Goal: Task Accomplishment & Management: Manage account settings

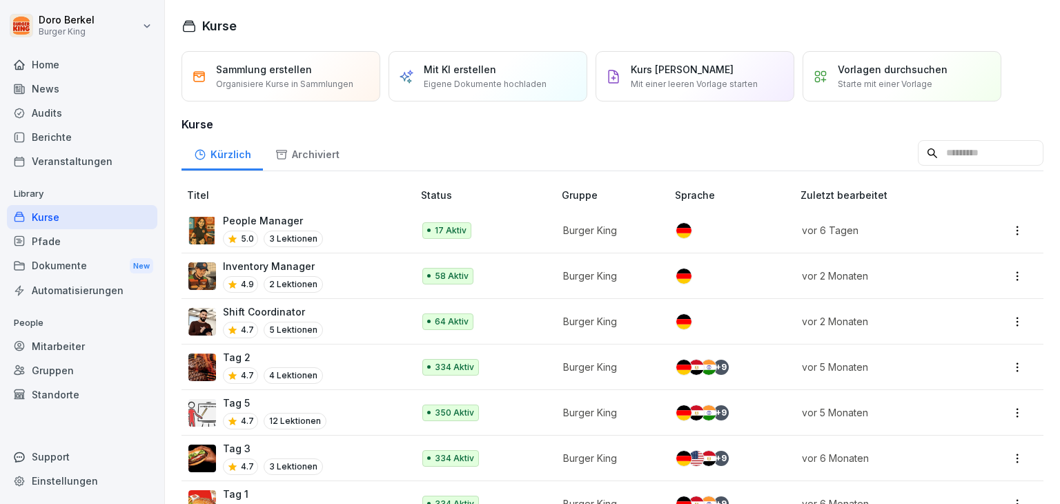
click at [72, 259] on div "Dokumente New" at bounding box center [82, 266] width 150 height 26
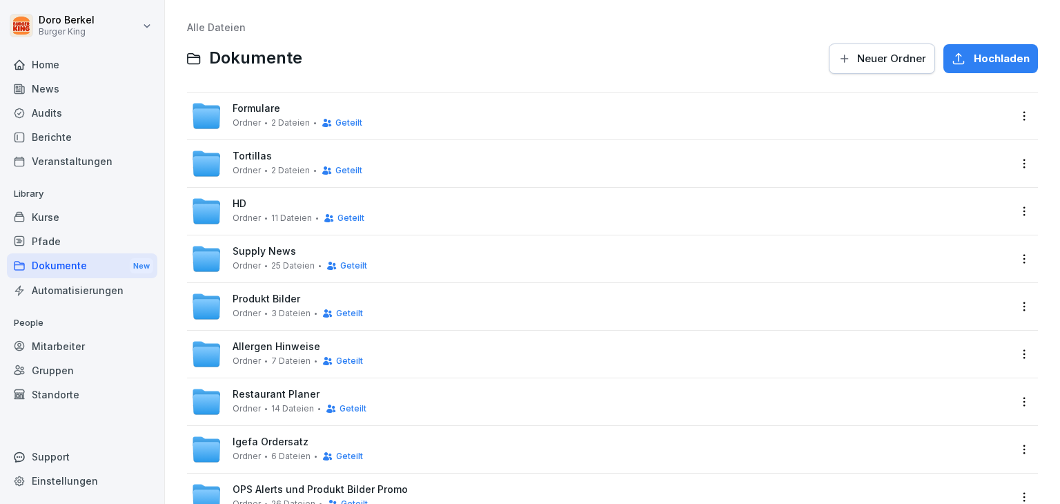
drag, startPoint x: 629, startPoint y: 129, endPoint x: 653, endPoint y: 132, distance: 24.4
click at [629, 128] on div "Formulare Ordner 2 Dateien Geteilt" at bounding box center [600, 116] width 818 height 30
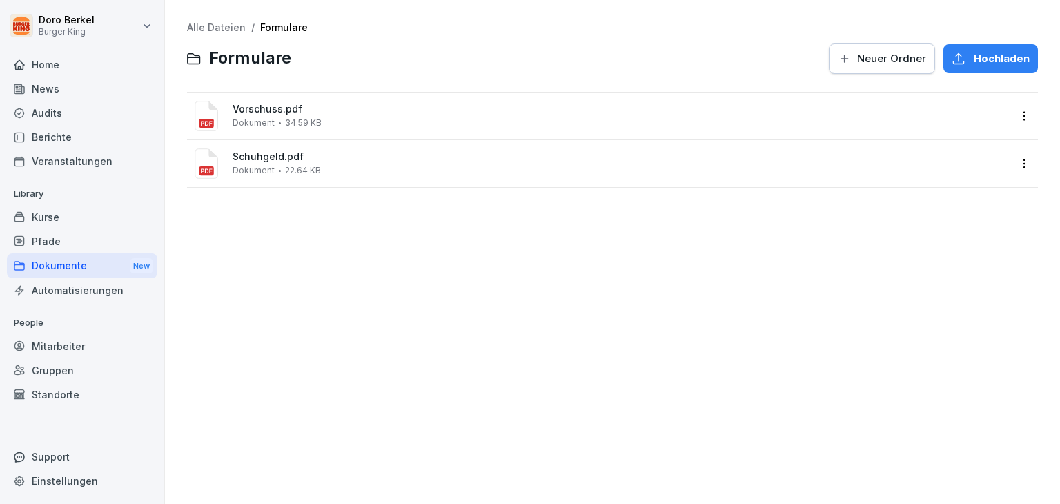
click at [223, 23] on link "Alle Dateien" at bounding box center [216, 27] width 59 height 12
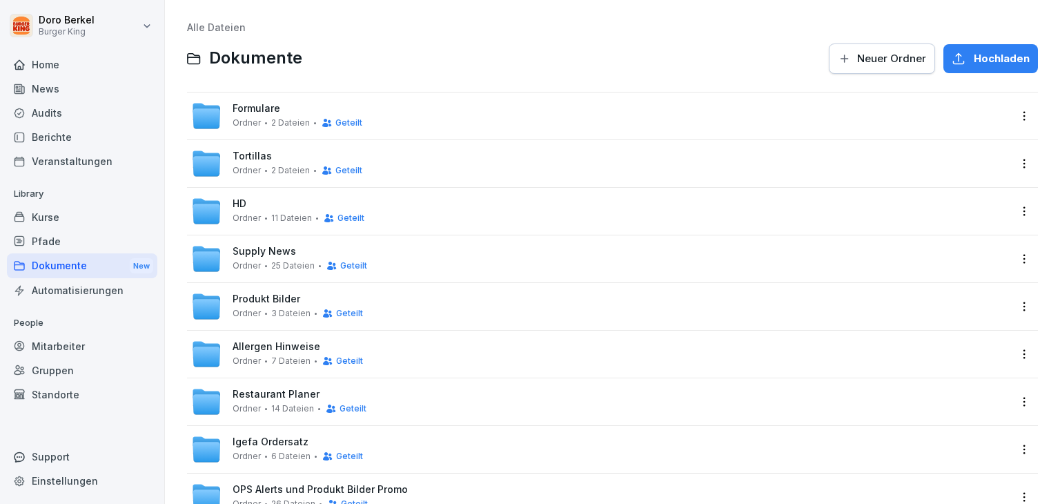
click at [1009, 118] on html "[PERSON_NAME] Burger King Home News Audits Berichte Veranstaltungen Library Kur…" at bounding box center [530, 252] width 1060 height 504
click at [955, 150] on div "Details" at bounding box center [955, 144] width 133 height 28
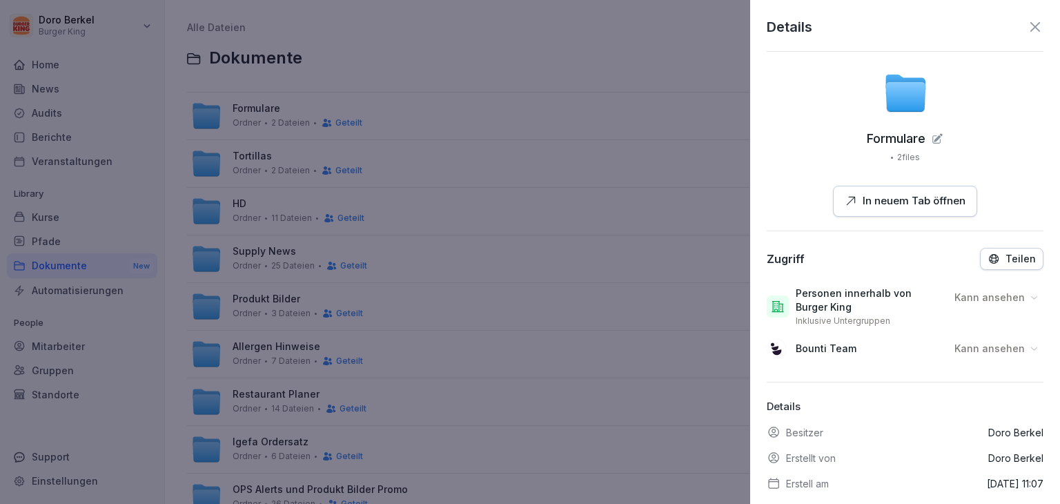
click at [853, 302] on p "Personen innerhalb von Burger King" at bounding box center [870, 300] width 148 height 28
click at [1005, 257] on p "Teilen" at bounding box center [1020, 258] width 30 height 11
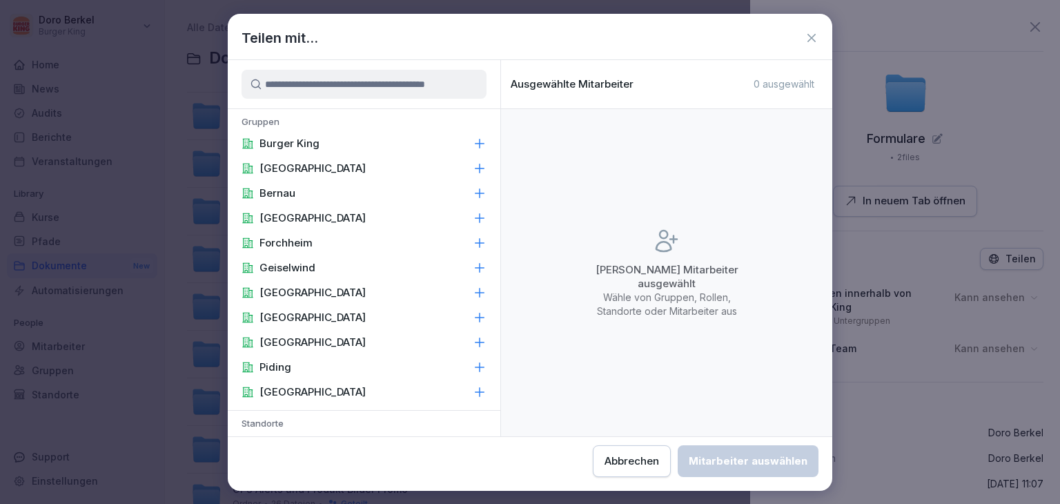
click at [802, 42] on div "Teilen mit..." at bounding box center [530, 38] width 604 height 21
click at [811, 37] on icon at bounding box center [811, 38] width 8 height 8
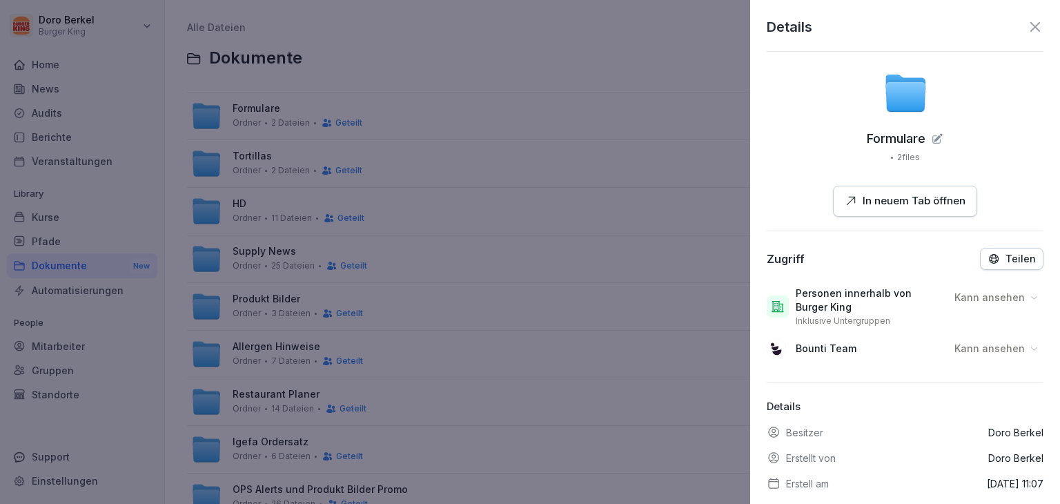
click at [1027, 28] on icon at bounding box center [1035, 27] width 17 height 17
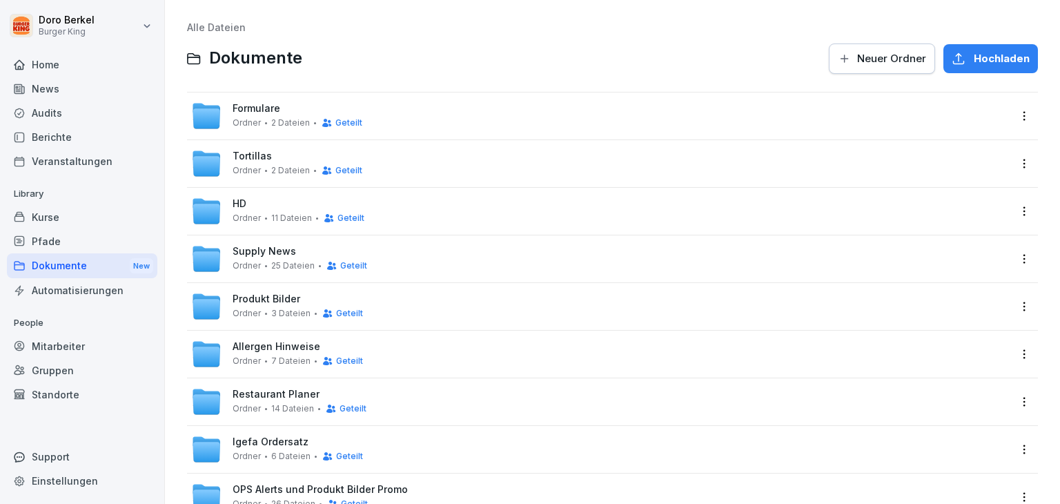
click at [62, 341] on div "Mitarbeiter" at bounding box center [82, 346] width 150 height 24
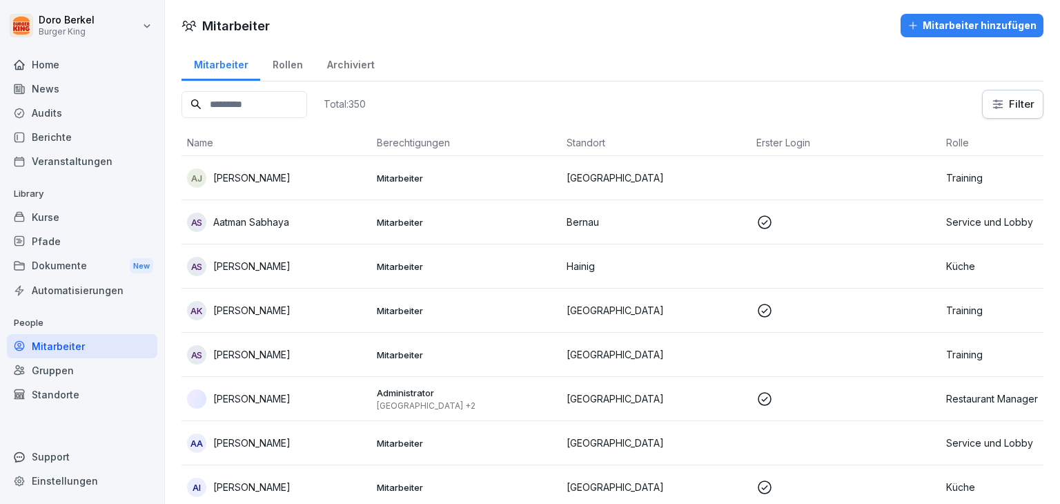
click at [253, 92] on input at bounding box center [244, 104] width 126 height 27
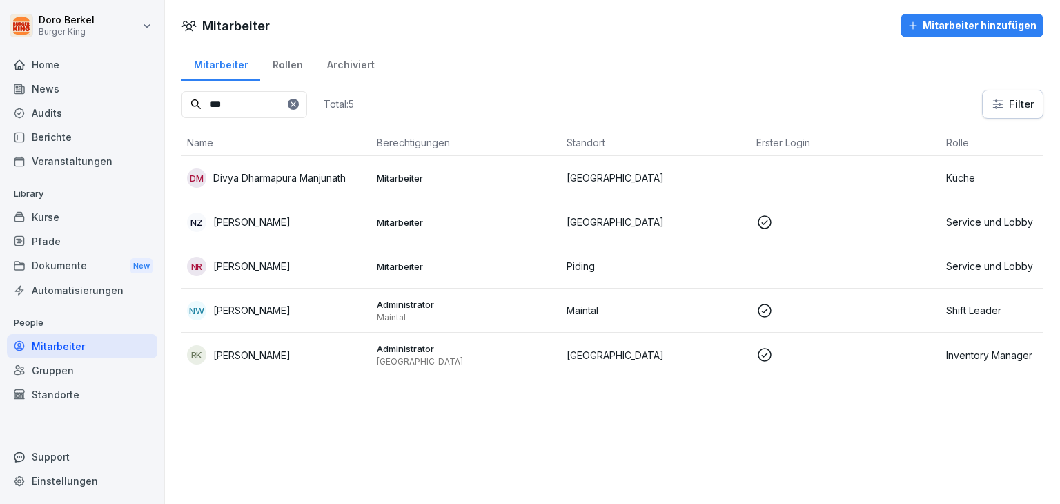
type input "***"
click at [248, 304] on p "[PERSON_NAME]" at bounding box center [251, 310] width 77 height 14
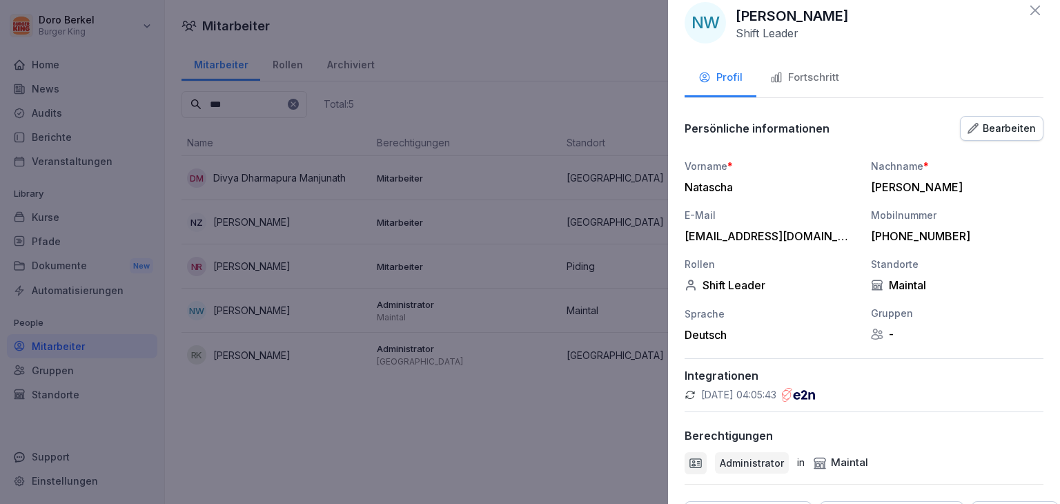
scroll to position [69, 0]
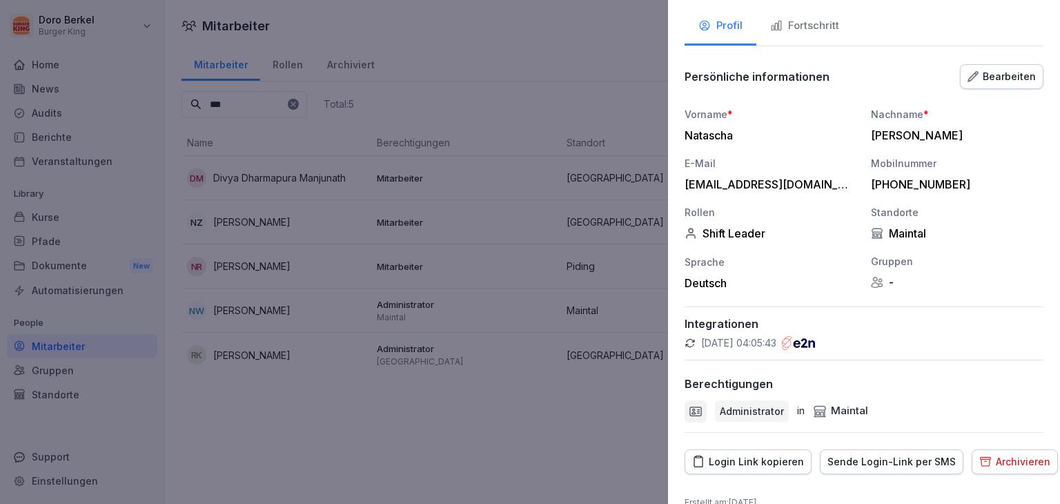
click at [753, 464] on div "Login Link kopieren" at bounding box center [748, 461] width 112 height 15
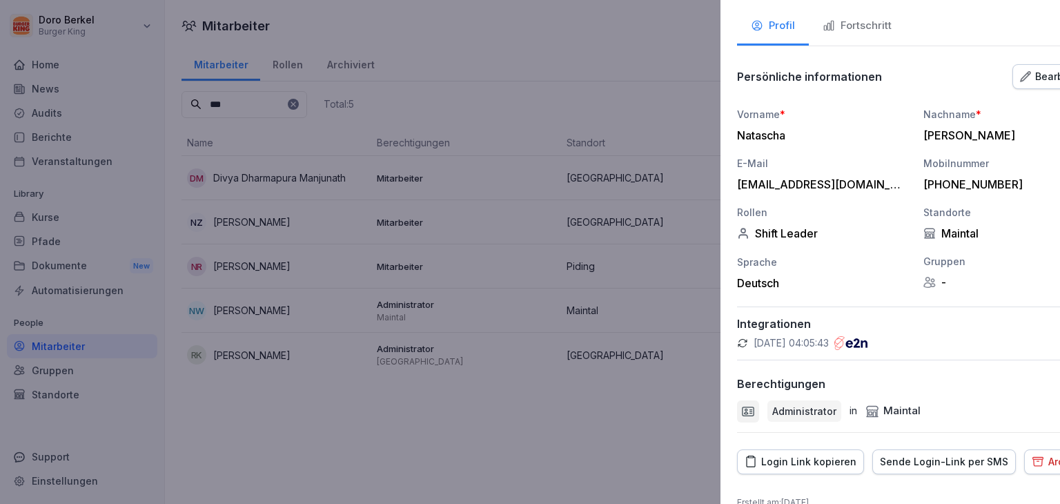
click at [140, 234] on div at bounding box center [530, 252] width 1060 height 504
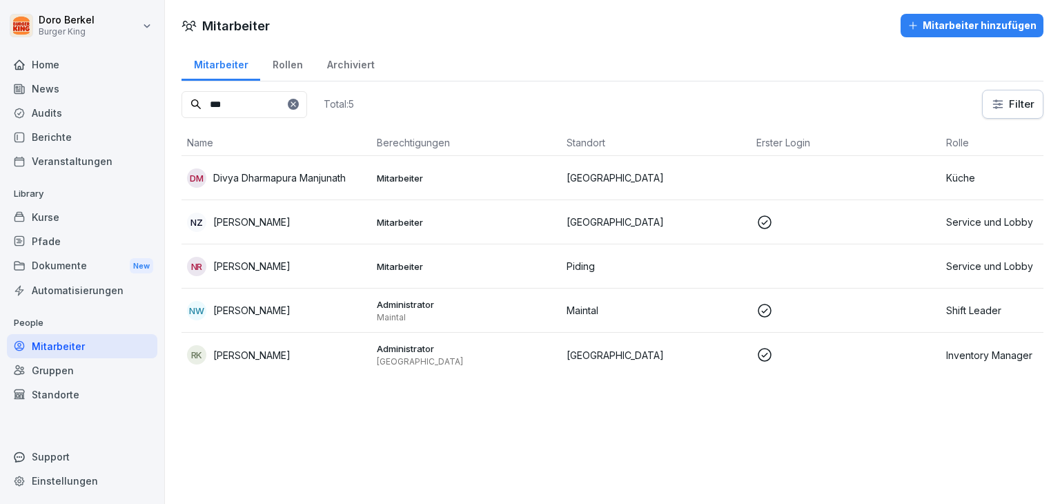
click at [55, 259] on div "Dokumente New" at bounding box center [82, 266] width 150 height 26
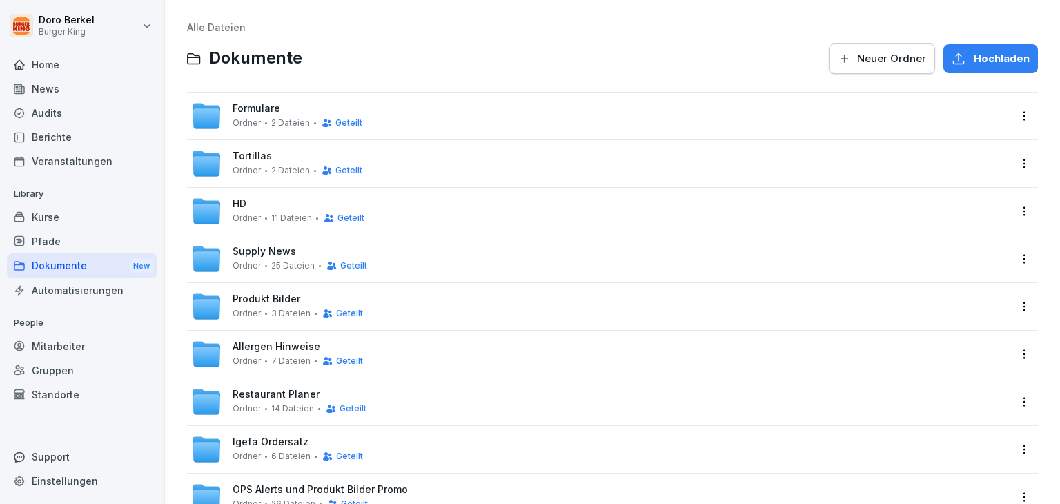
click at [1011, 115] on html "[PERSON_NAME] Burger King Home News Audits Berichte Veranstaltungen Library Kur…" at bounding box center [530, 252] width 1060 height 504
click at [942, 141] on div "Details" at bounding box center [933, 144] width 34 height 17
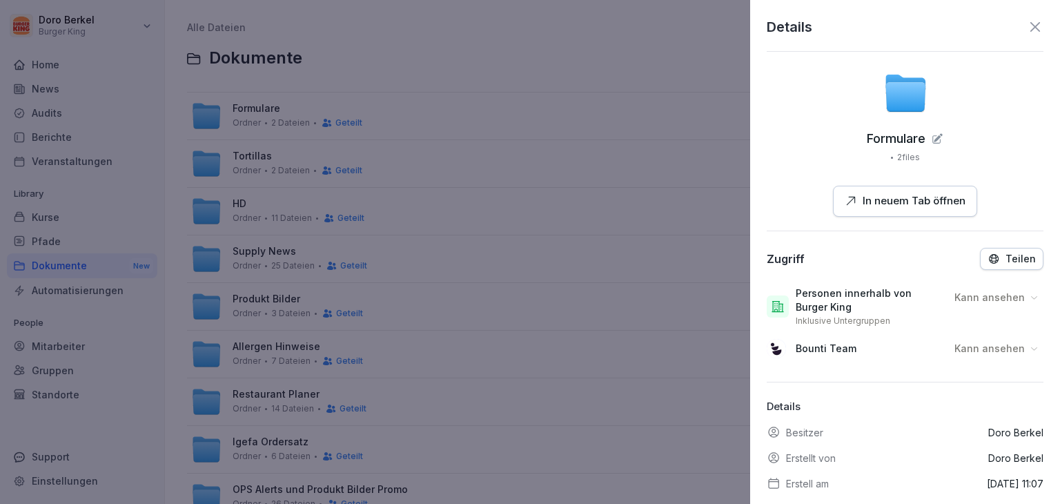
click at [991, 297] on p "Kann ansehen" at bounding box center [989, 297] width 70 height 14
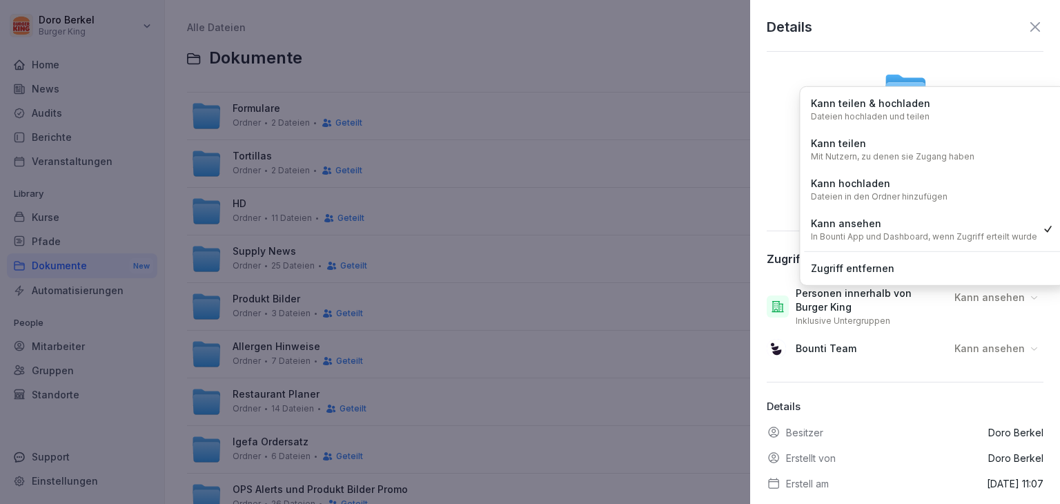
click at [991, 297] on p "Kann ansehen" at bounding box center [989, 297] width 70 height 14
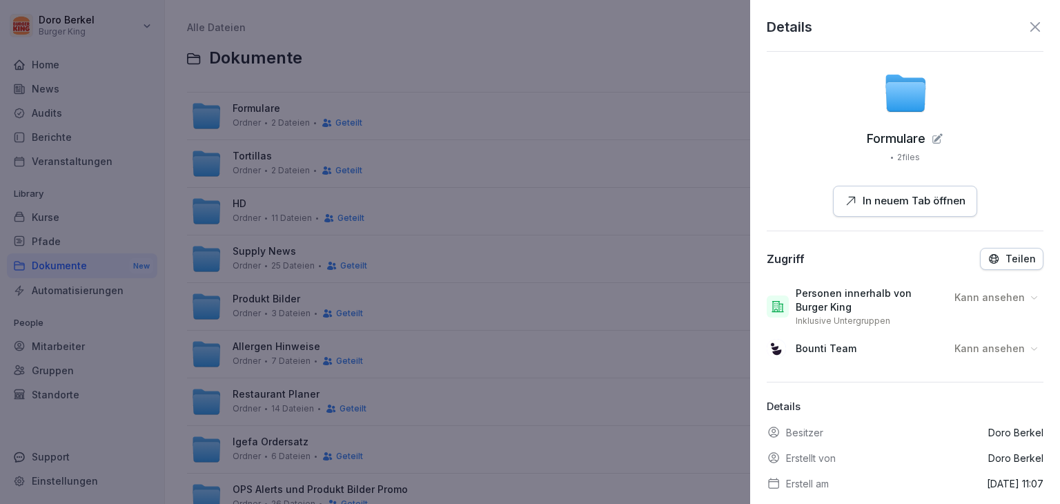
click at [834, 302] on p "Personen innerhalb von Burger King" at bounding box center [870, 300] width 148 height 28
click at [1005, 256] on p "Teilen" at bounding box center [1020, 258] width 30 height 11
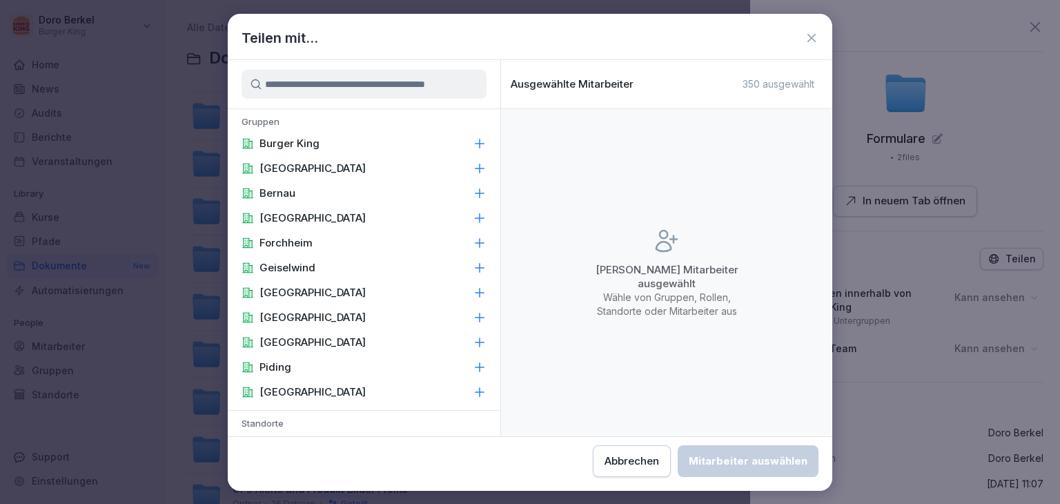
click at [297, 147] on p "Burger King" at bounding box center [289, 144] width 60 height 14
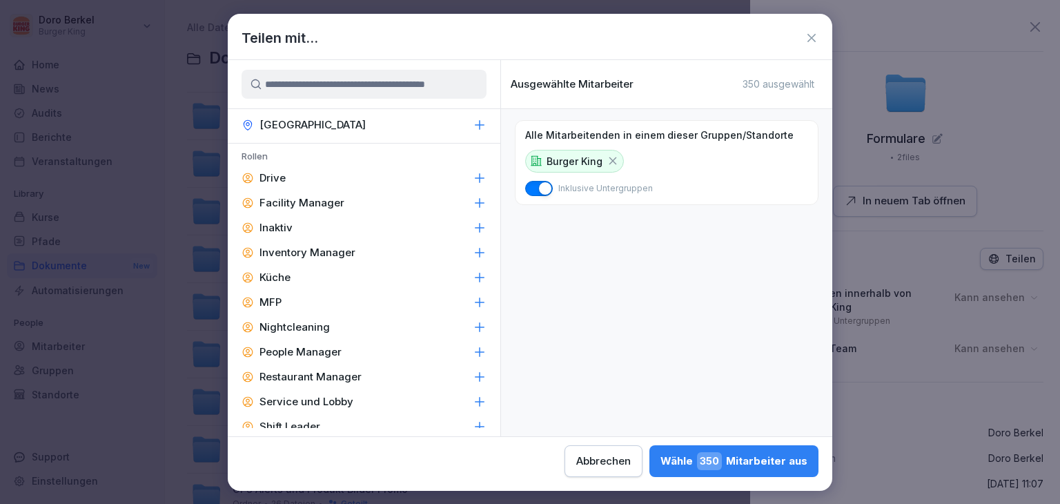
scroll to position [621, 0]
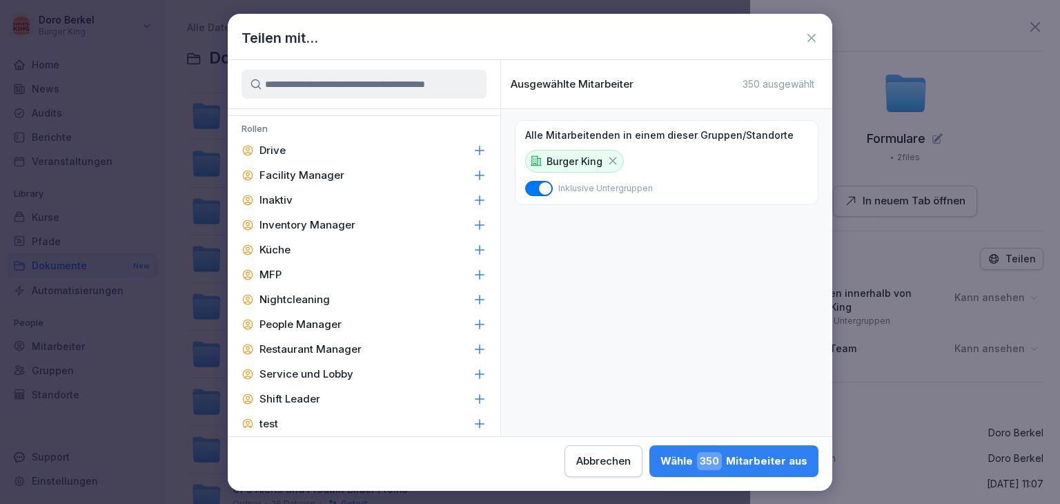
click at [367, 179] on div "Facility Manager" at bounding box center [364, 175] width 273 height 25
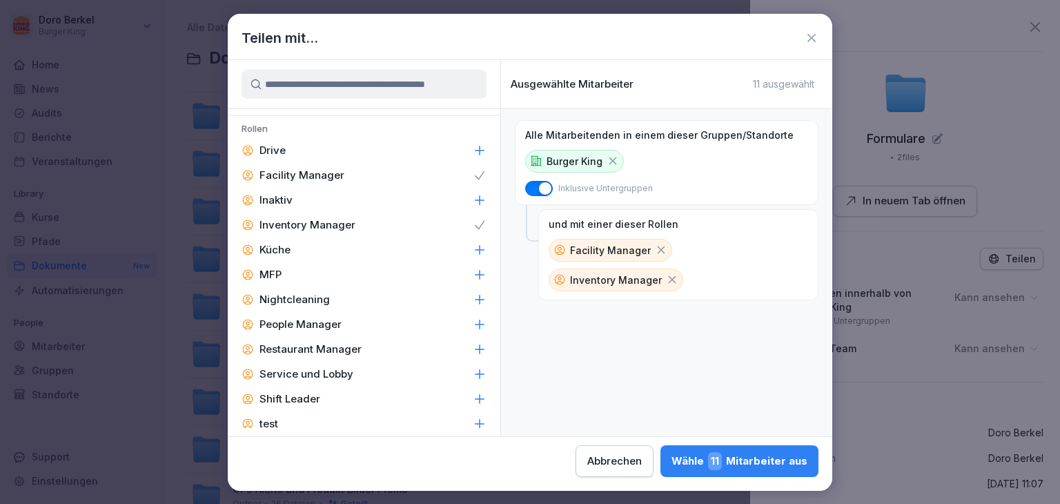
click at [362, 318] on div "People Manager" at bounding box center [364, 324] width 273 height 25
click at [370, 346] on div "Restaurant Manager" at bounding box center [364, 349] width 273 height 25
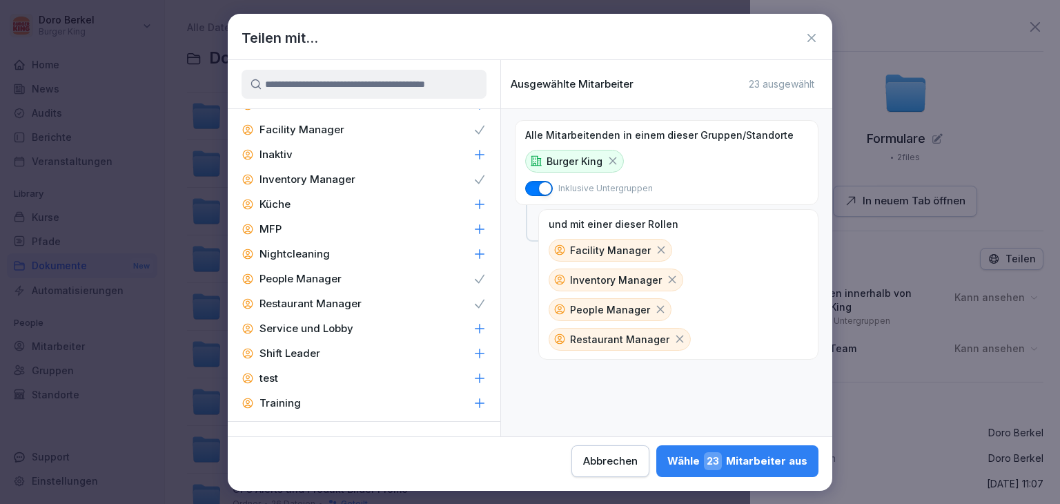
scroll to position [690, 0]
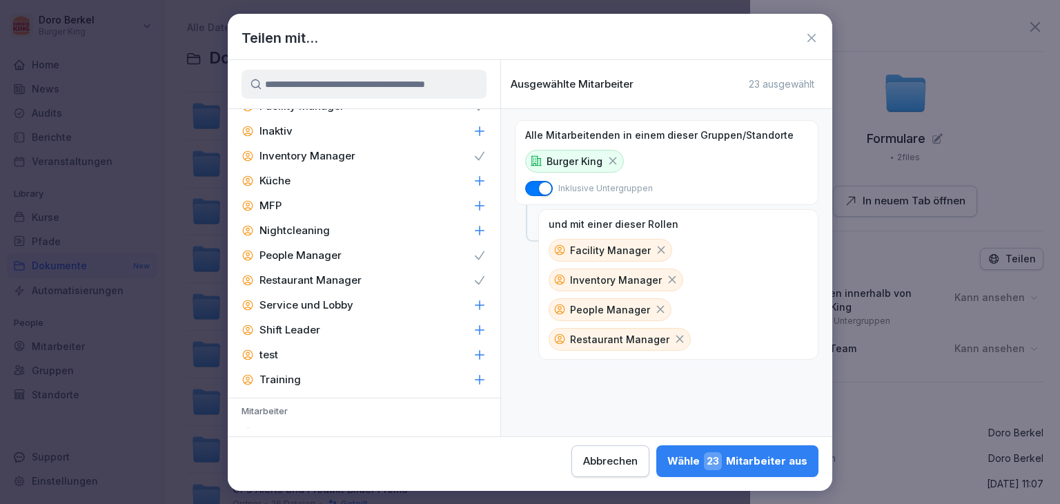
click at [334, 326] on div "Shift Leader" at bounding box center [364, 329] width 273 height 25
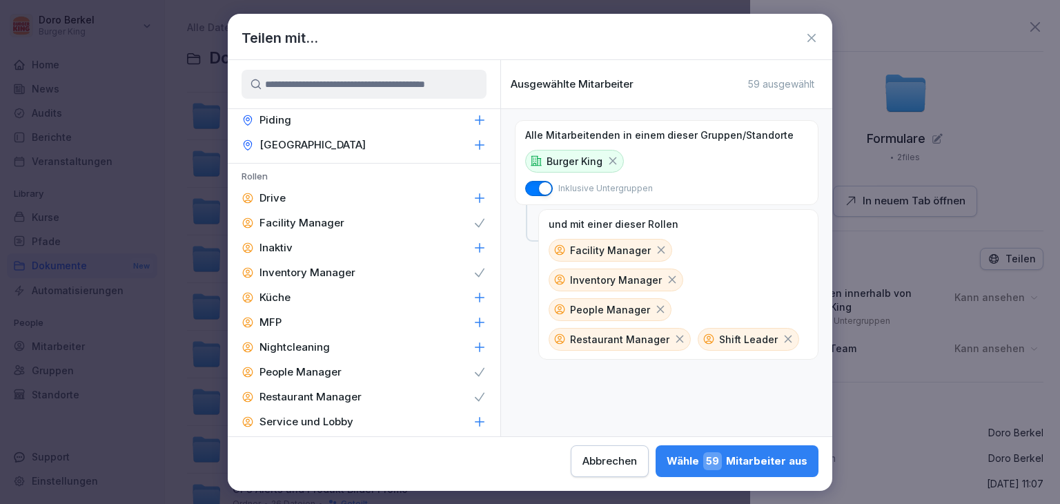
scroll to position [552, 0]
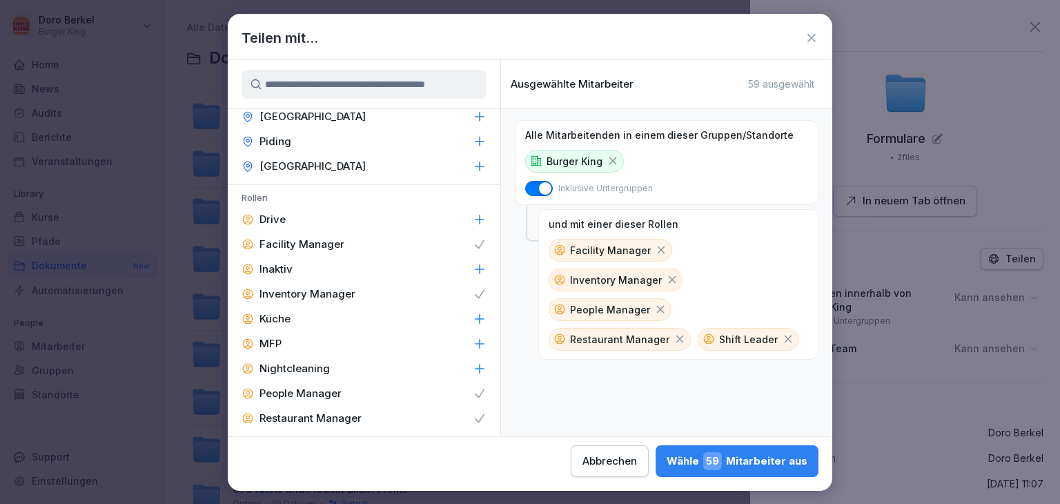
click at [768, 460] on div "Wähle 59 Mitarbeiter aus" at bounding box center [736, 461] width 141 height 18
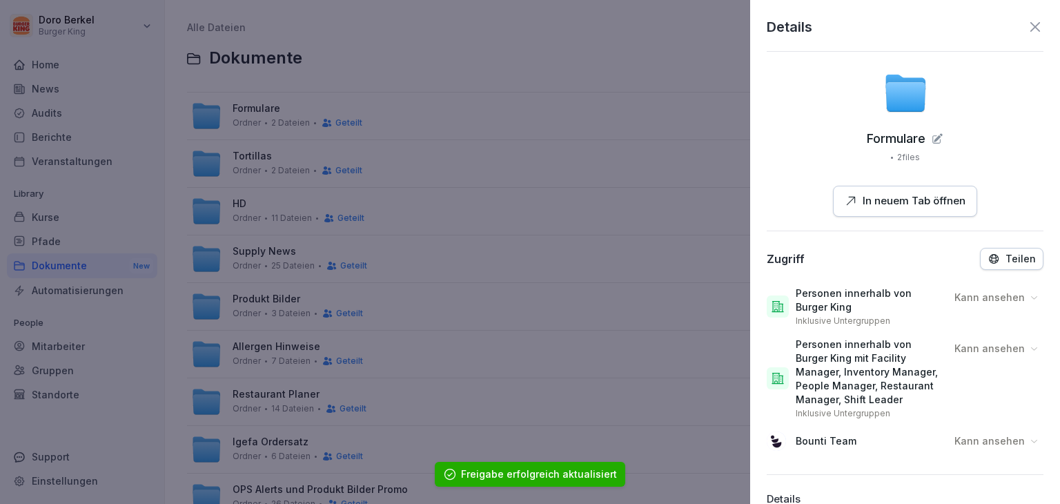
click at [1027, 26] on icon at bounding box center [1035, 27] width 17 height 17
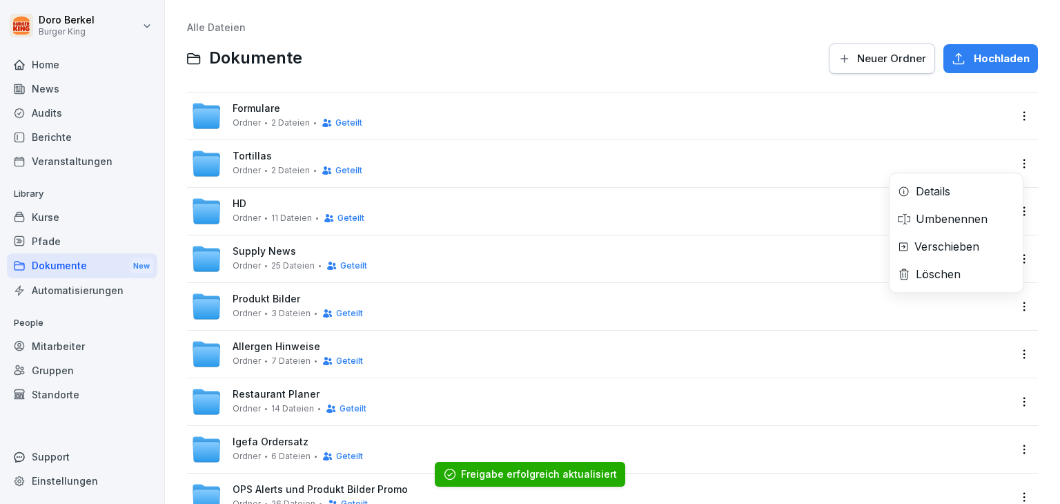
click at [1012, 169] on html "[PERSON_NAME] Burger King Home News Audits Berichte Veranstaltungen Library Kur…" at bounding box center [530, 252] width 1060 height 504
click at [967, 195] on div "Details" at bounding box center [955, 191] width 133 height 28
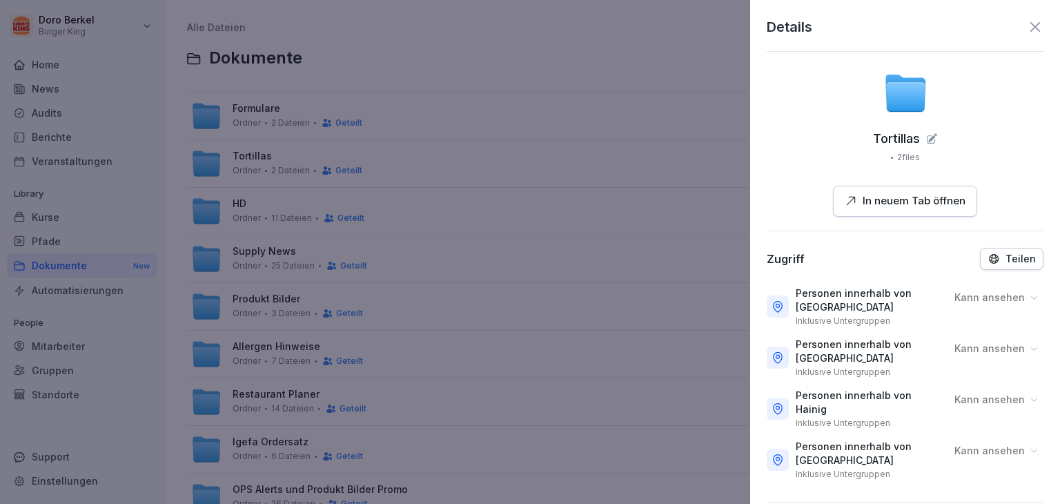
click at [1007, 259] on p "Teilen" at bounding box center [1020, 258] width 30 height 11
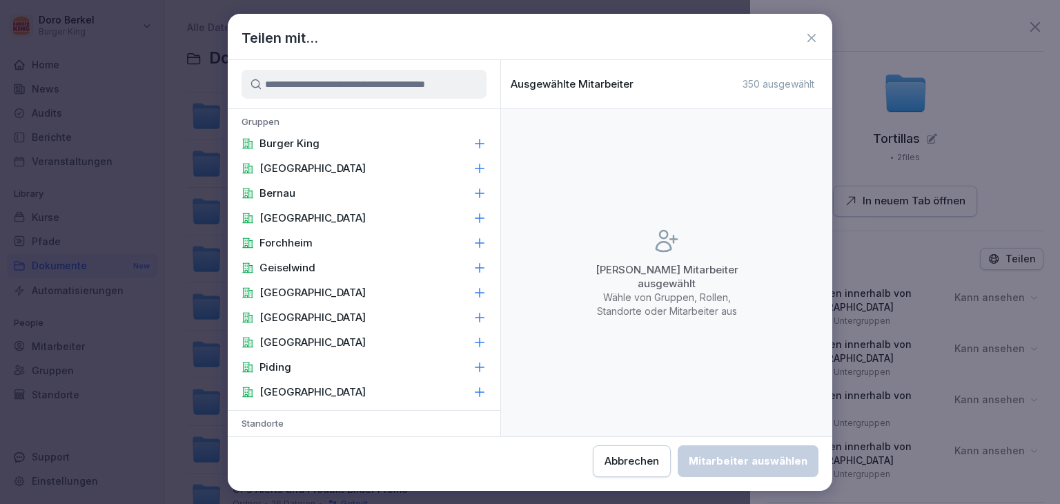
click at [810, 34] on icon at bounding box center [811, 38] width 14 height 14
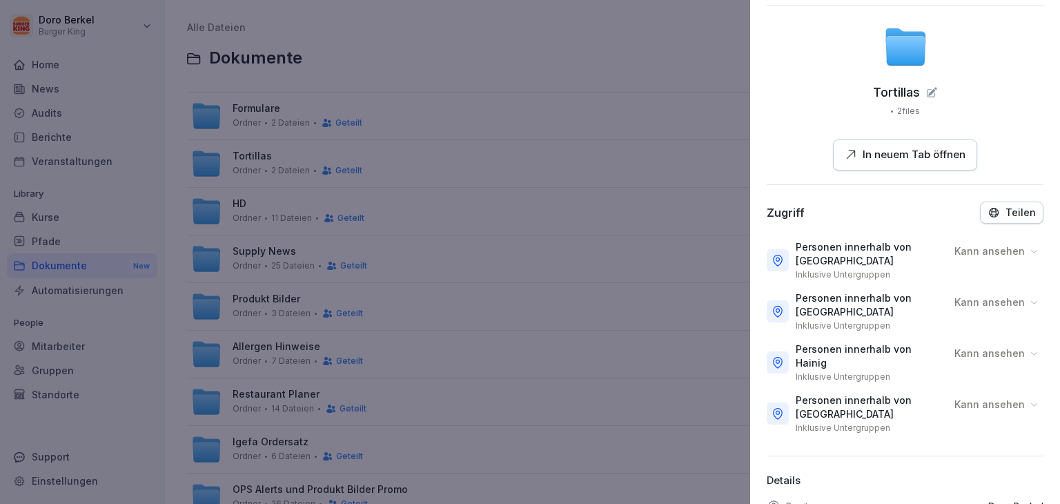
scroll to position [69, 0]
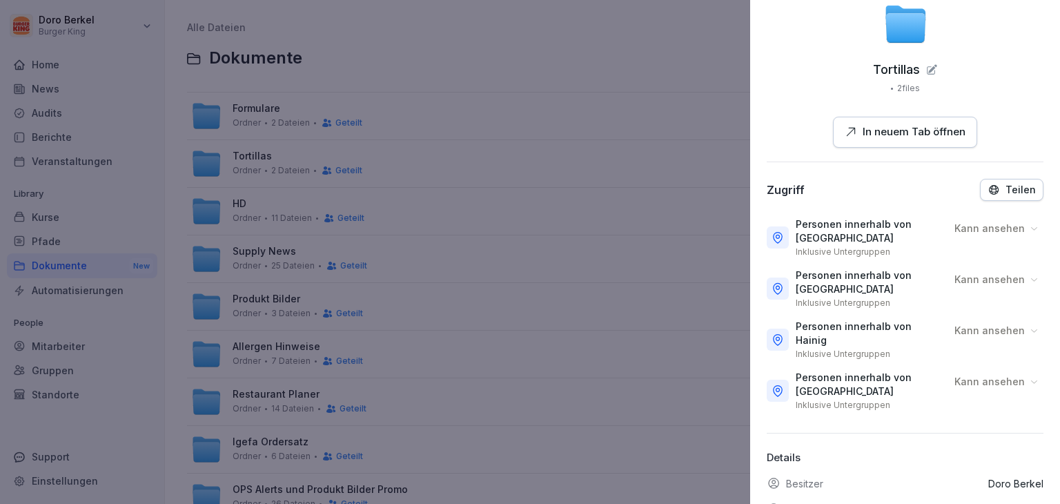
click at [830, 238] on p "Personen innerhalb von [GEOGRAPHIC_DATA]" at bounding box center [870, 231] width 148 height 28
click at [858, 190] on div "Zugriff Teilen" at bounding box center [905, 190] width 277 height 22
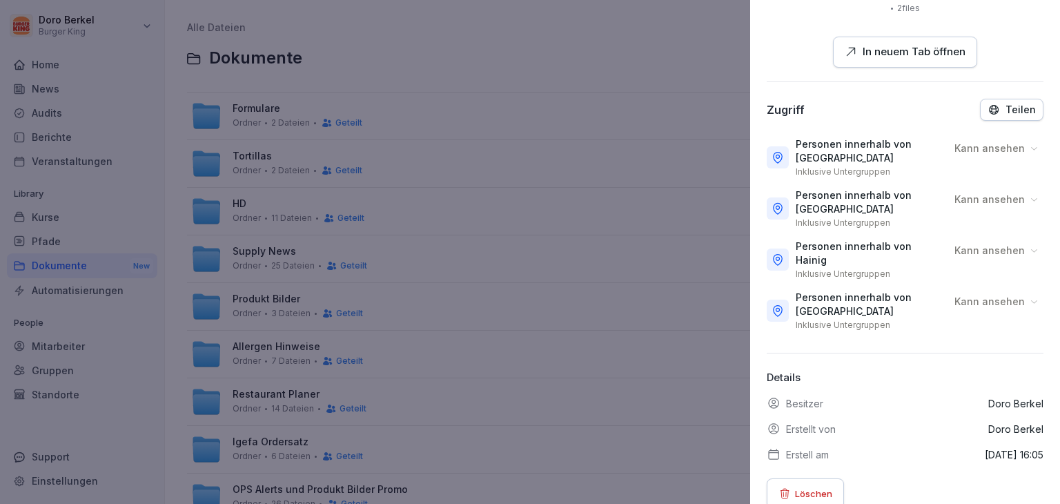
scroll to position [166, 0]
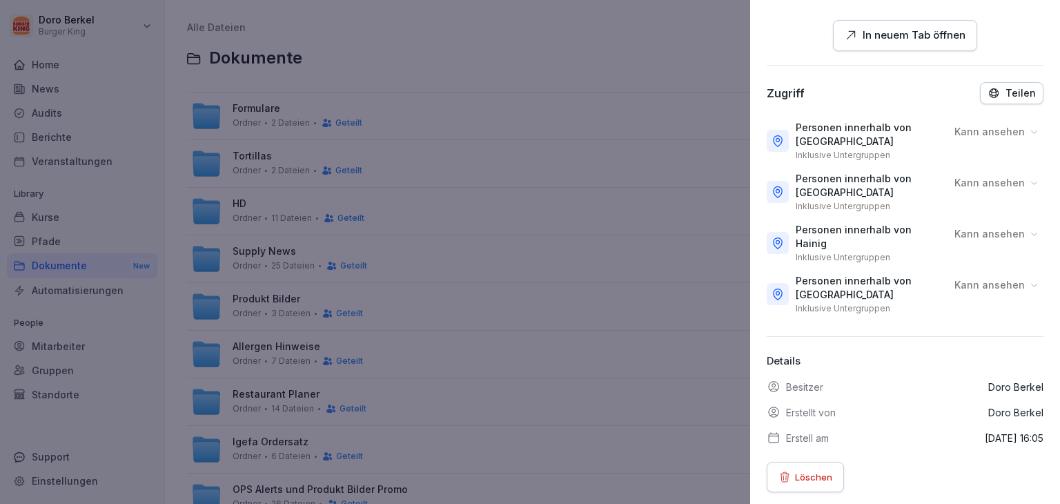
click at [816, 469] on p "Löschen" at bounding box center [813, 476] width 37 height 15
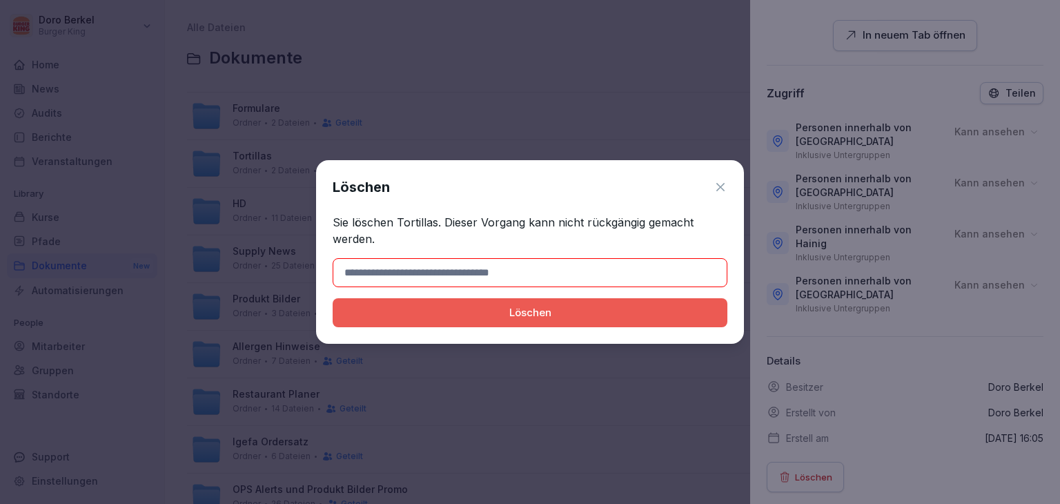
click at [722, 186] on icon at bounding box center [720, 187] width 8 height 8
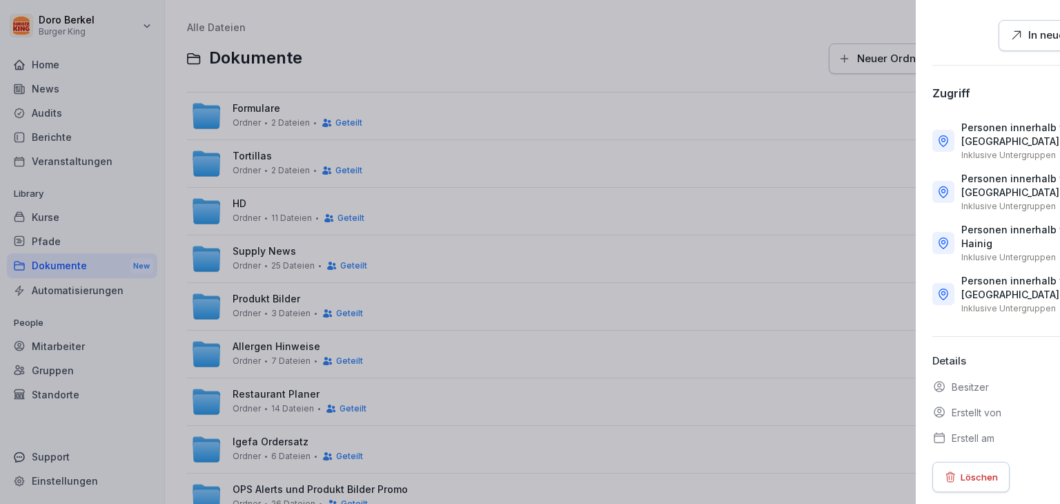
click at [72, 347] on div at bounding box center [530, 252] width 1060 height 504
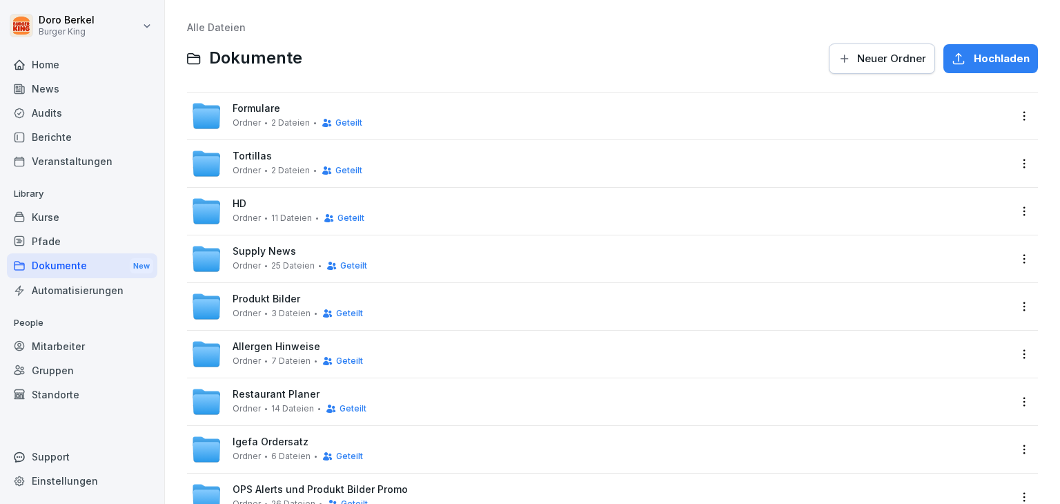
click at [62, 346] on div "Mitarbeiter" at bounding box center [82, 346] width 150 height 24
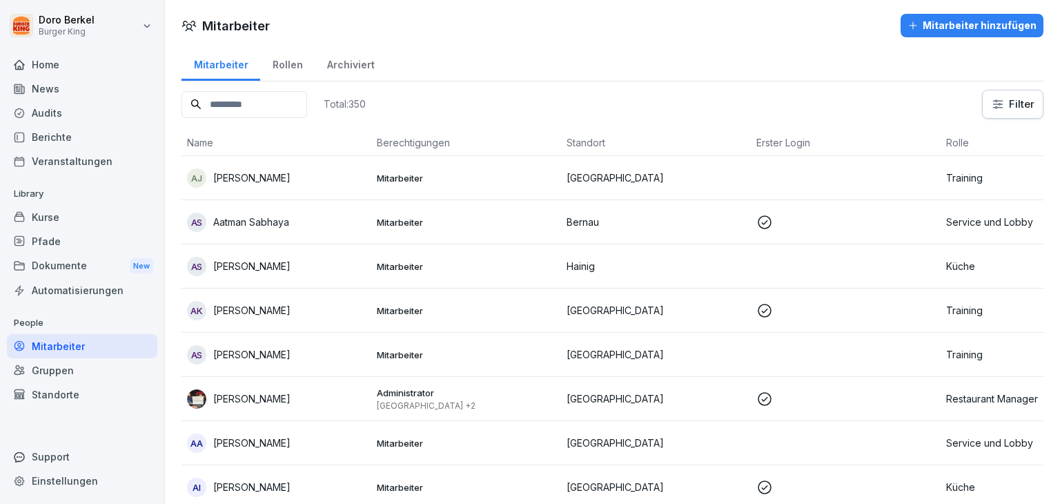
click at [986, 108] on html "[PERSON_NAME] Burger King Home News Audits Berichte Veranstaltungen Library Kur…" at bounding box center [530, 252] width 1060 height 504
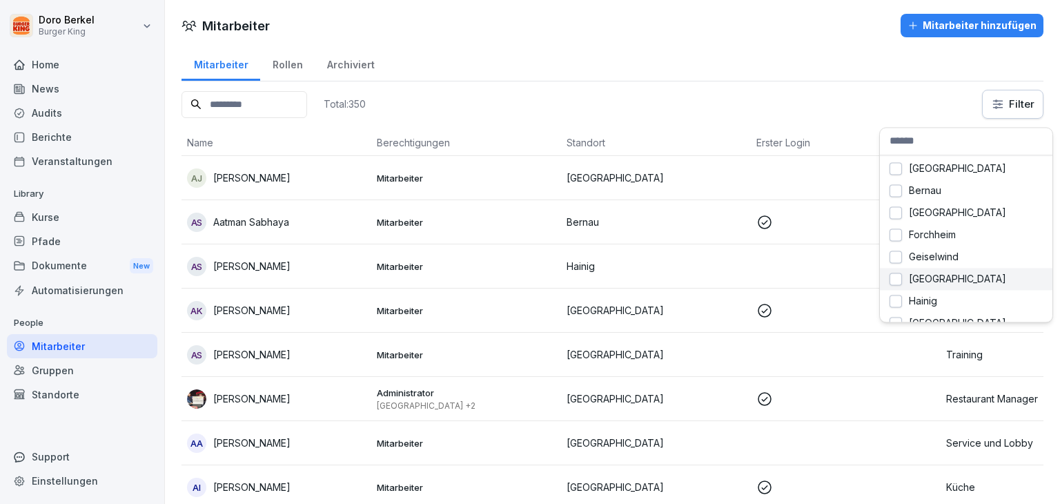
scroll to position [100, 0]
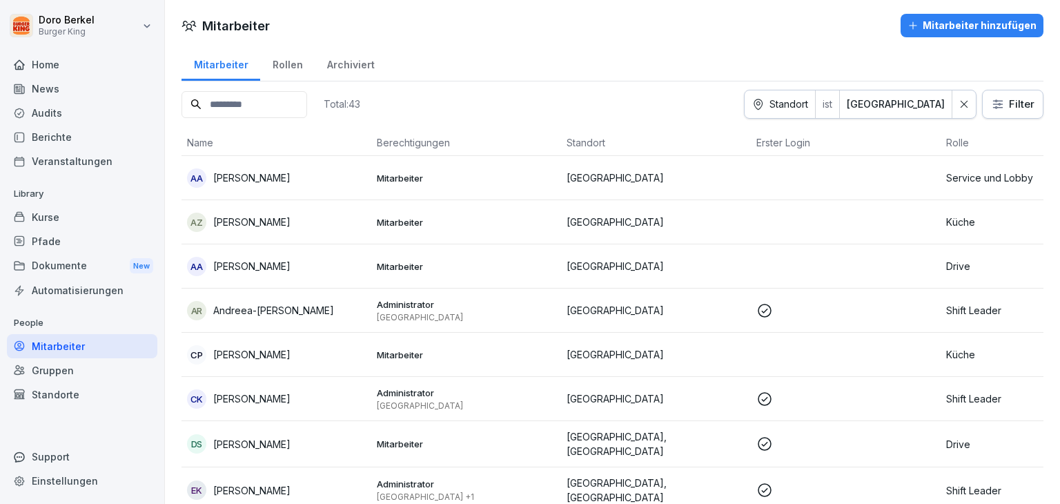
click at [254, 179] on p "[PERSON_NAME]" at bounding box center [251, 177] width 77 height 14
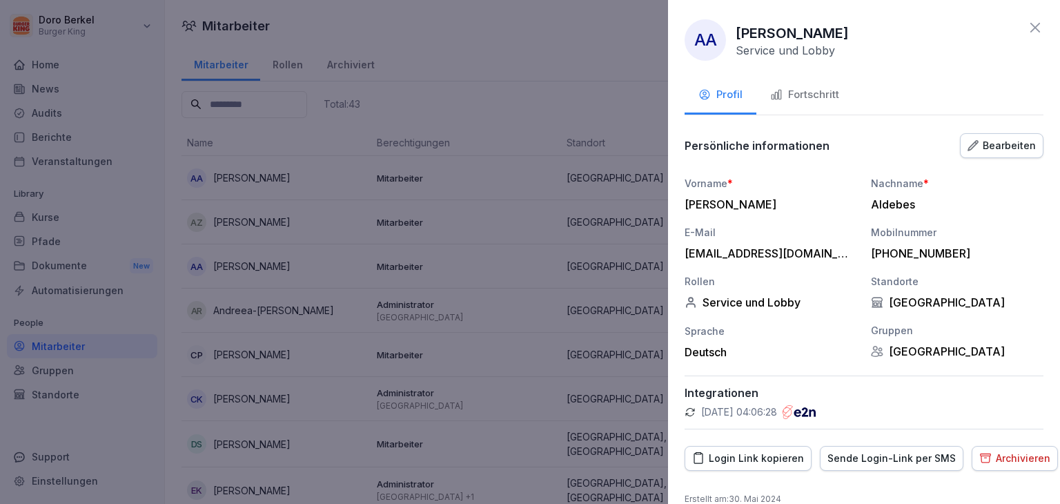
click at [747, 456] on div "Login Link kopieren" at bounding box center [748, 458] width 112 height 15
click at [1030, 25] on icon at bounding box center [1035, 28] width 10 height 10
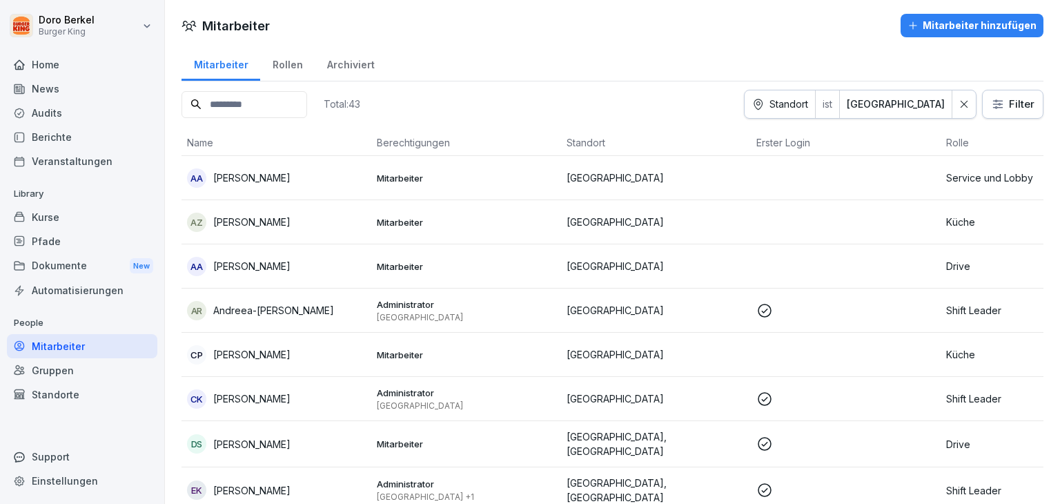
click at [262, 108] on input at bounding box center [244, 104] width 126 height 27
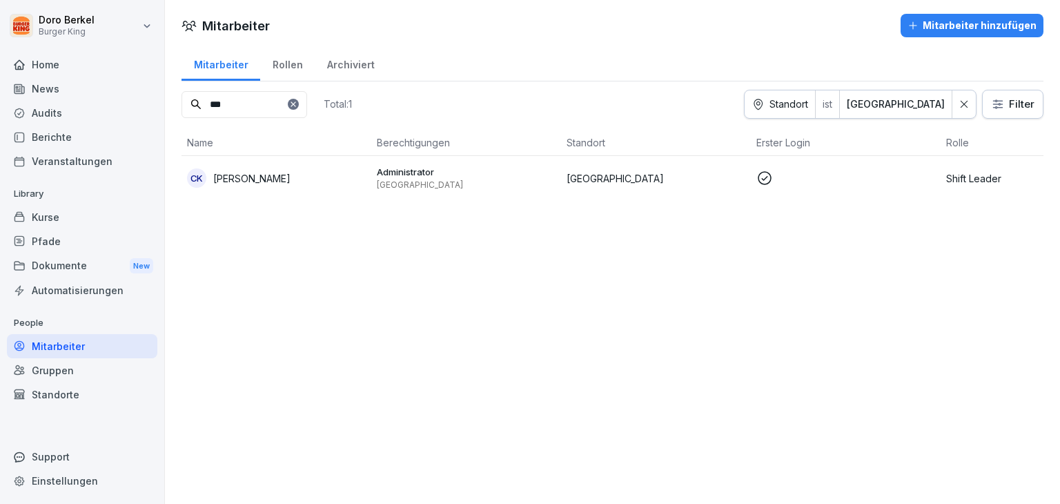
type input "***"
click at [259, 184] on div "CK [PERSON_NAME]" at bounding box center [276, 177] width 179 height 19
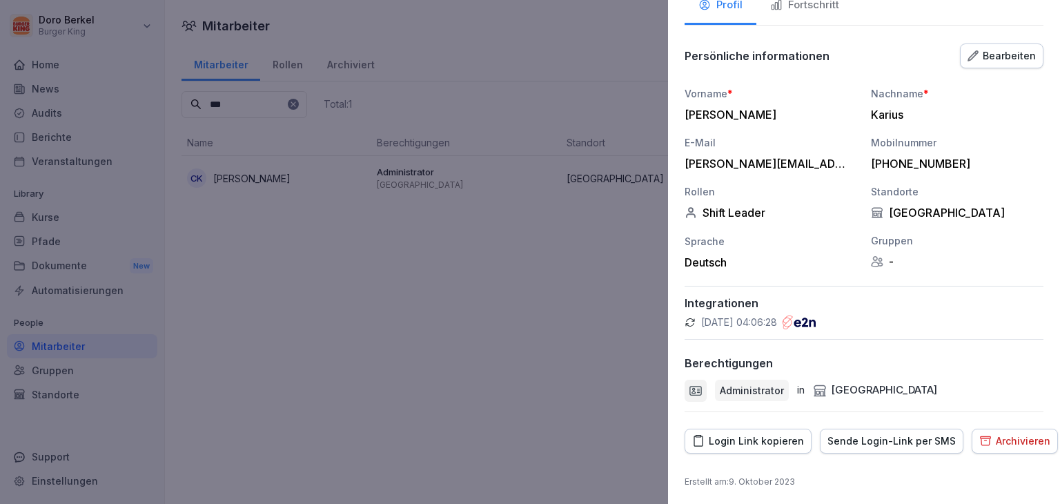
scroll to position [91, 0]
click at [764, 435] on div "Login Link kopieren" at bounding box center [748, 439] width 112 height 15
click at [264, 415] on div at bounding box center [530, 252] width 1060 height 504
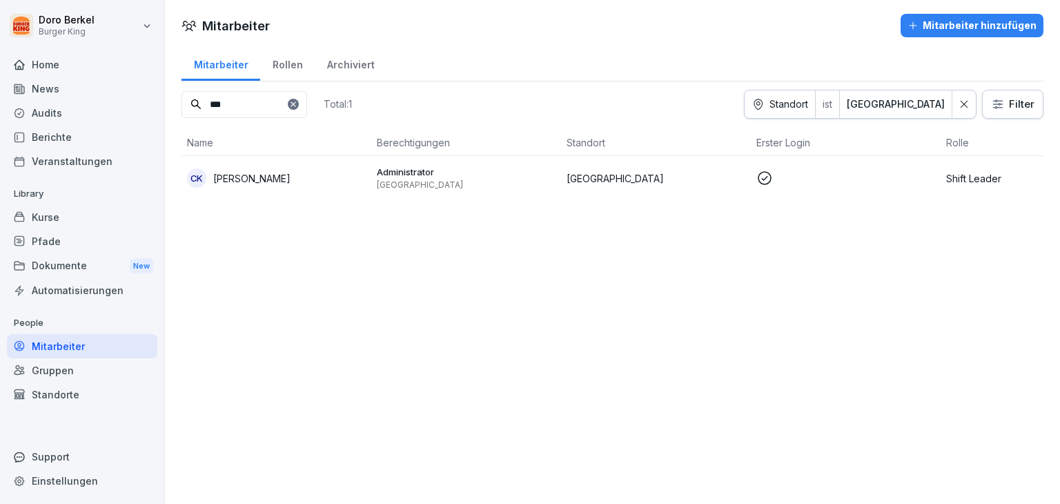
click at [57, 265] on div "Dokumente New" at bounding box center [82, 266] width 150 height 26
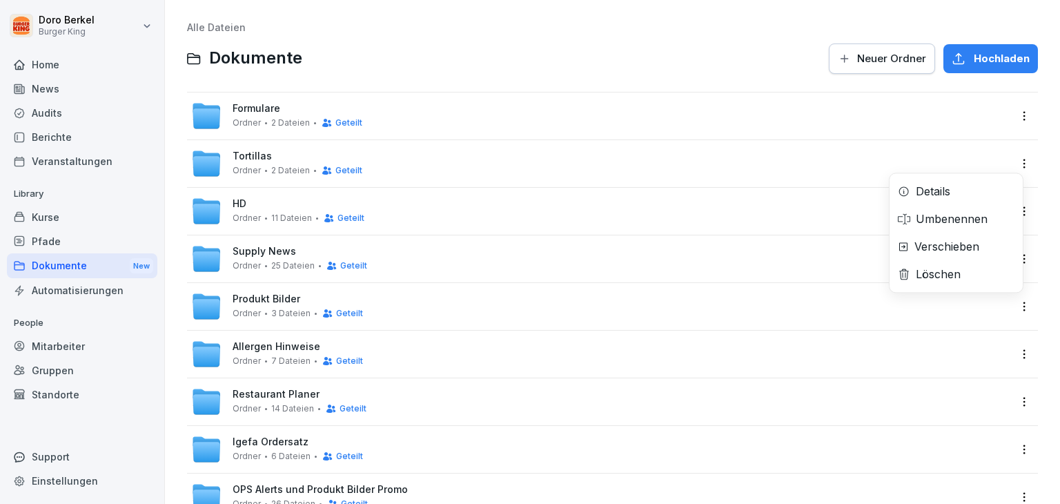
click at [1014, 157] on html "[PERSON_NAME] Burger King Home News Audits Berichte Veranstaltungen Library Kur…" at bounding box center [530, 252] width 1060 height 504
click at [948, 191] on div "Details" at bounding box center [933, 191] width 34 height 17
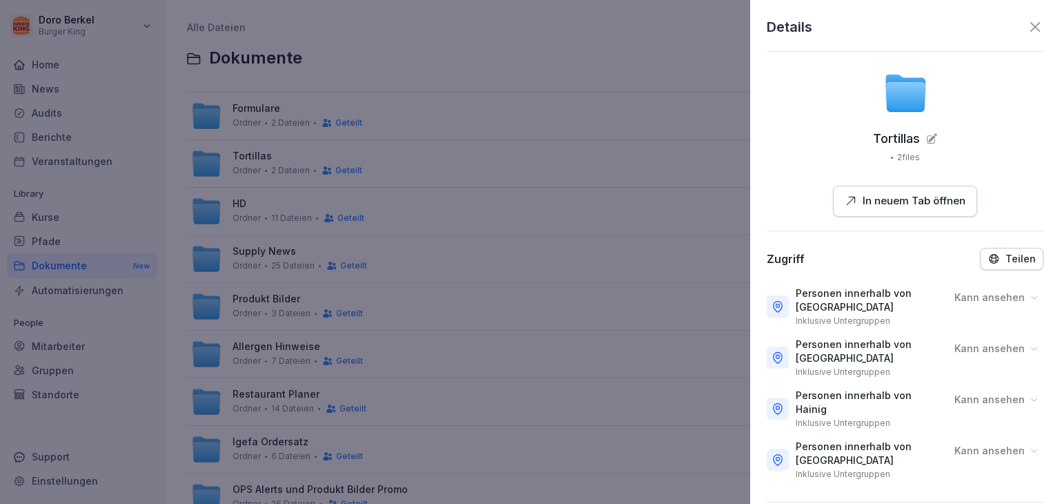
click at [1010, 260] on p "Teilen" at bounding box center [1020, 258] width 30 height 11
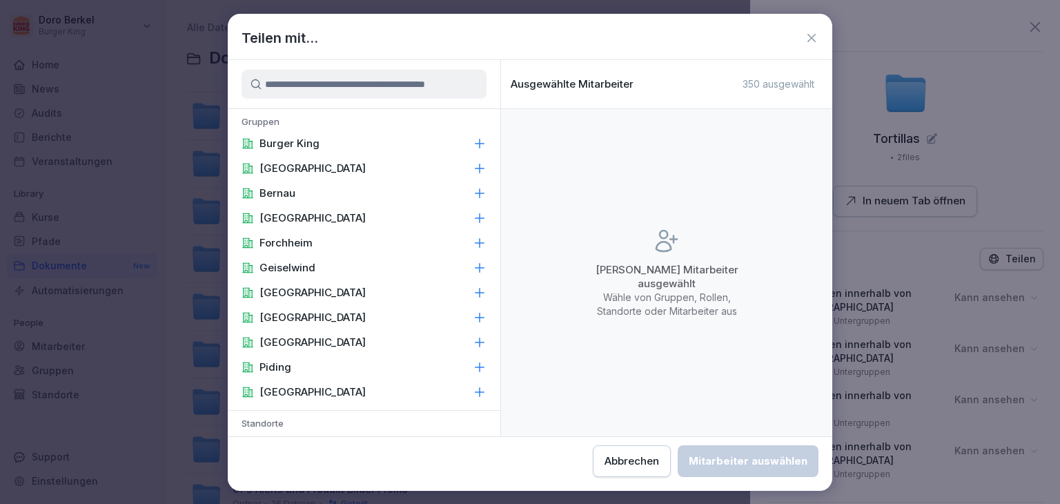
click at [353, 149] on div "Burger King" at bounding box center [364, 143] width 273 height 25
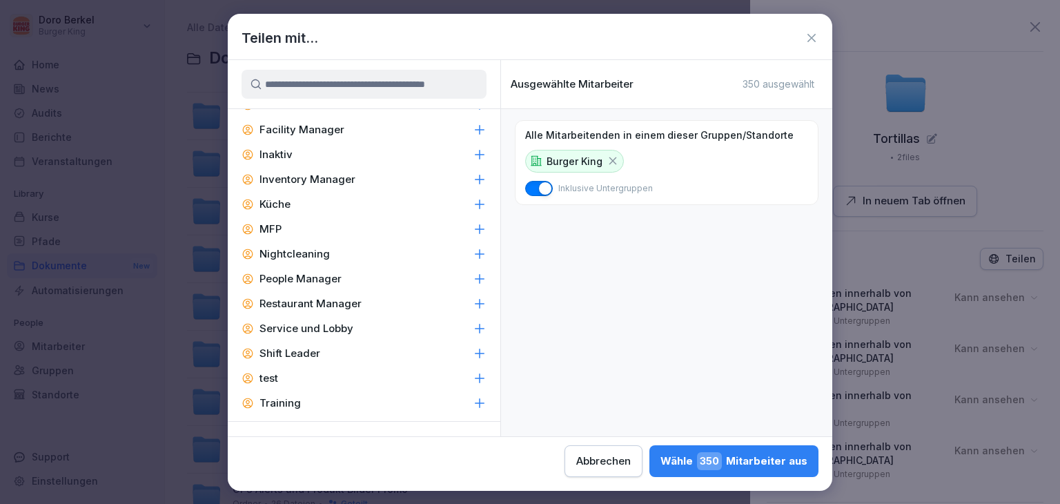
scroll to position [690, 0]
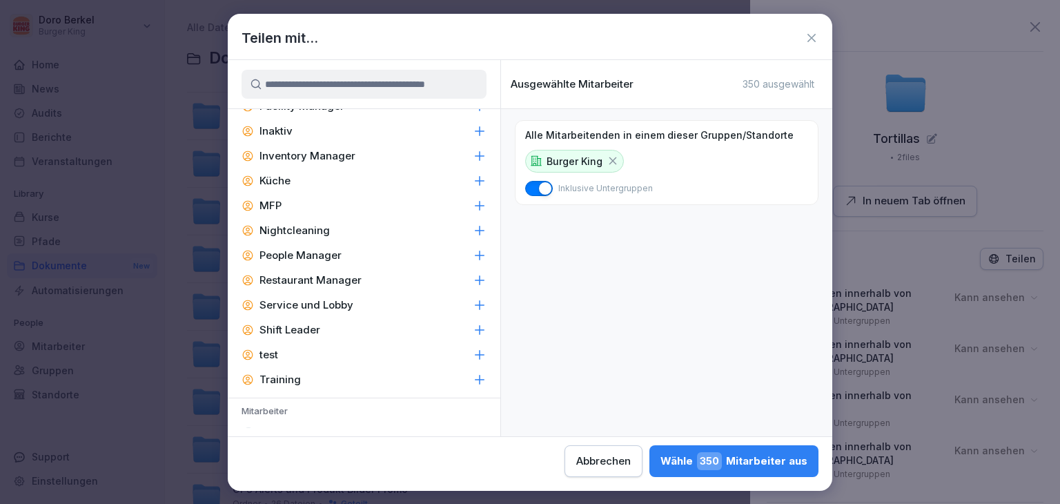
click at [317, 330] on p "Shift Leader" at bounding box center [289, 330] width 61 height 14
click at [342, 280] on p "Restaurant Manager" at bounding box center [310, 280] width 102 height 14
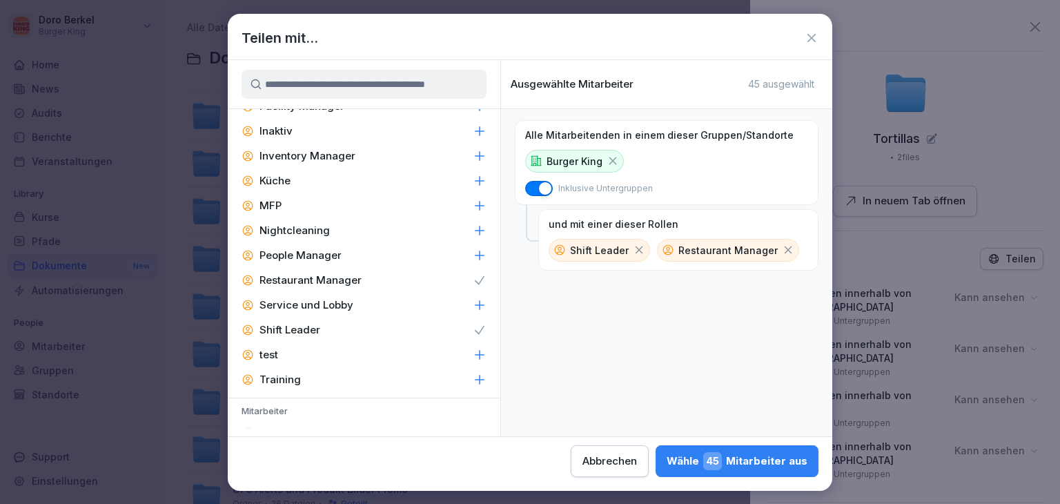
click at [340, 256] on div "People Manager" at bounding box center [364, 255] width 273 height 25
click at [362, 159] on div "Inventory Manager" at bounding box center [364, 156] width 273 height 25
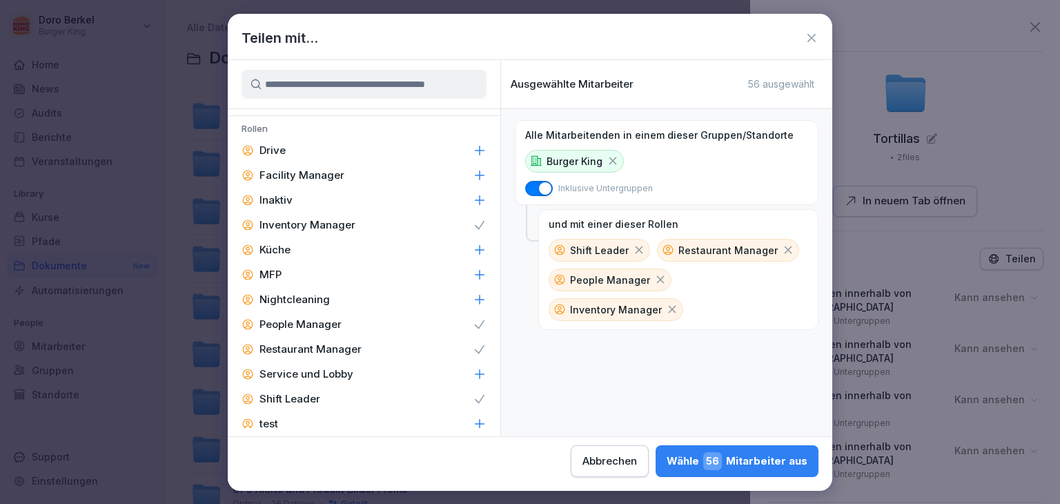
click at [361, 172] on div "Facility Manager" at bounding box center [364, 175] width 273 height 25
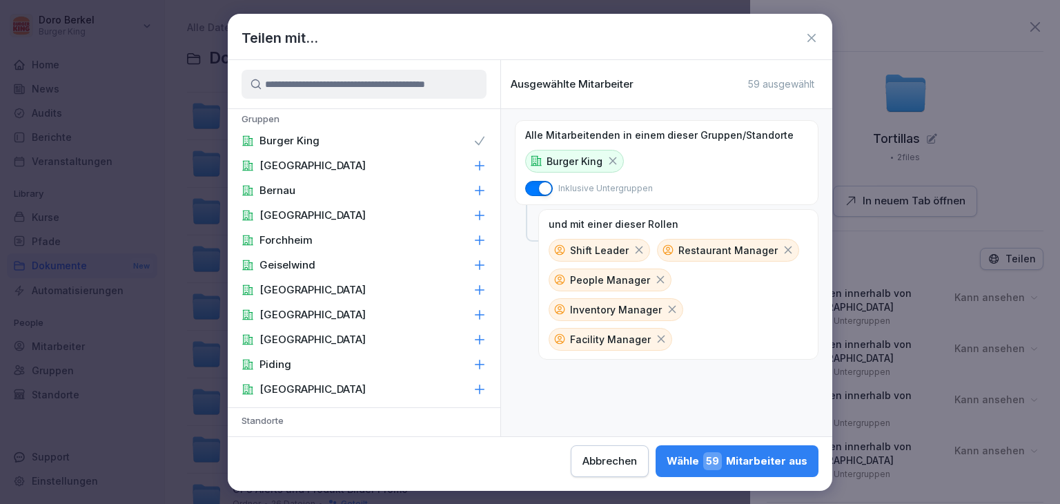
scroll to position [0, 0]
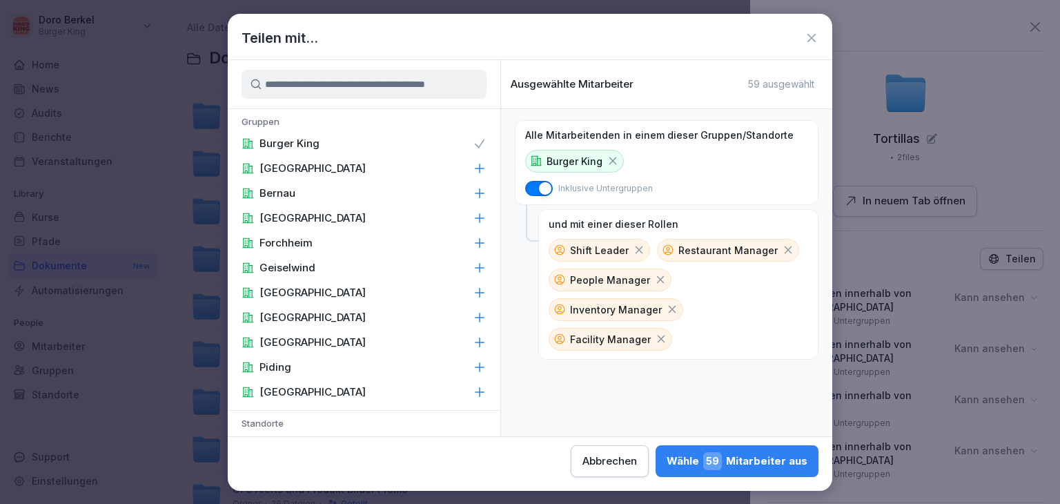
click at [323, 334] on div "[GEOGRAPHIC_DATA]" at bounding box center [364, 342] width 273 height 25
click at [326, 386] on div "[GEOGRAPHIC_DATA]" at bounding box center [364, 391] width 273 height 25
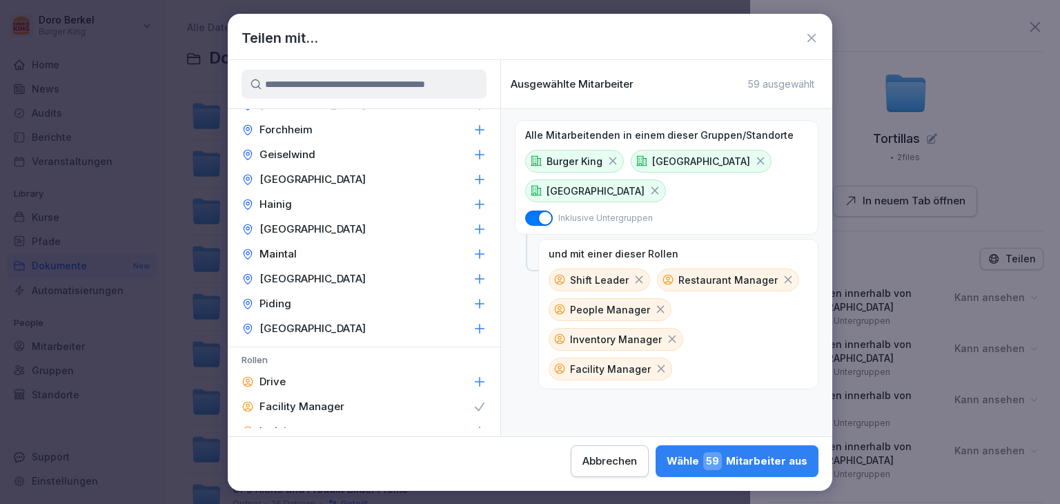
scroll to position [414, 0]
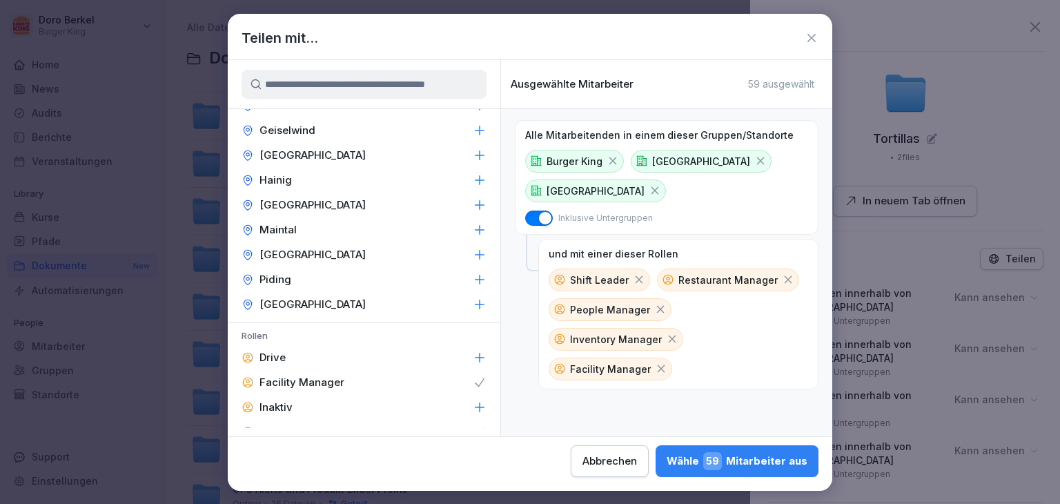
click at [294, 231] on p "Maintal" at bounding box center [277, 230] width 37 height 14
click at [305, 177] on div "Hainig" at bounding box center [364, 180] width 273 height 25
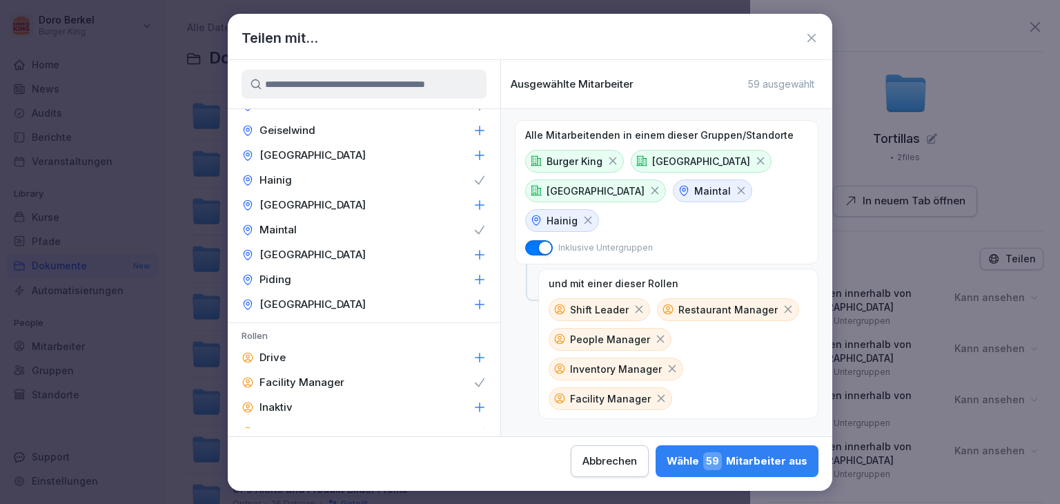
click at [611, 157] on icon at bounding box center [612, 161] width 12 height 12
click at [721, 455] on span "21" at bounding box center [714, 461] width 16 height 18
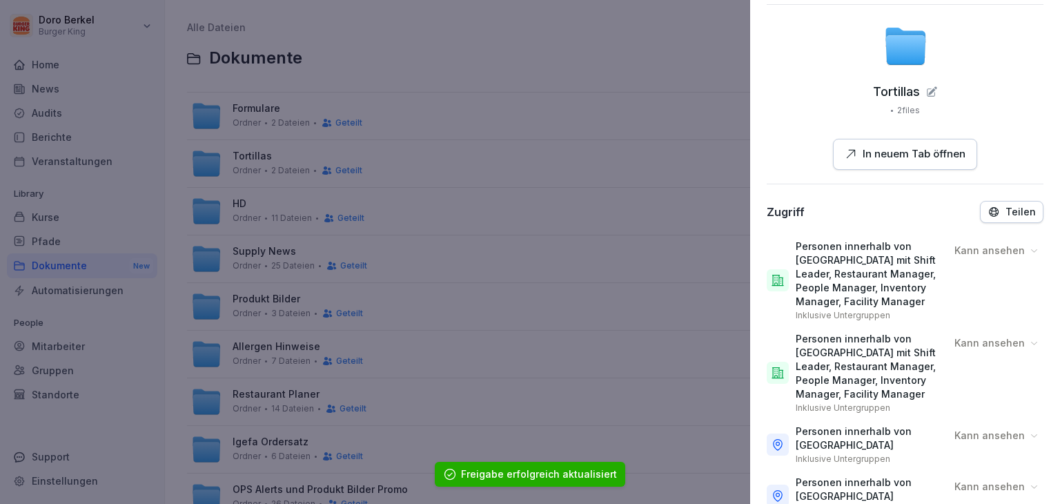
scroll to position [69, 0]
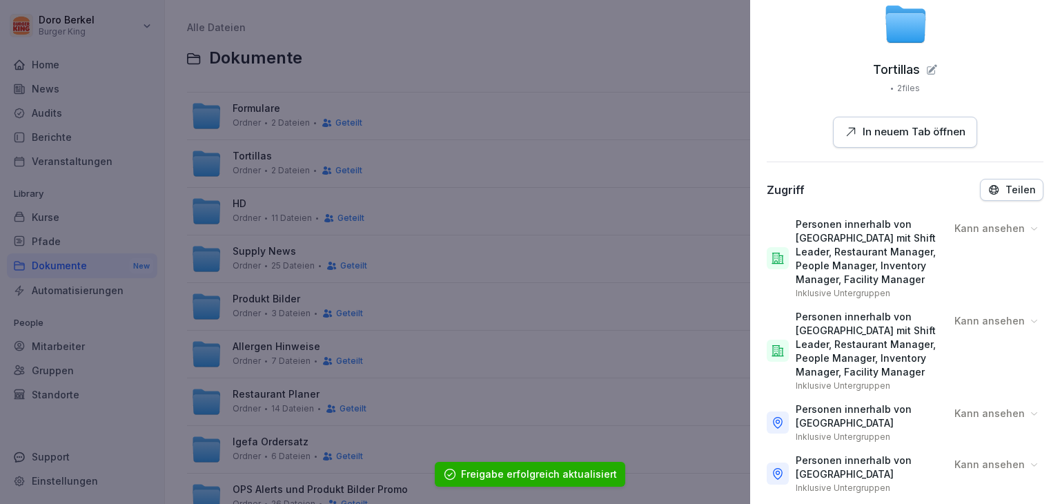
click at [833, 262] on p "Personen innerhalb von [GEOGRAPHIC_DATA] mit Shift Leader, Restaurant Manager, …" at bounding box center [870, 251] width 148 height 69
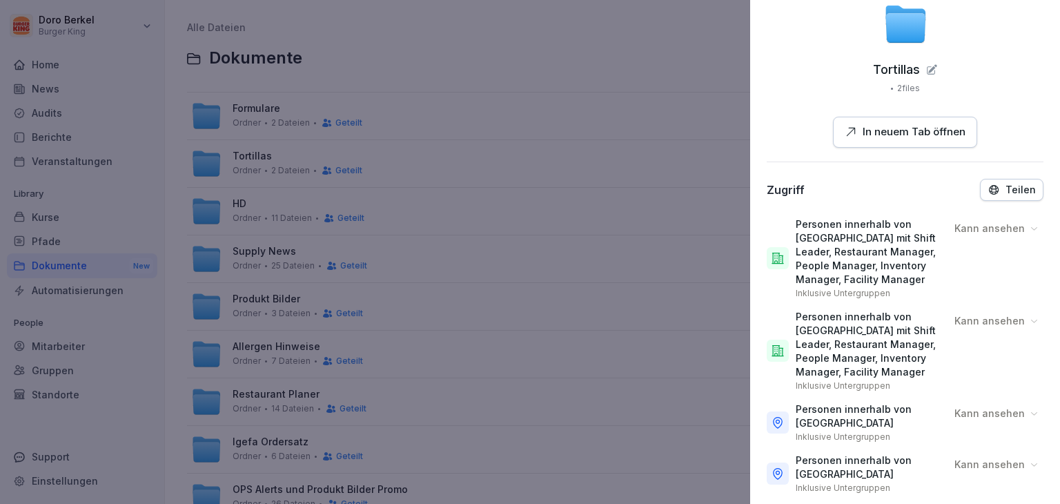
click at [807, 282] on p "Personen innerhalb von [GEOGRAPHIC_DATA] mit Shift Leader, Restaurant Manager, …" at bounding box center [870, 251] width 148 height 69
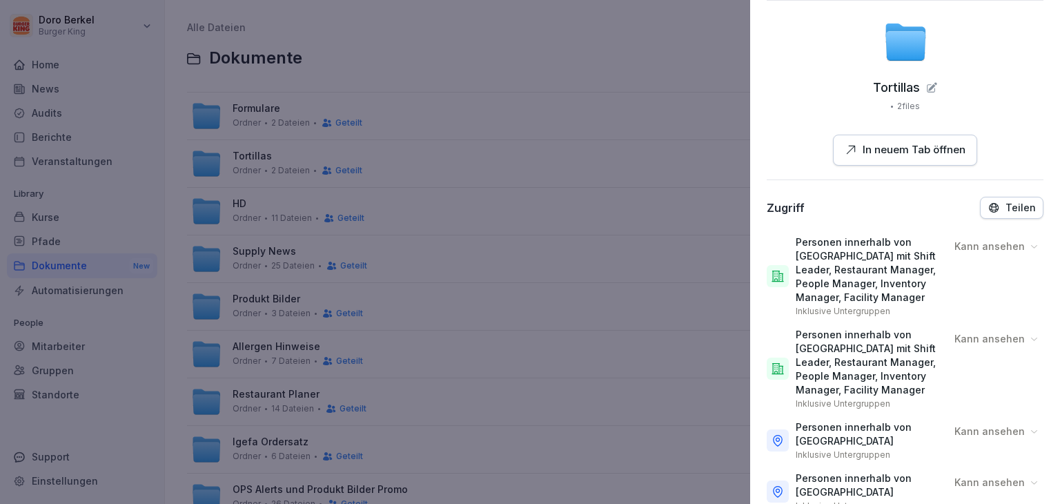
scroll to position [0, 0]
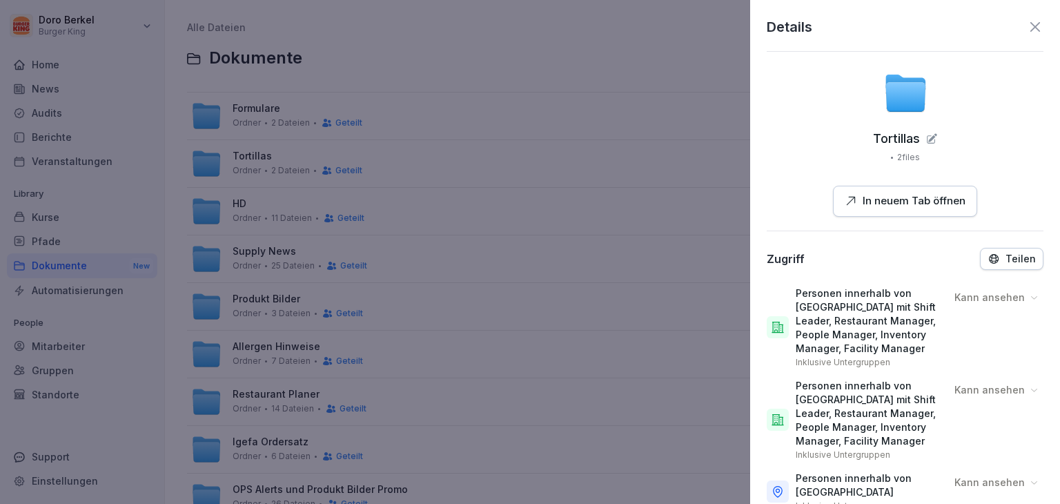
click at [1031, 37] on div "Details" at bounding box center [905, 27] width 277 height 21
click at [1027, 20] on icon at bounding box center [1035, 27] width 17 height 17
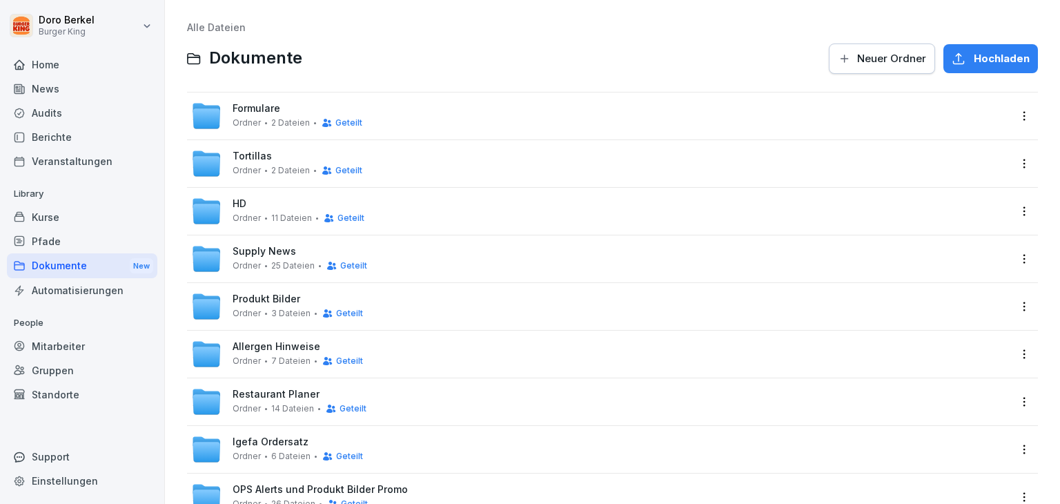
click at [1016, 209] on html "[PERSON_NAME] Burger King Home News Audits Berichte Veranstaltungen Library Kur…" at bounding box center [530, 252] width 1060 height 504
click at [940, 239] on div "Details" at bounding box center [933, 238] width 34 height 17
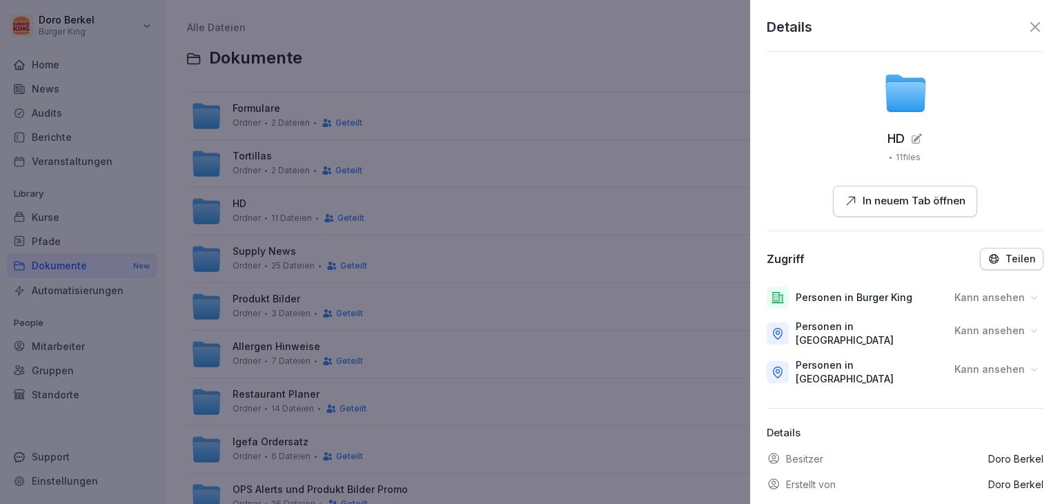
click at [980, 255] on button "Teilen" at bounding box center [1011, 259] width 63 height 22
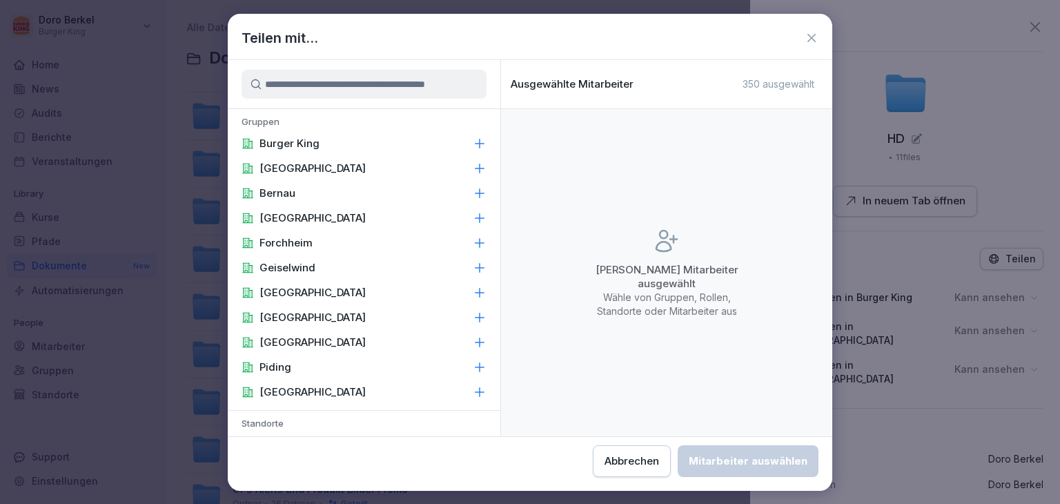
click at [331, 221] on div "[GEOGRAPHIC_DATA]" at bounding box center [364, 218] width 273 height 25
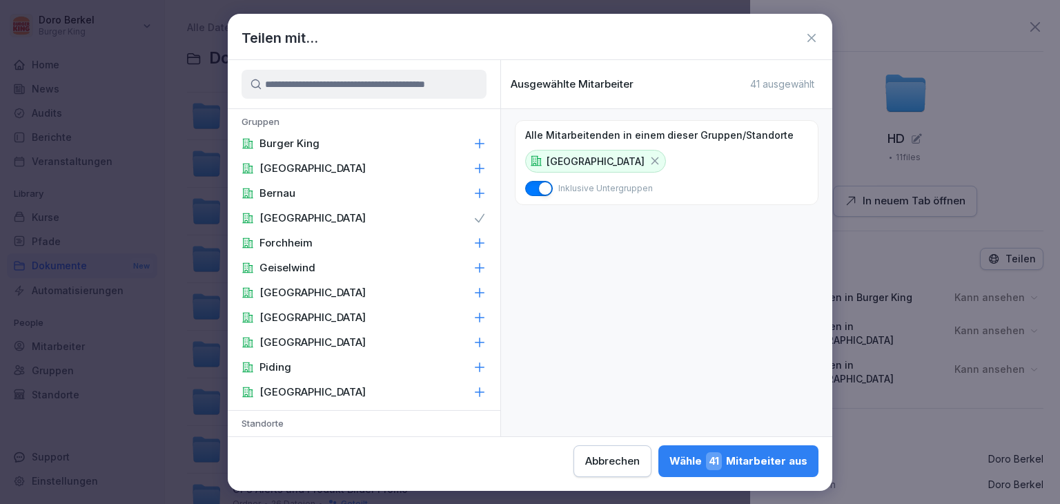
click at [301, 388] on p "[GEOGRAPHIC_DATA]" at bounding box center [312, 392] width 106 height 14
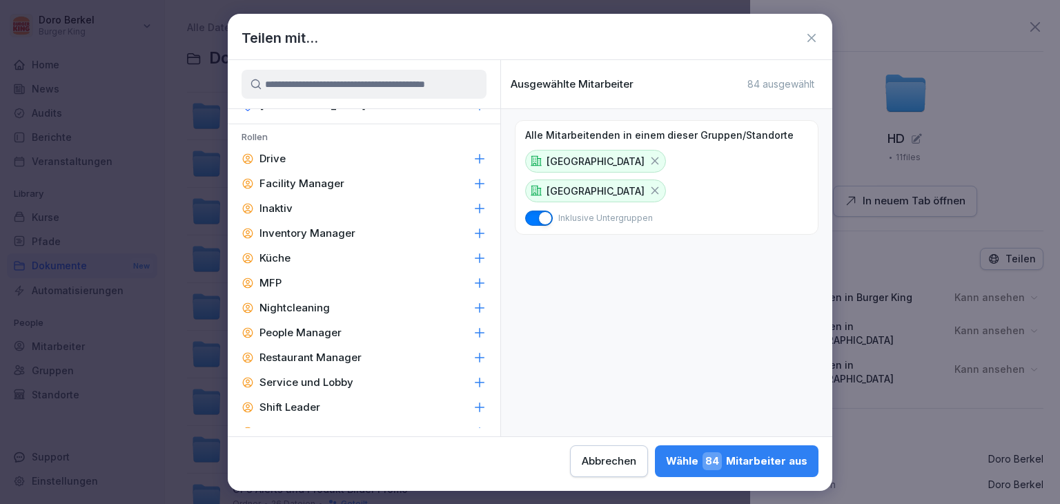
scroll to position [690, 0]
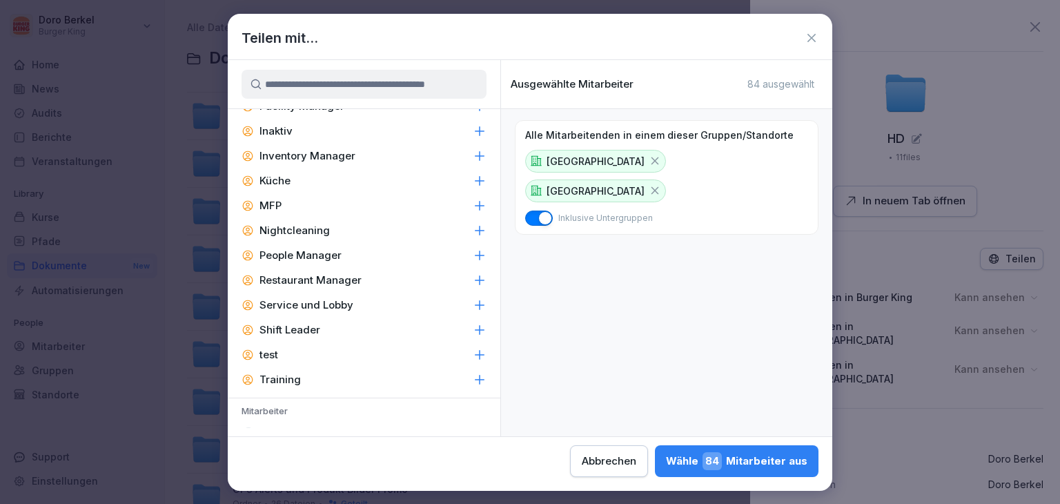
click at [321, 326] on div "Shift Leader" at bounding box center [364, 329] width 273 height 25
click at [343, 273] on p "Restaurant Manager" at bounding box center [310, 280] width 102 height 14
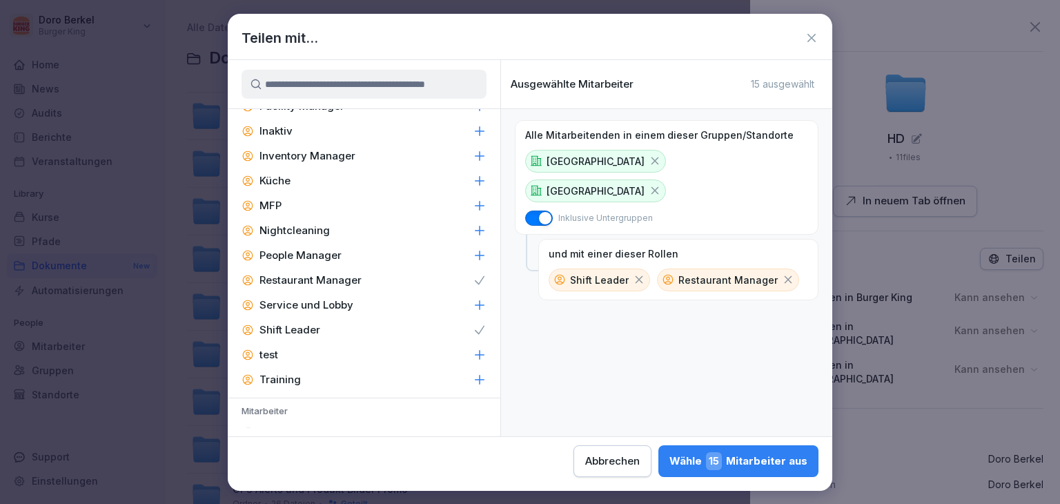
click at [334, 263] on div "People Manager" at bounding box center [364, 255] width 273 height 25
click at [304, 150] on p "Inventory Manager" at bounding box center [307, 156] width 96 height 14
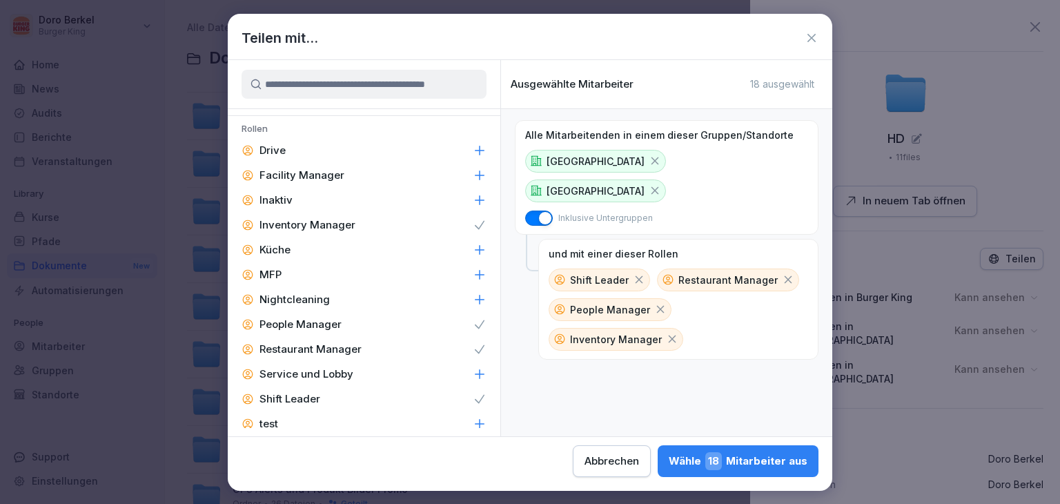
click at [335, 175] on p "Facility Manager" at bounding box center [301, 175] width 85 height 14
click at [755, 457] on div "Wähle 19 Mitarbeiter aus" at bounding box center [738, 461] width 139 height 18
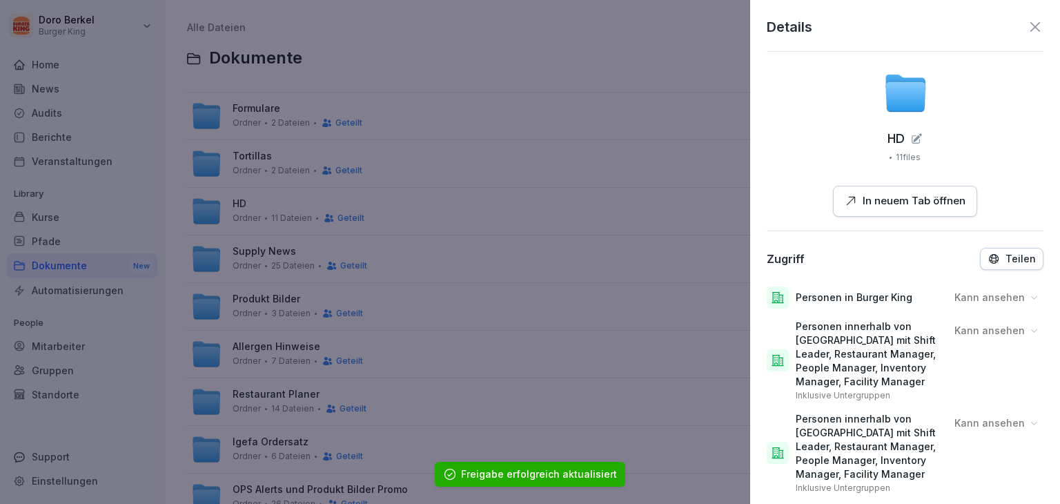
click at [1027, 30] on icon at bounding box center [1035, 27] width 17 height 17
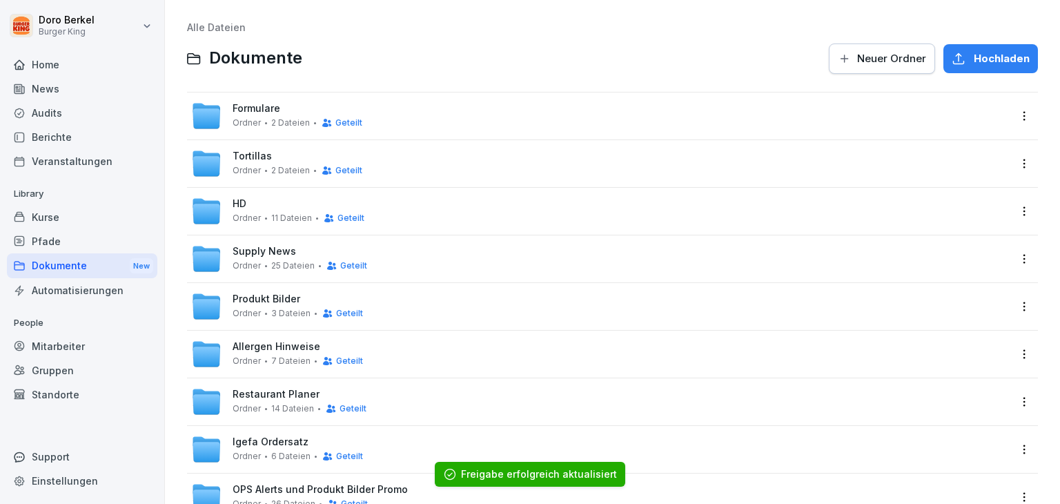
click at [1014, 260] on html "[PERSON_NAME] Burger King Home News Audits Berichte Veranstaltungen Library Kur…" at bounding box center [530, 252] width 1060 height 504
click at [958, 293] on div "Details" at bounding box center [955, 287] width 133 height 28
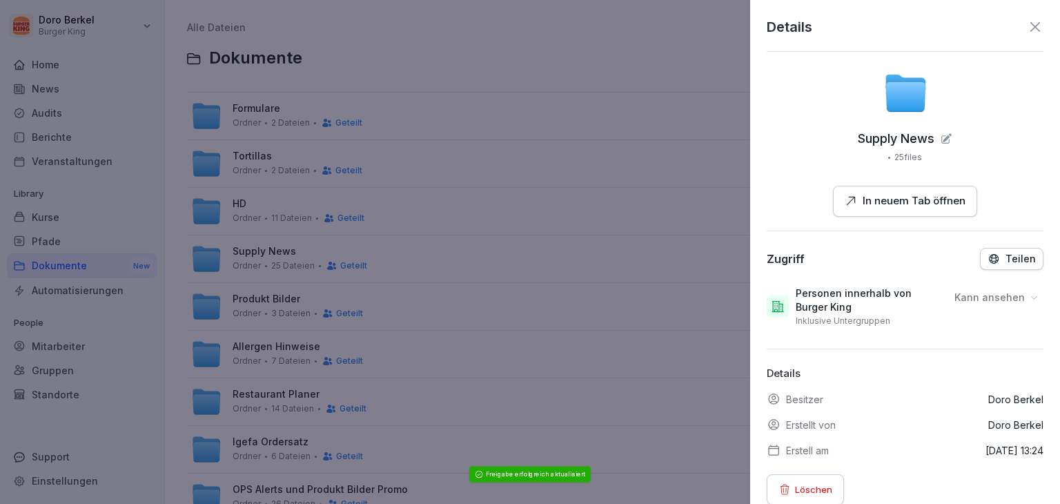
click at [996, 255] on div "Teilen" at bounding box center [1011, 259] width 48 height 12
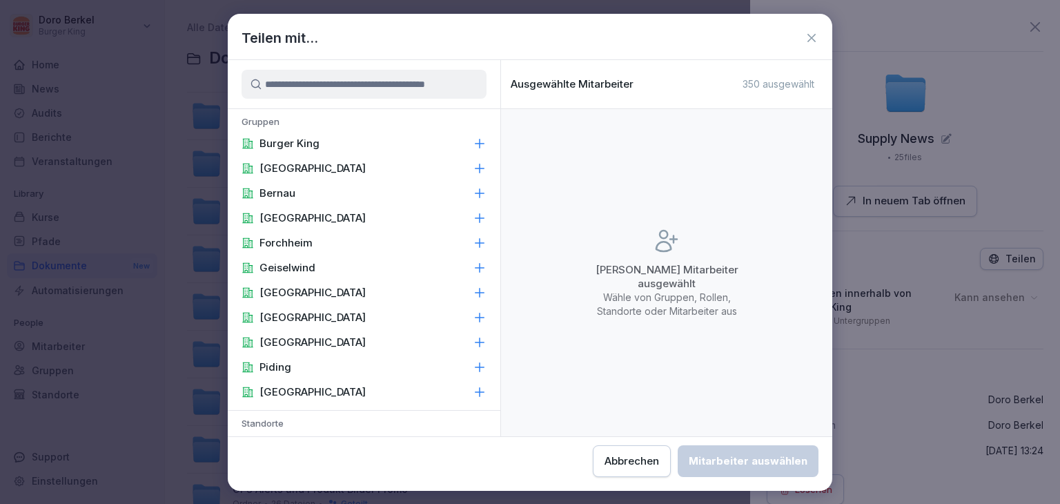
click at [350, 145] on div "Burger King" at bounding box center [364, 143] width 273 height 25
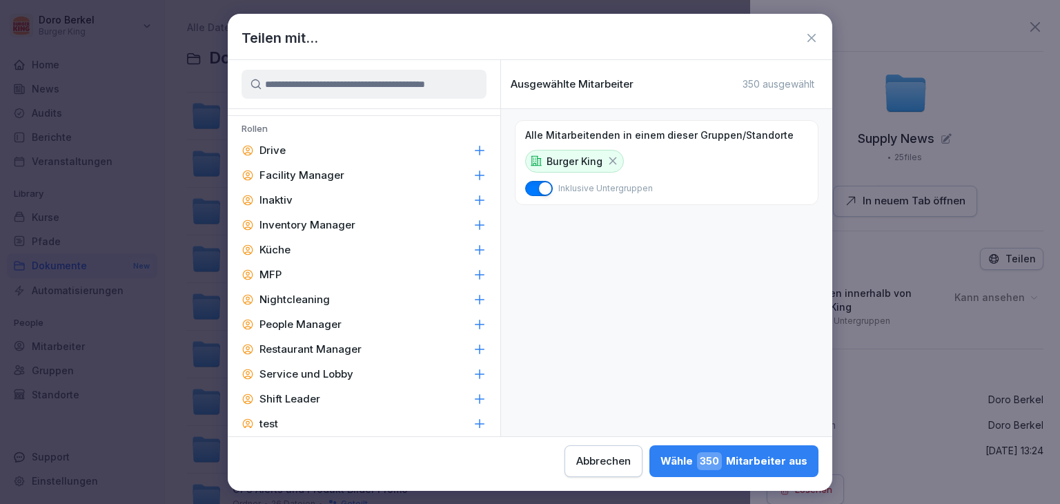
click at [339, 177] on p "Facility Manager" at bounding box center [301, 175] width 85 height 14
click at [351, 227] on p "Inventory Manager" at bounding box center [307, 225] width 96 height 14
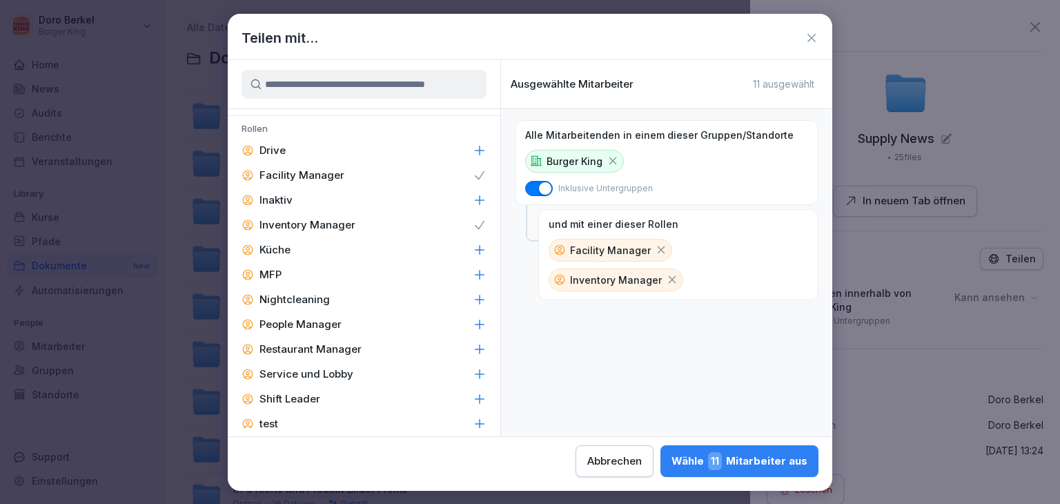
click at [350, 321] on div "People Manager" at bounding box center [364, 324] width 273 height 25
click at [350, 346] on p "Restaurant Manager" at bounding box center [310, 349] width 102 height 14
click at [353, 398] on div "Shift Leader" at bounding box center [364, 398] width 273 height 25
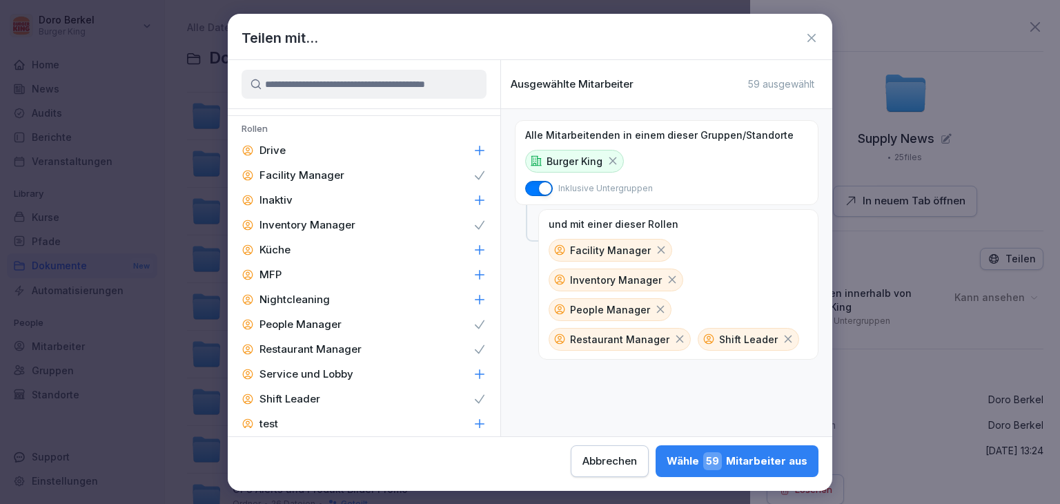
drag, startPoint x: 774, startPoint y: 468, endPoint x: 798, endPoint y: 462, distance: 24.3
click at [775, 468] on div "Wähle 59 Mitarbeiter aus" at bounding box center [736, 461] width 141 height 18
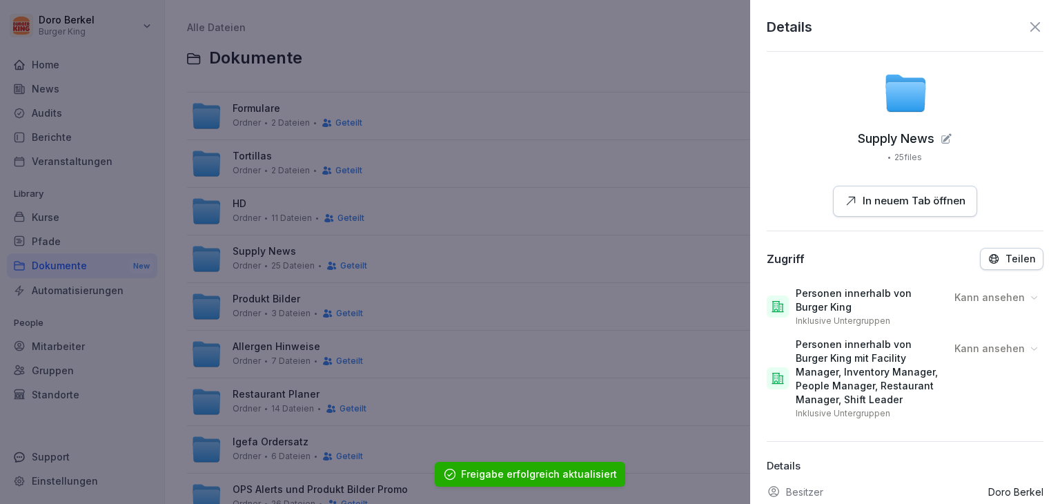
click at [1029, 26] on icon at bounding box center [1035, 27] width 17 height 17
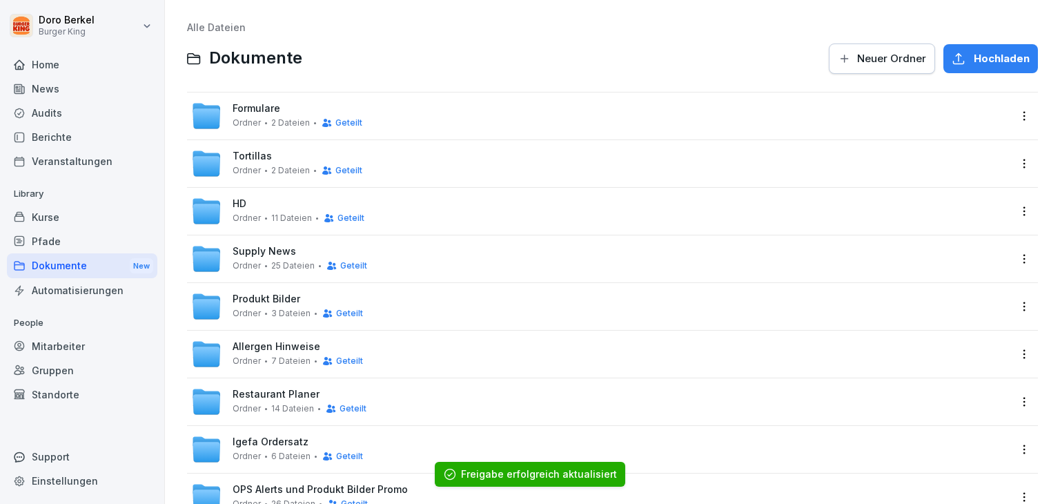
click at [1008, 304] on html "[PERSON_NAME] Burger King Home News Audits Berichte Veranstaltungen Library Kur…" at bounding box center [530, 252] width 1060 height 504
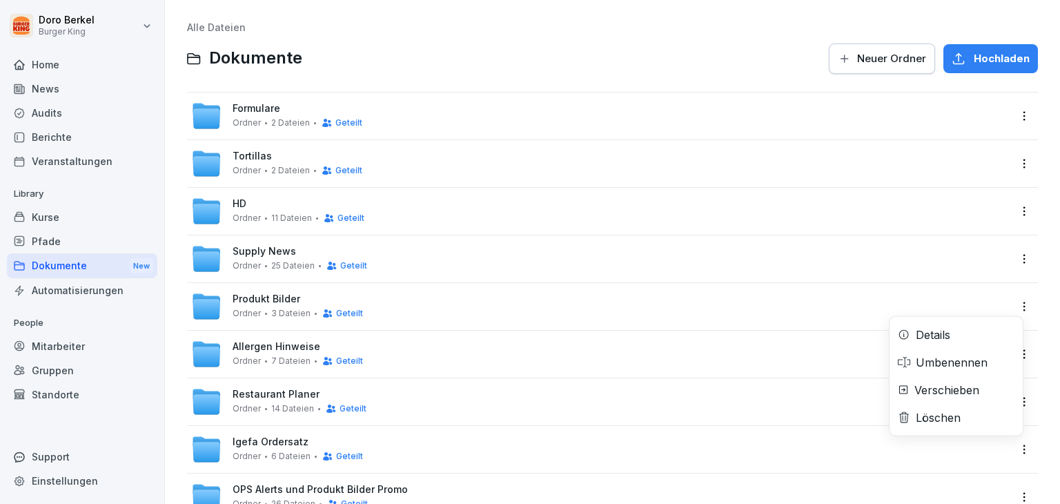
click at [950, 338] on div "Details" at bounding box center [933, 334] width 34 height 17
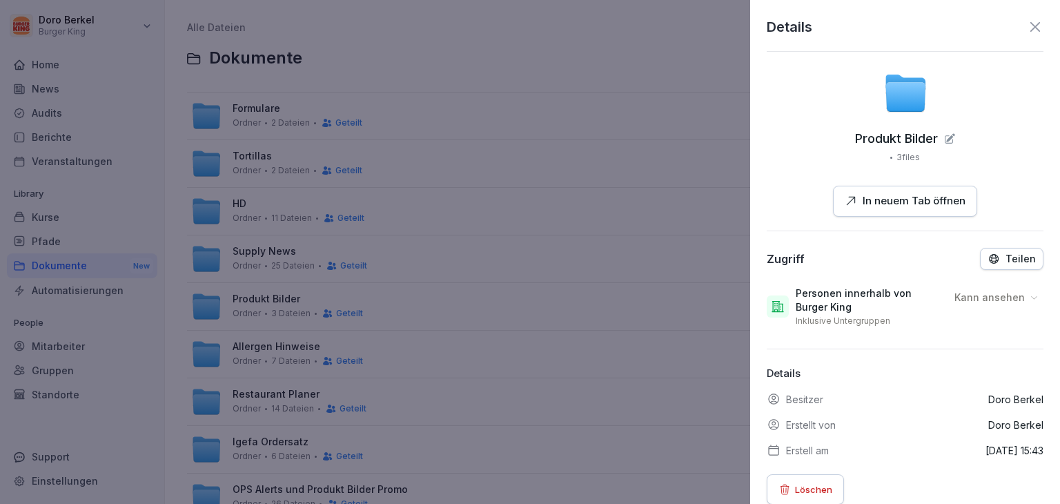
click at [996, 250] on button "Teilen" at bounding box center [1011, 259] width 63 height 22
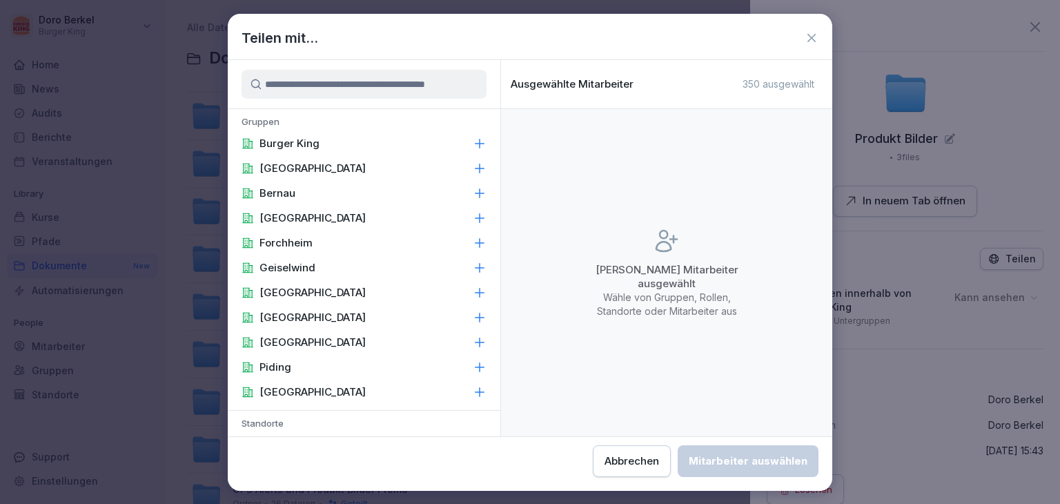
click at [392, 143] on div "Burger King" at bounding box center [364, 143] width 273 height 25
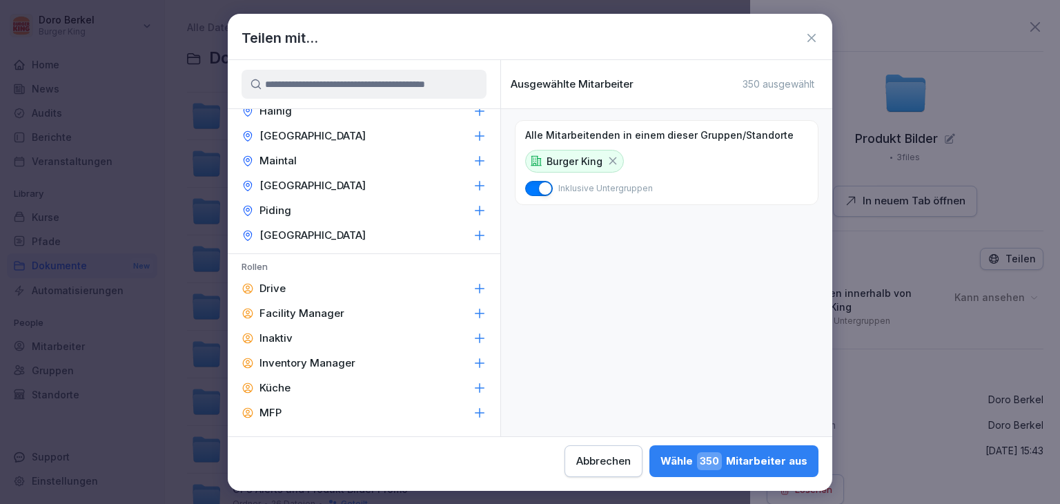
scroll to position [552, 0]
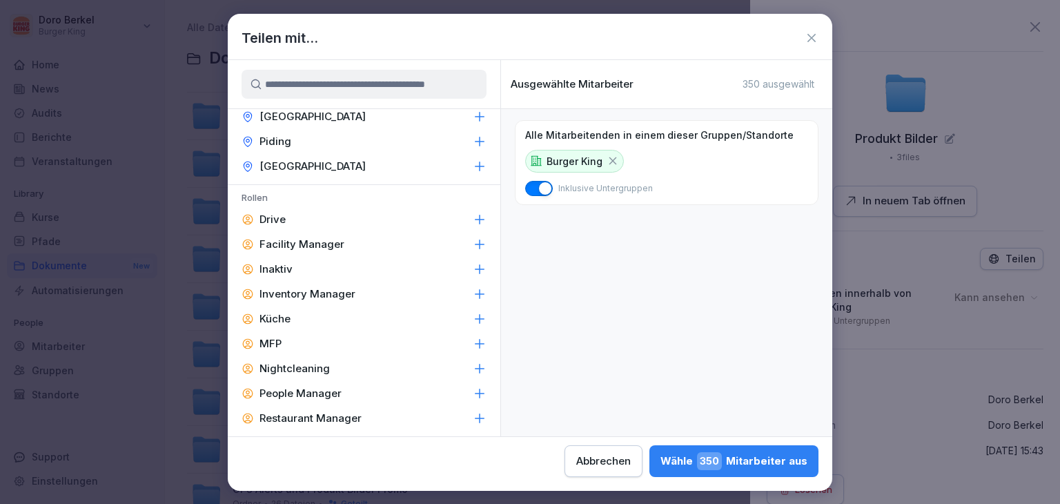
click at [335, 245] on p "Facility Manager" at bounding box center [301, 244] width 85 height 14
click at [334, 293] on p "Inventory Manager" at bounding box center [307, 294] width 96 height 14
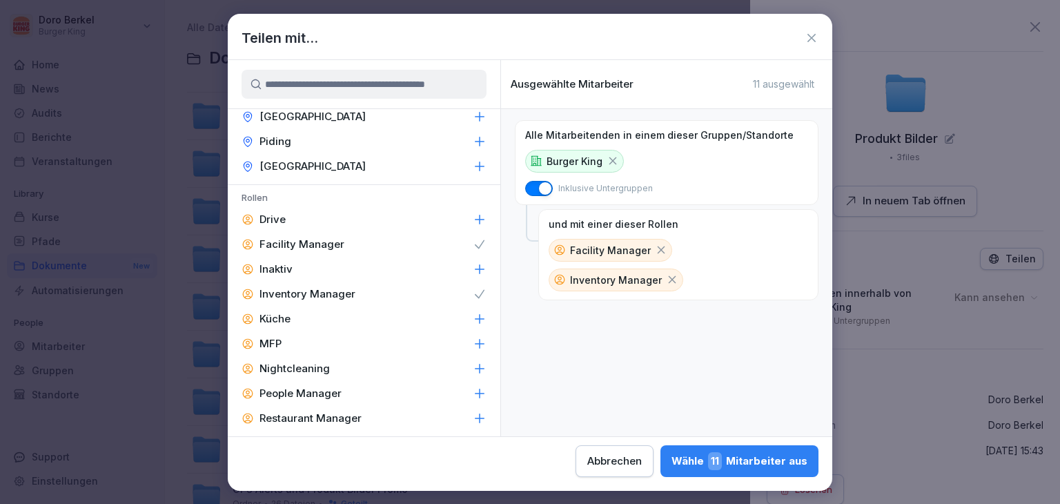
click at [337, 392] on p "People Manager" at bounding box center [300, 393] width 82 height 14
click at [338, 411] on p "Restaurant Manager" at bounding box center [310, 418] width 102 height 14
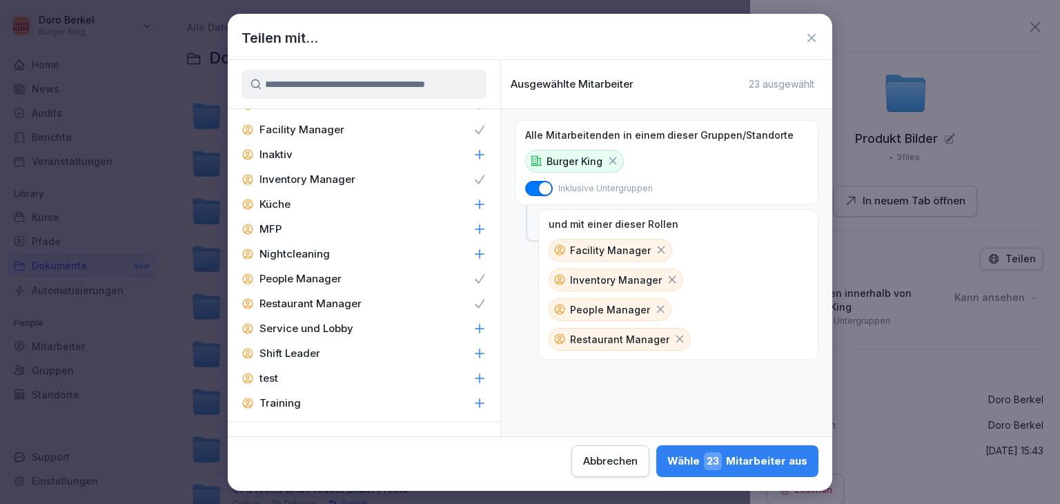
scroll to position [690, 0]
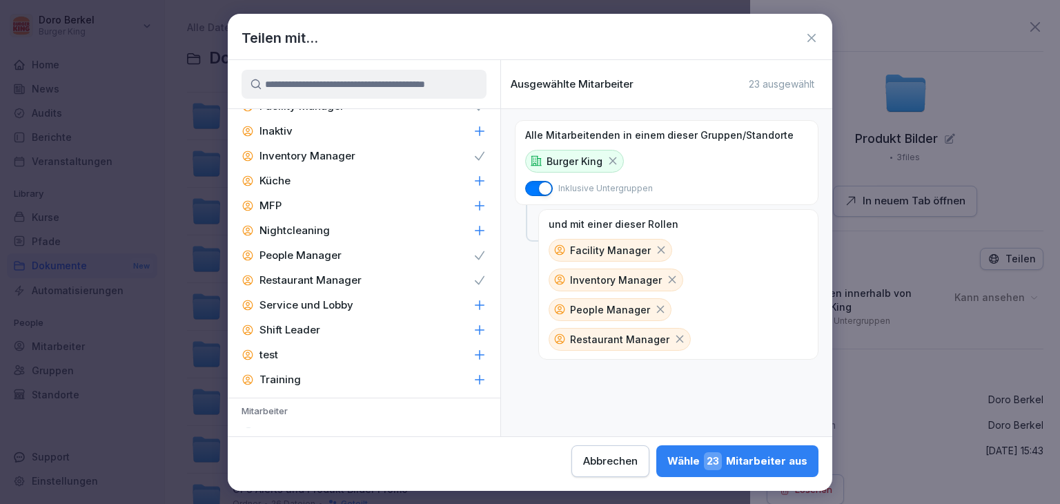
click at [320, 322] on div "Shift Leader" at bounding box center [364, 329] width 273 height 25
click at [759, 466] on div "Wähle 59 Mitarbeiter aus" at bounding box center [736, 461] width 141 height 18
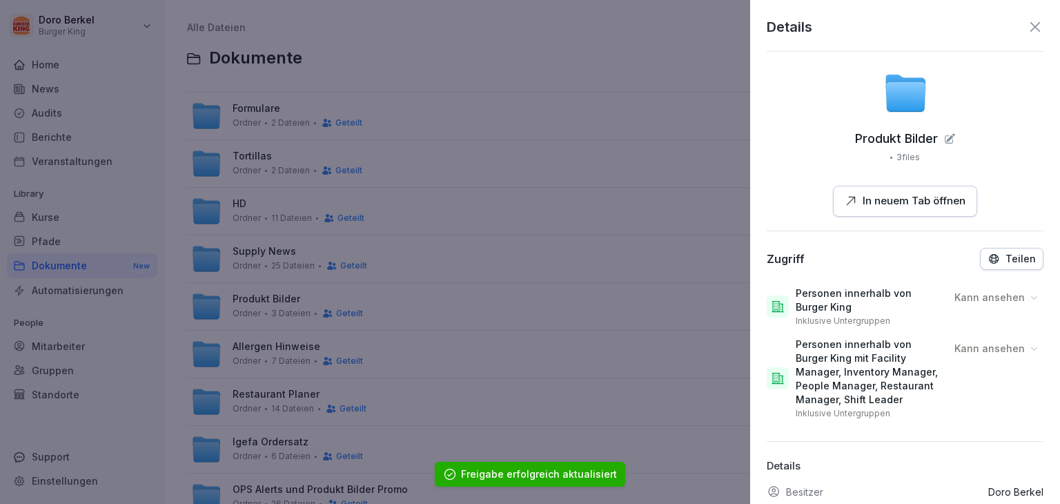
click at [1027, 27] on icon at bounding box center [1035, 27] width 17 height 17
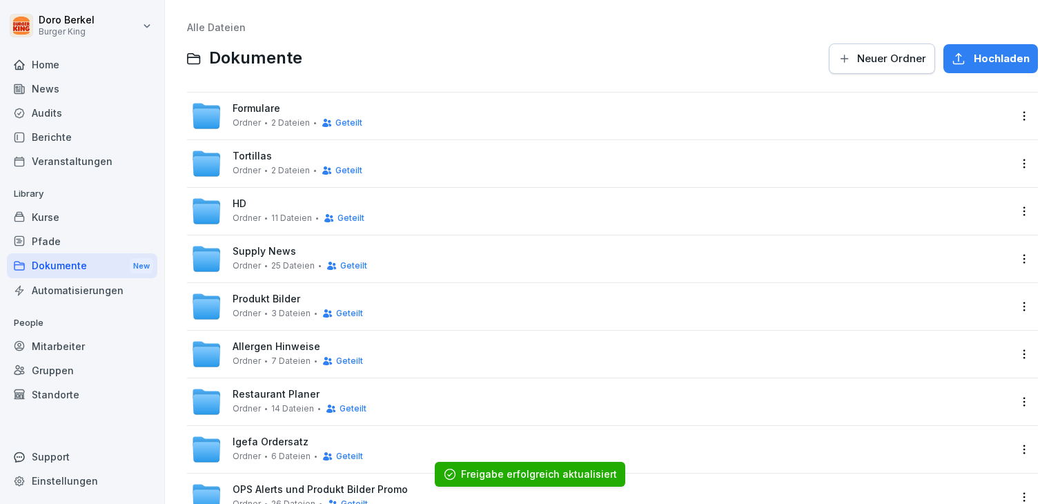
click at [1007, 351] on html "[PERSON_NAME] Burger King Home News Audits Berichte Veranstaltungen Library Kur…" at bounding box center [530, 252] width 1060 height 504
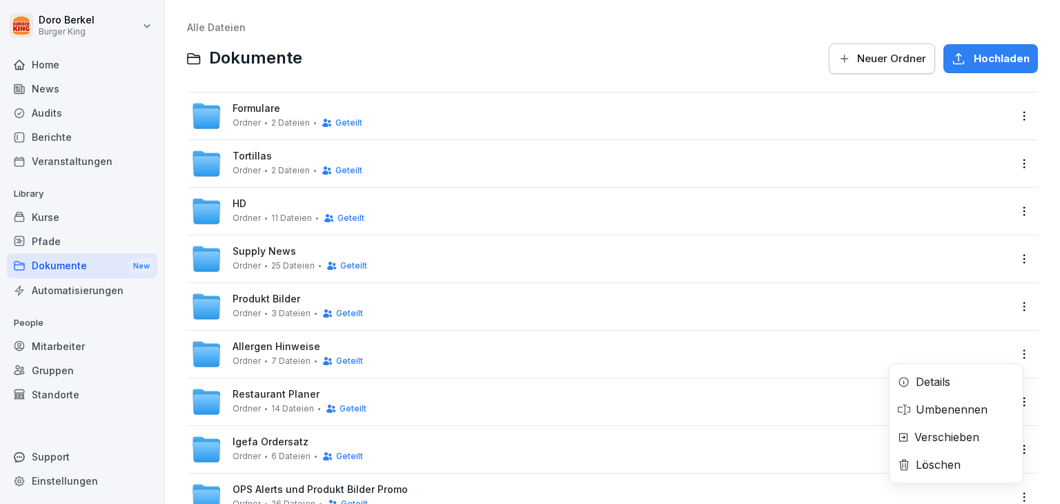
click at [963, 379] on div "Details" at bounding box center [955, 382] width 133 height 28
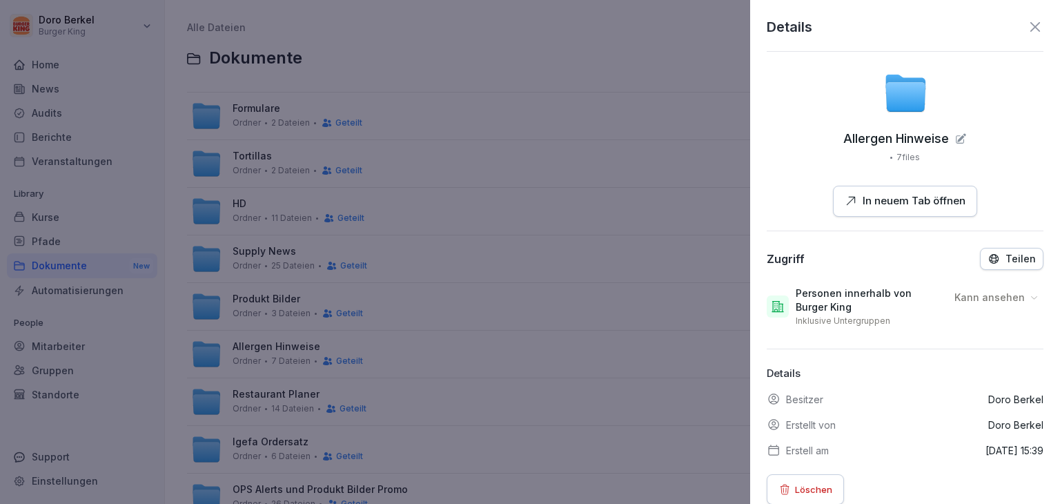
click at [1005, 253] on p "Teilen" at bounding box center [1020, 258] width 30 height 11
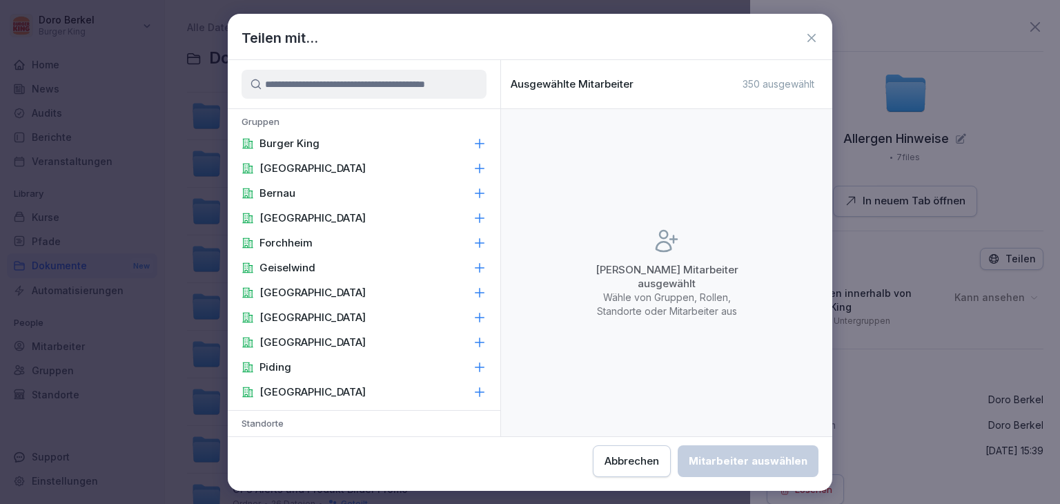
click at [431, 144] on div "Burger King" at bounding box center [364, 143] width 273 height 25
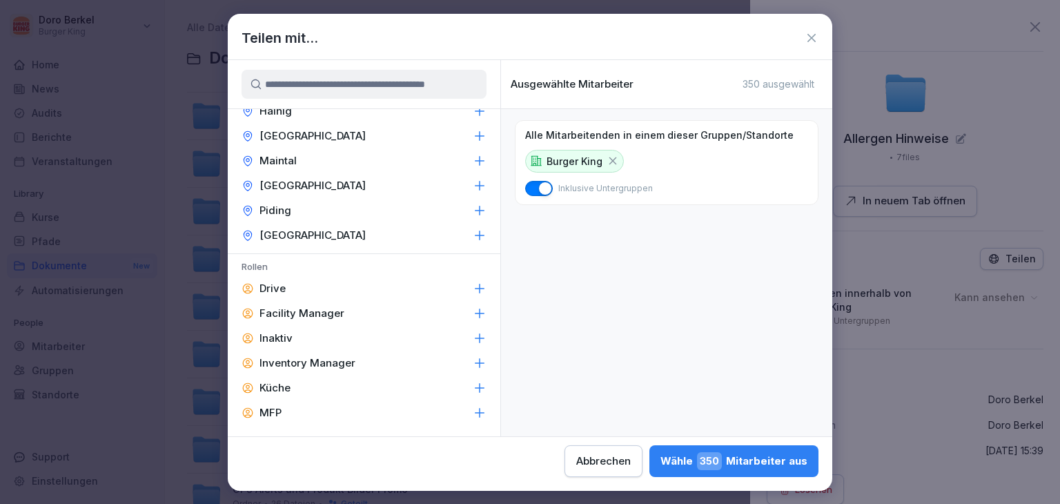
scroll to position [621, 0]
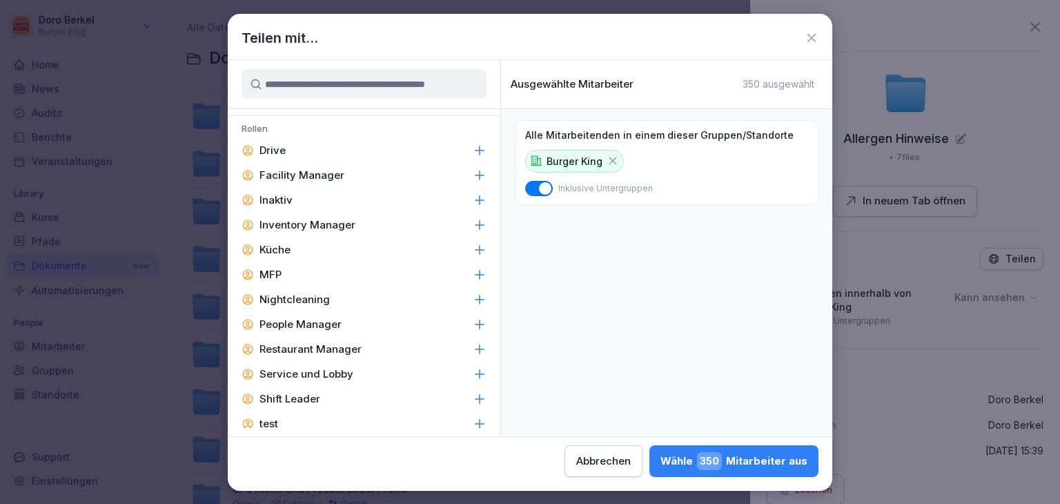
click at [310, 170] on p "Facility Manager" at bounding box center [301, 175] width 85 height 14
click at [328, 233] on div "Inventory Manager" at bounding box center [364, 225] width 273 height 25
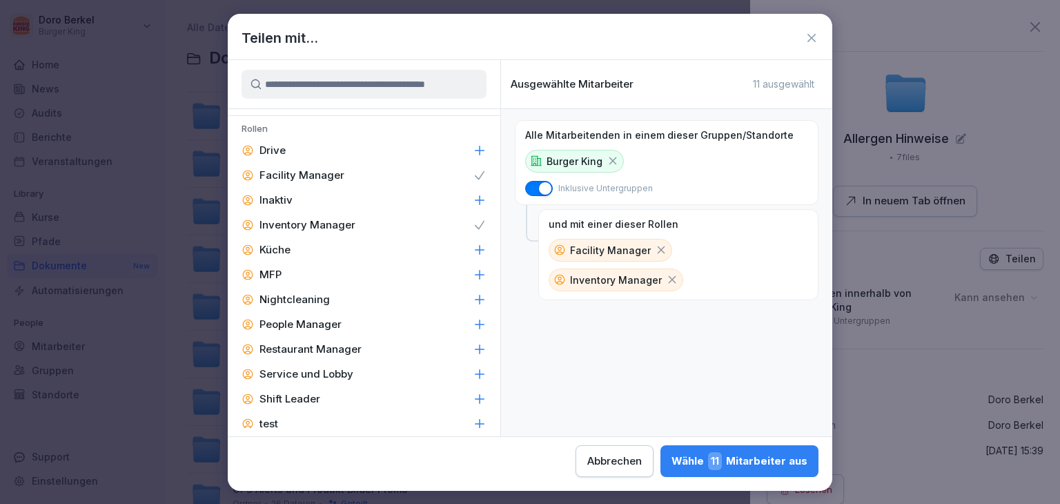
click at [330, 326] on p "People Manager" at bounding box center [300, 324] width 82 height 14
click at [336, 351] on p "Restaurant Manager" at bounding box center [310, 349] width 102 height 14
click at [336, 371] on p "Service und Lobby" at bounding box center [306, 374] width 94 height 14
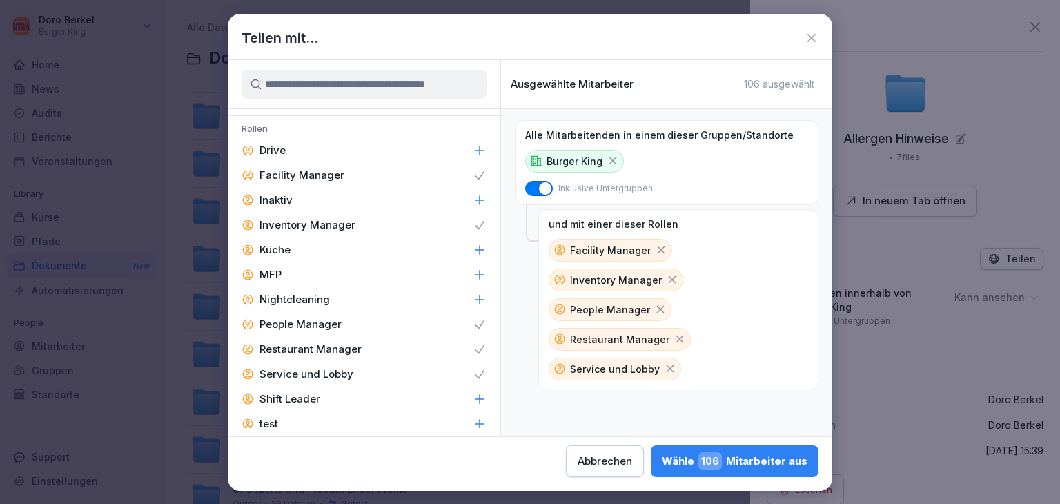
click at [338, 399] on div "Shift Leader" at bounding box center [364, 398] width 273 height 25
click at [339, 373] on p "Service und Lobby" at bounding box center [306, 374] width 94 height 14
click at [750, 462] on div "Wähle 59 Mitarbeiter aus" at bounding box center [736, 461] width 141 height 18
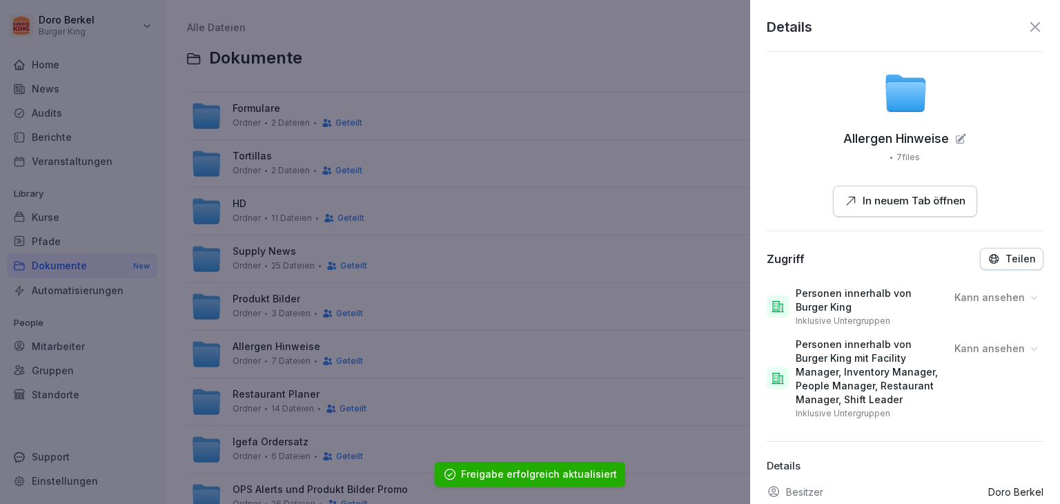
click at [1030, 26] on icon at bounding box center [1035, 27] width 10 height 10
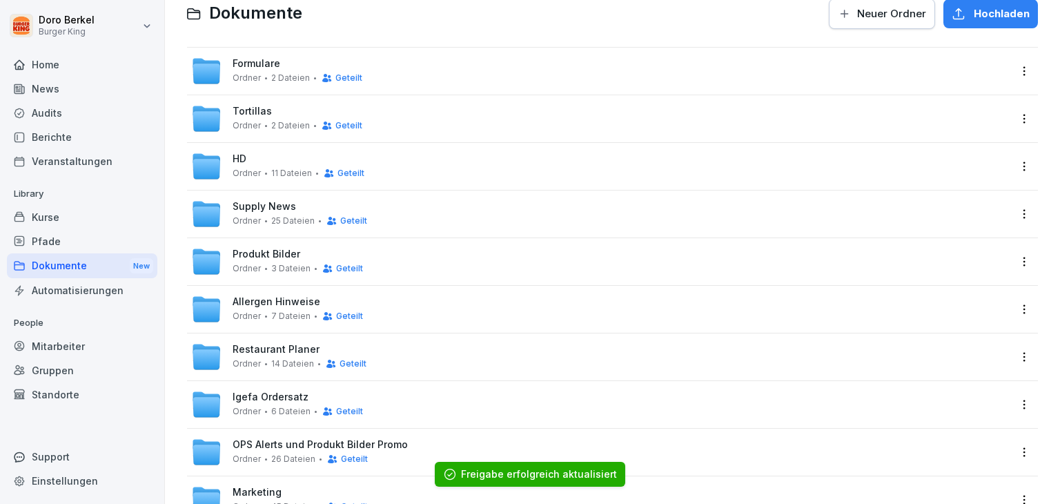
scroll to position [69, 0]
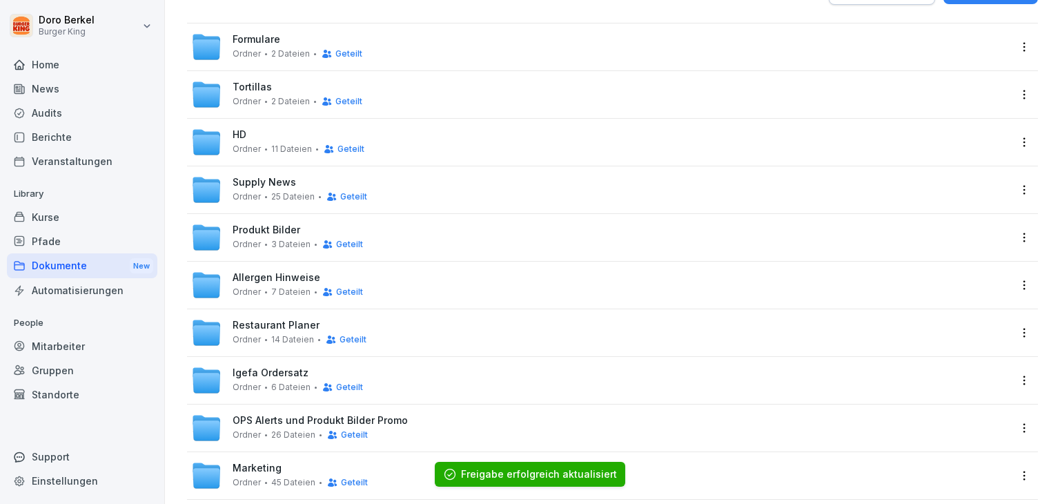
click at [1009, 331] on html "[PERSON_NAME] Burger King Home News Audits Berichte Veranstaltungen Library Kur…" at bounding box center [530, 252] width 1060 height 504
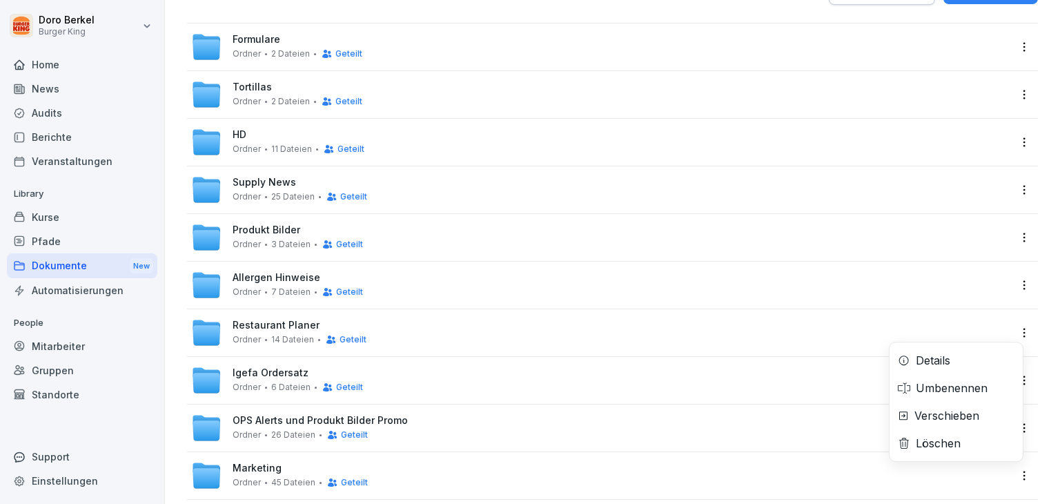
click at [942, 367] on div "Details" at bounding box center [933, 360] width 34 height 17
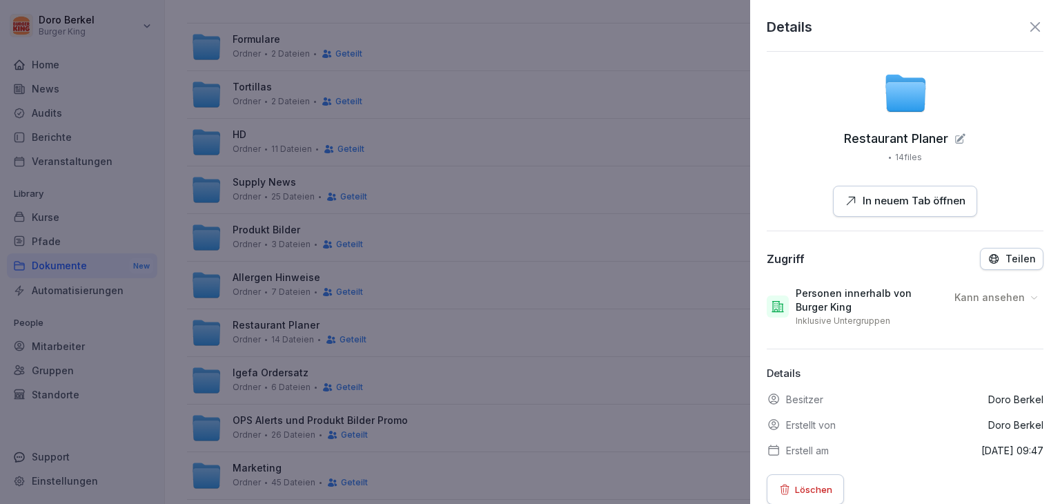
click at [1017, 257] on p "Teilen" at bounding box center [1020, 258] width 30 height 11
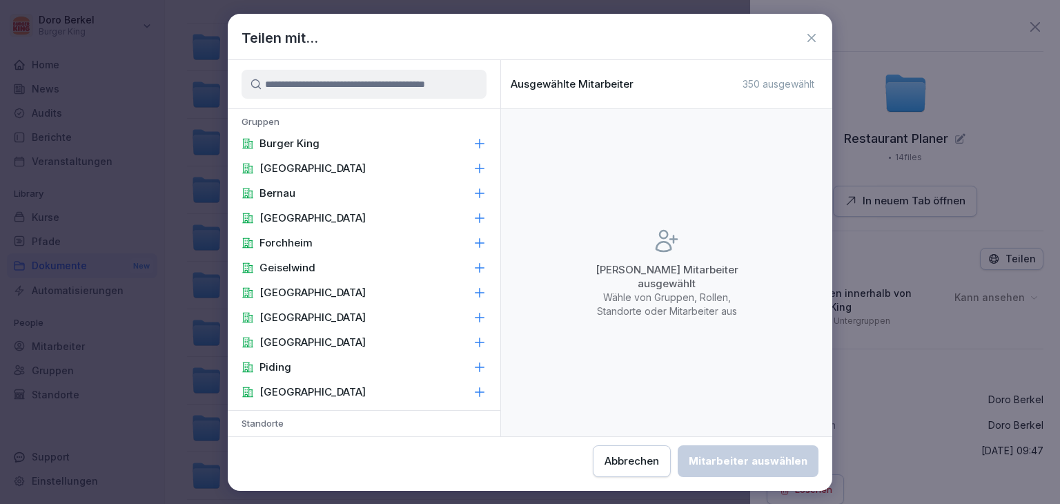
click at [375, 136] on div "Burger King" at bounding box center [364, 143] width 273 height 25
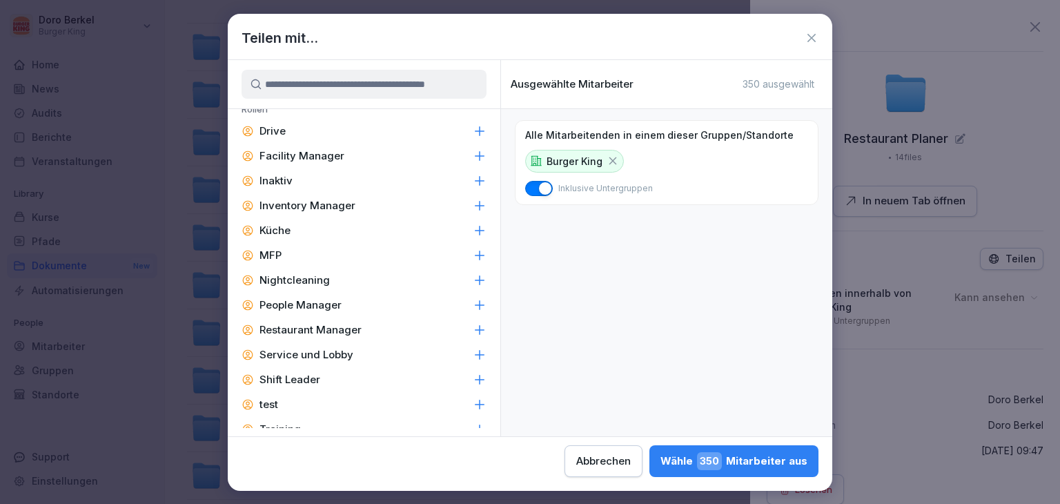
scroll to position [621, 0]
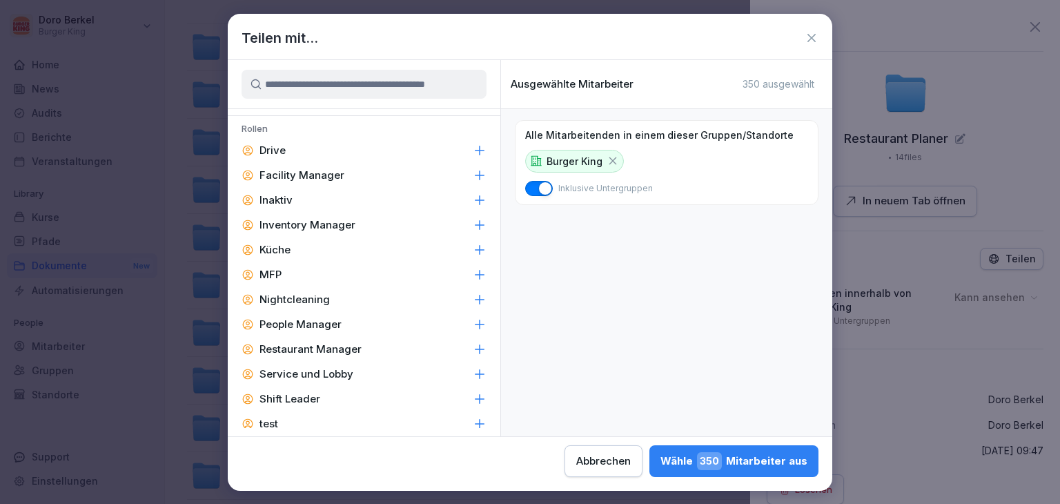
click at [310, 172] on p "Facility Manager" at bounding box center [301, 175] width 85 height 14
drag, startPoint x: 310, startPoint y: 172, endPoint x: 319, endPoint y: 217, distance: 45.7
click at [319, 217] on div "Inventory Manager" at bounding box center [364, 225] width 273 height 25
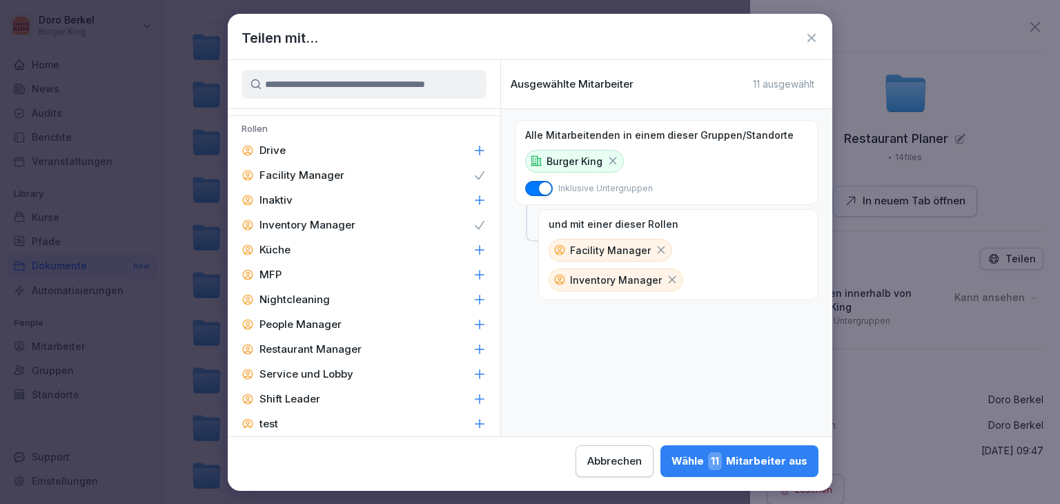
click at [306, 326] on p "People Manager" at bounding box center [300, 324] width 82 height 14
click at [312, 348] on p "Restaurant Manager" at bounding box center [310, 349] width 102 height 14
click at [304, 397] on p "Shift Leader" at bounding box center [289, 399] width 61 height 14
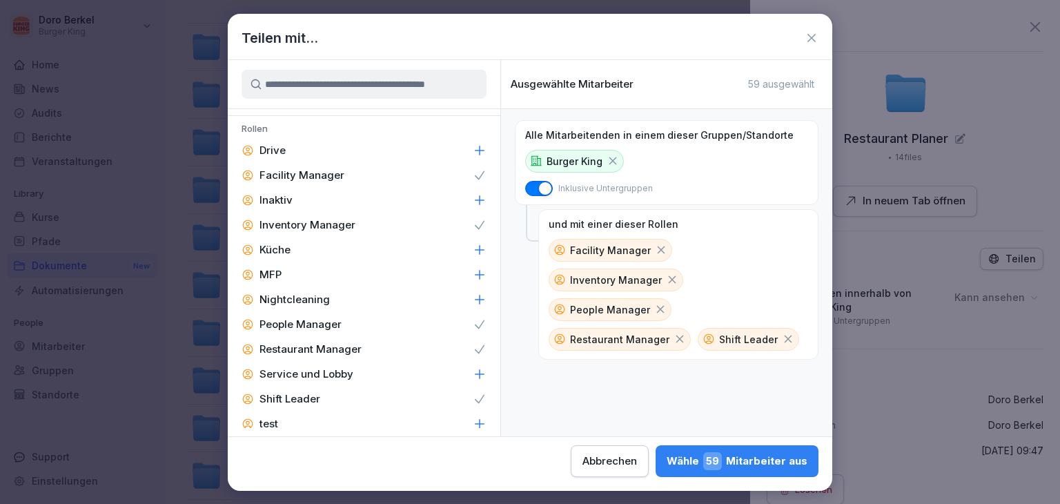
click at [781, 473] on button "Wähle 59 Mitarbeiter aus" at bounding box center [736, 461] width 163 height 32
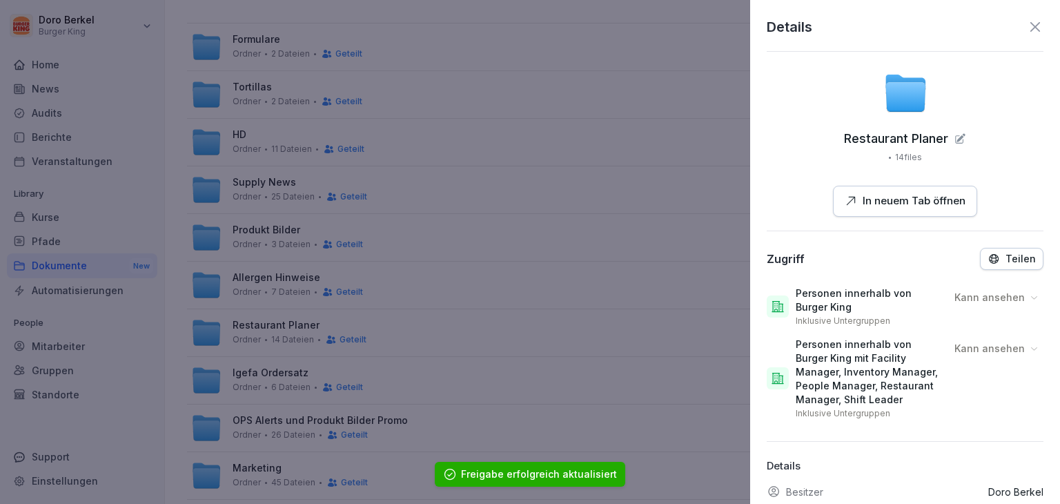
click at [1027, 21] on icon at bounding box center [1035, 27] width 17 height 17
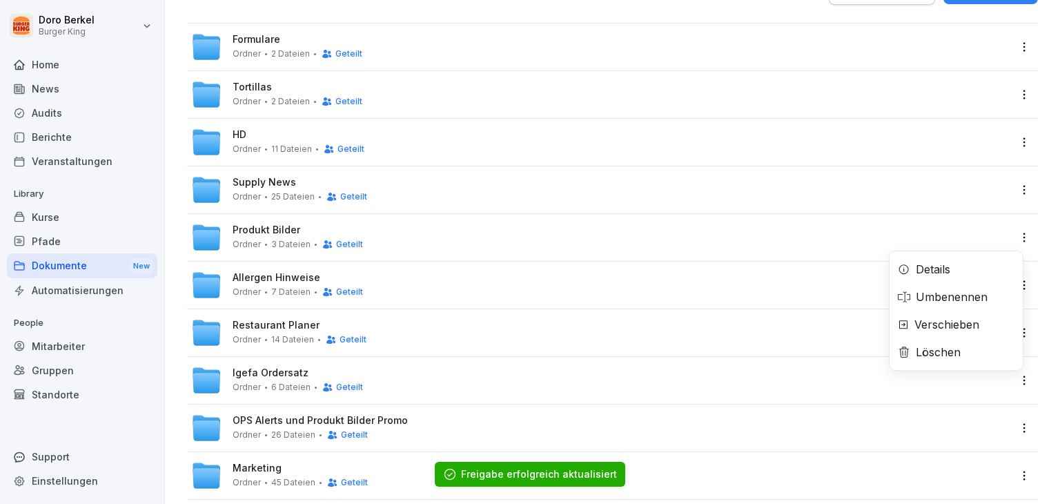
click at [1018, 382] on html "[PERSON_NAME] Burger King Home News Audits Berichte Veranstaltungen Library Kur…" at bounding box center [530, 252] width 1060 height 504
click at [953, 266] on div "Details" at bounding box center [955, 269] width 133 height 28
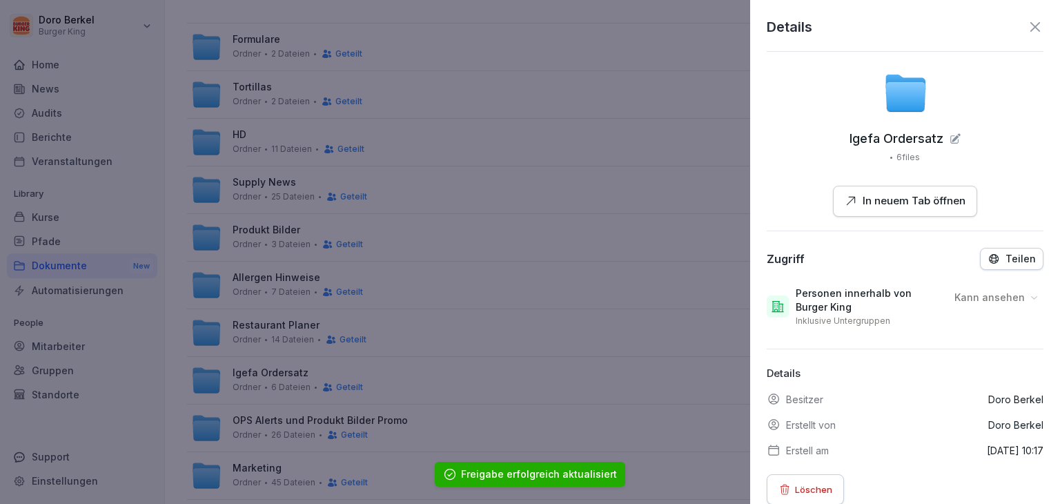
click at [1005, 257] on p "Teilen" at bounding box center [1020, 258] width 30 height 11
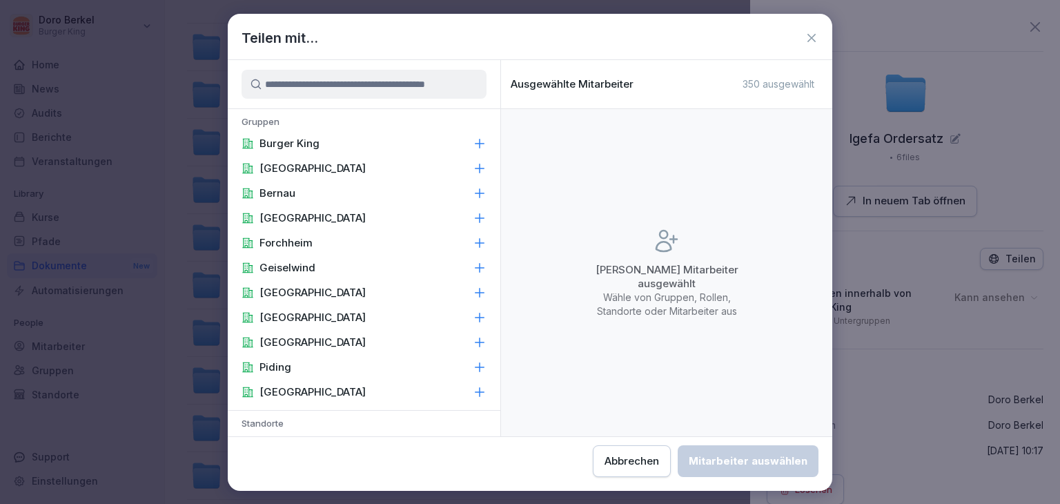
click at [391, 137] on div "Burger King" at bounding box center [364, 143] width 273 height 25
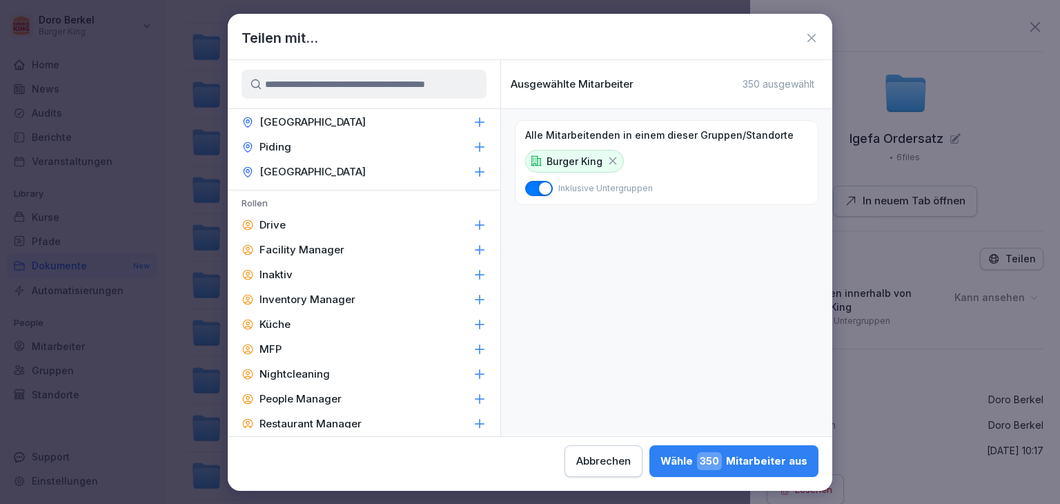
scroll to position [552, 0]
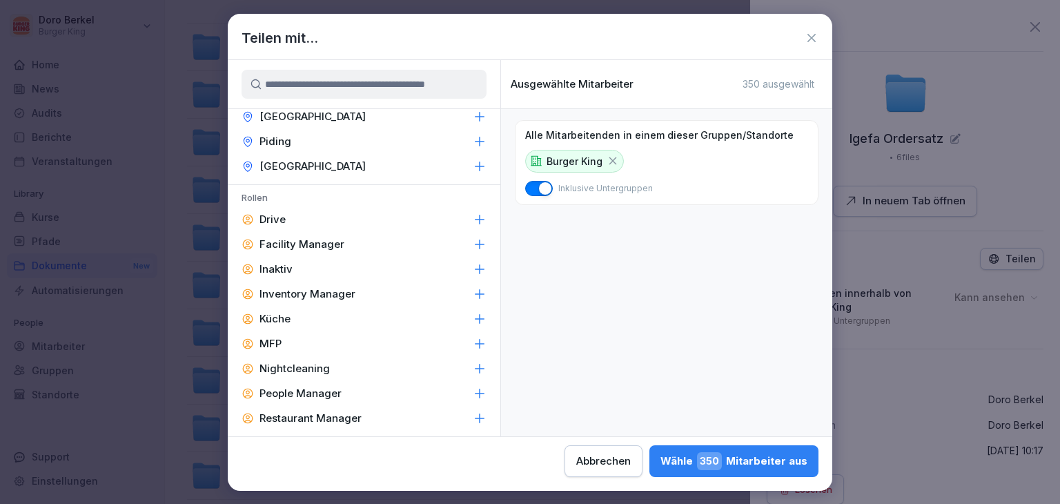
click at [326, 244] on p "Facility Manager" at bounding box center [301, 244] width 85 height 14
click at [329, 288] on p "Inventory Manager" at bounding box center [307, 294] width 96 height 14
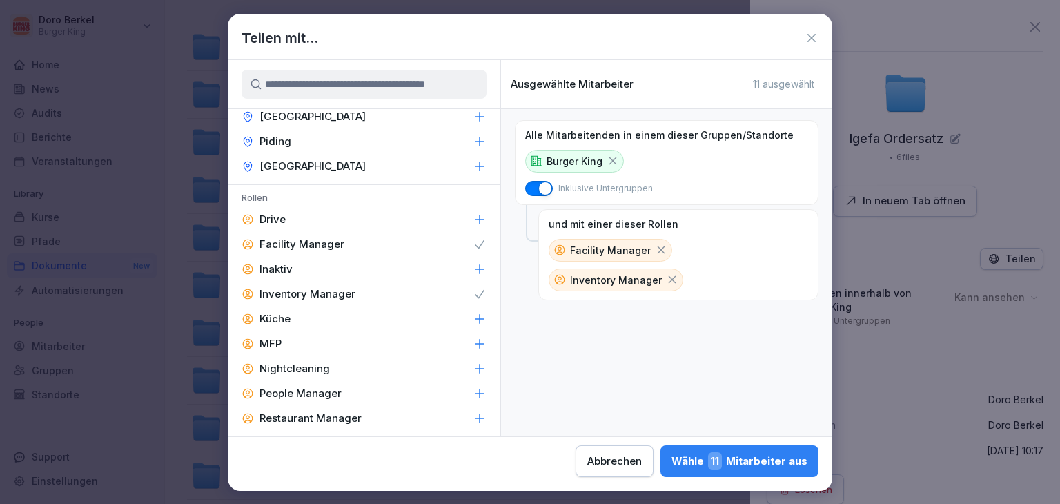
click at [322, 388] on p "People Manager" at bounding box center [300, 393] width 82 height 14
click at [320, 415] on p "Restaurant Manager" at bounding box center [310, 418] width 102 height 14
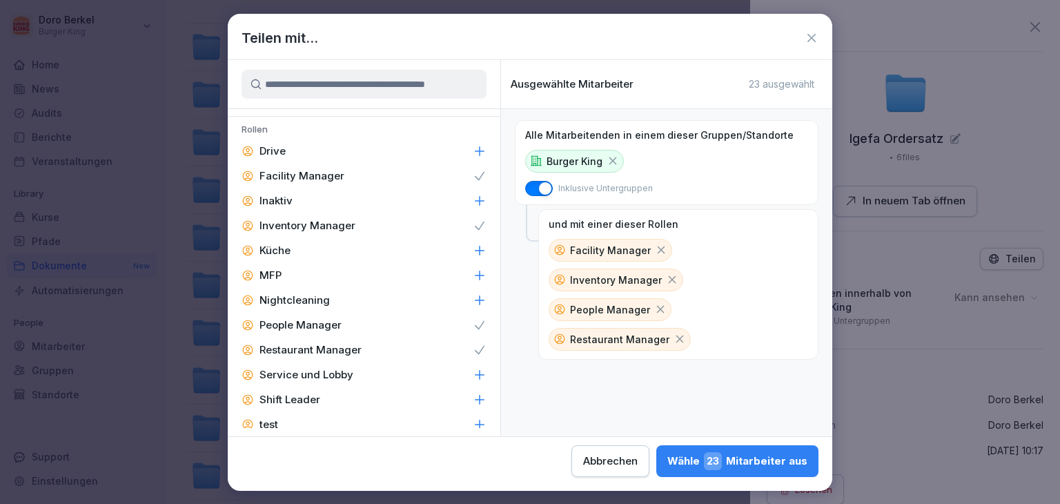
scroll to position [690, 0]
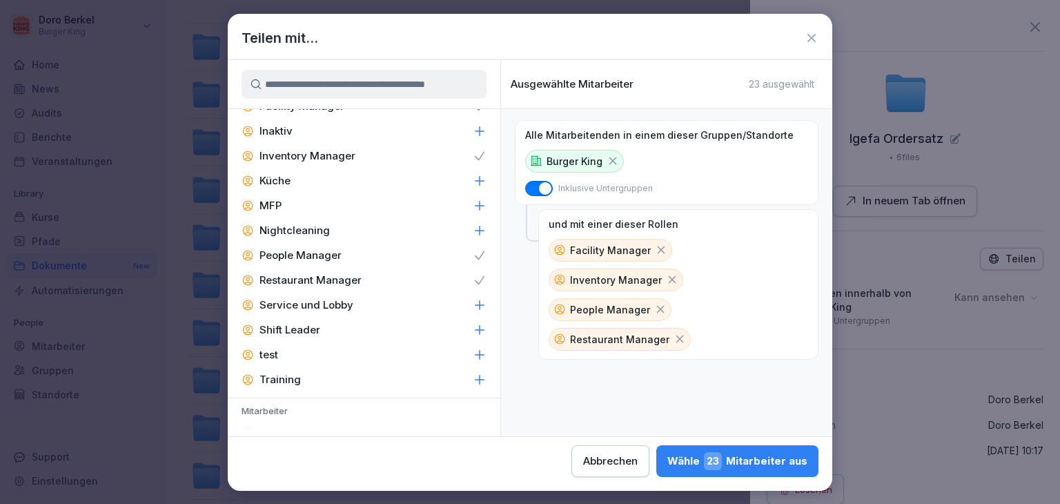
click at [315, 329] on p "Shift Leader" at bounding box center [289, 330] width 61 height 14
click at [770, 461] on div "Wähle 59 Mitarbeiter aus" at bounding box center [736, 461] width 141 height 18
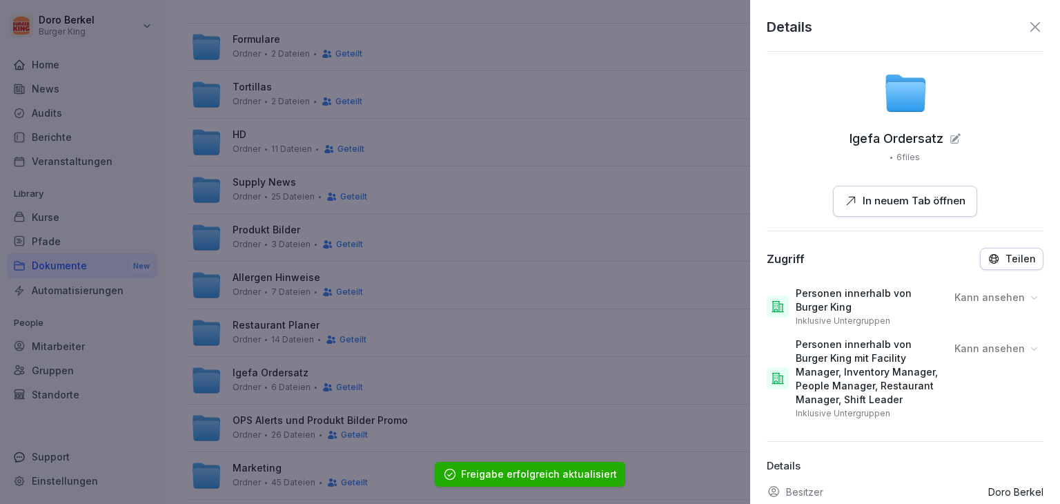
click at [1028, 26] on icon at bounding box center [1035, 27] width 17 height 17
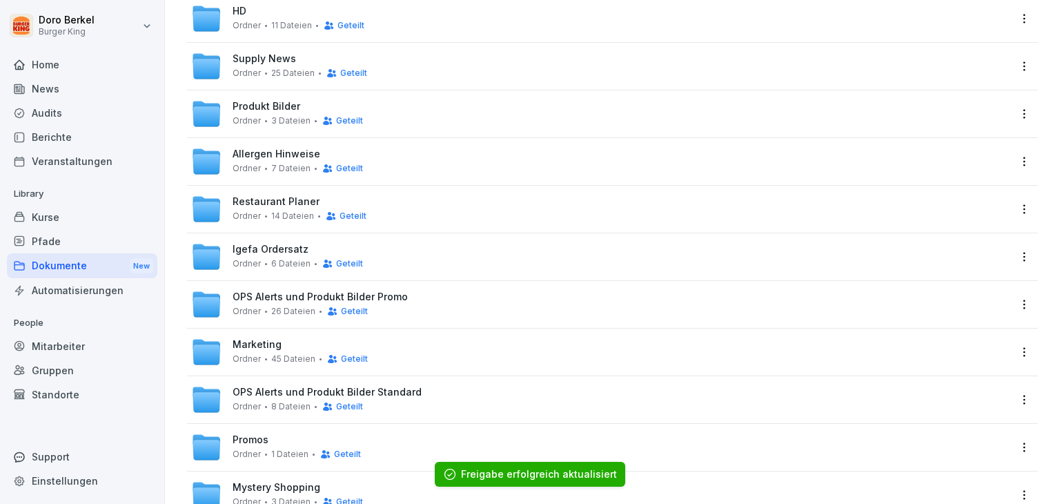
scroll to position [207, 0]
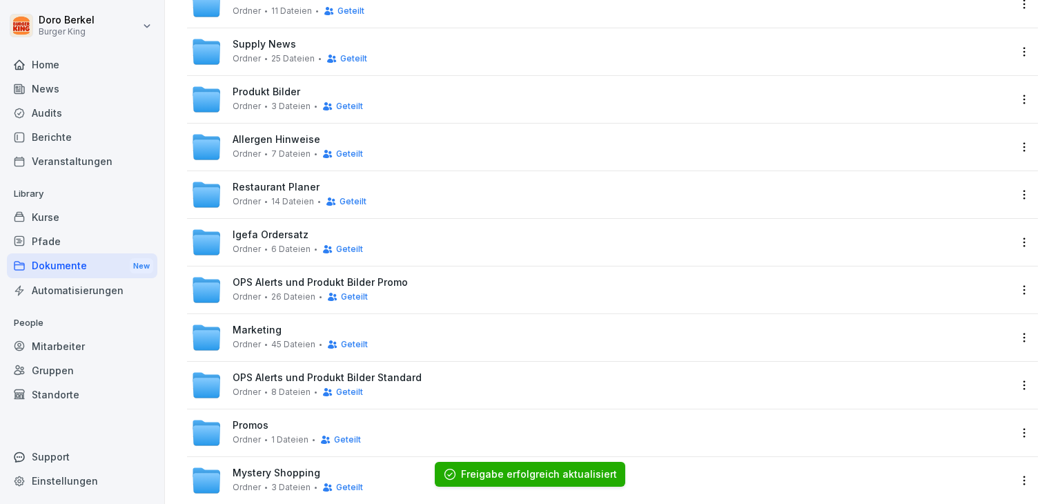
click at [1005, 293] on html "[PERSON_NAME] Burger King Home News Audits Berichte Veranstaltungen Library Kur…" at bounding box center [530, 252] width 1060 height 504
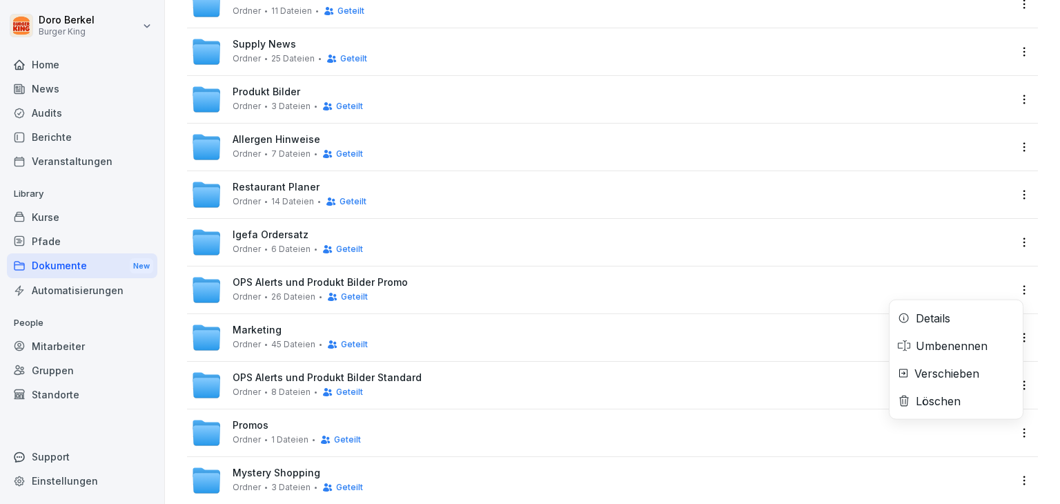
click at [955, 325] on div "Details" at bounding box center [955, 318] width 133 height 28
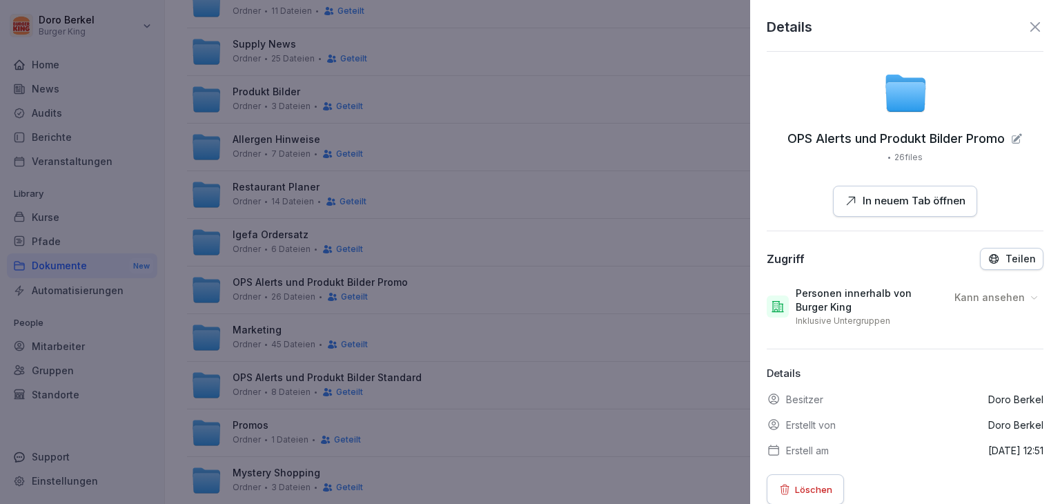
click at [1005, 260] on p "Teilen" at bounding box center [1020, 258] width 30 height 11
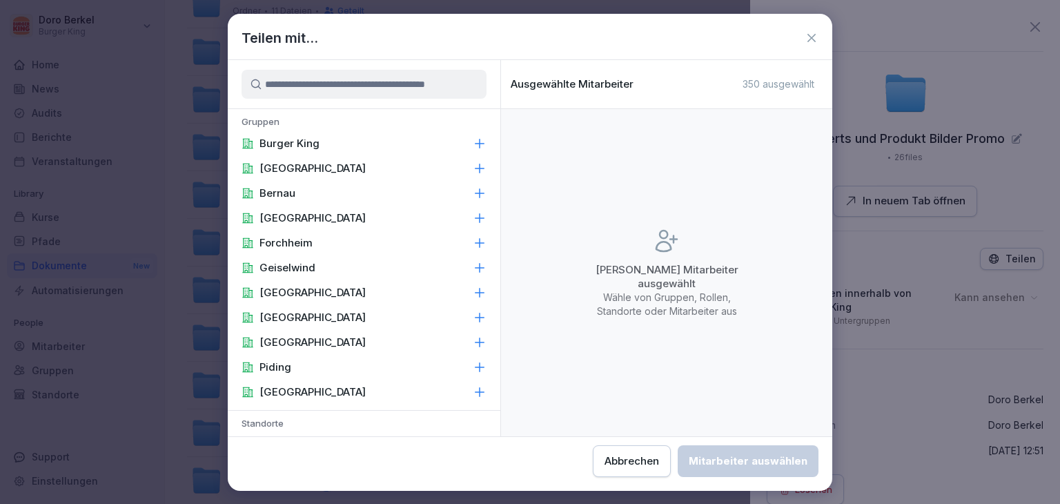
click at [438, 148] on div "Burger King" at bounding box center [364, 143] width 273 height 25
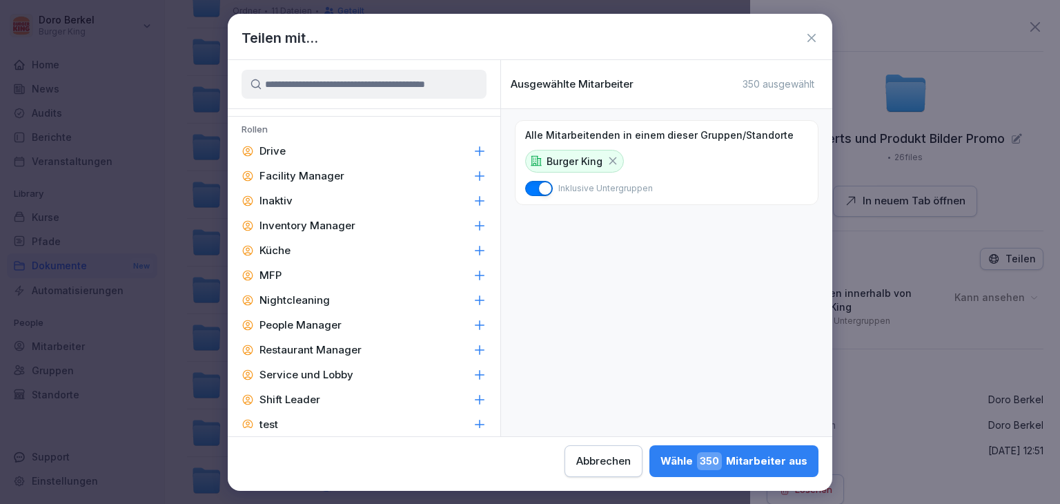
scroll to position [621, 0]
click at [353, 180] on div "Facility Manager" at bounding box center [364, 175] width 273 height 25
click at [348, 220] on p "Inventory Manager" at bounding box center [307, 225] width 96 height 14
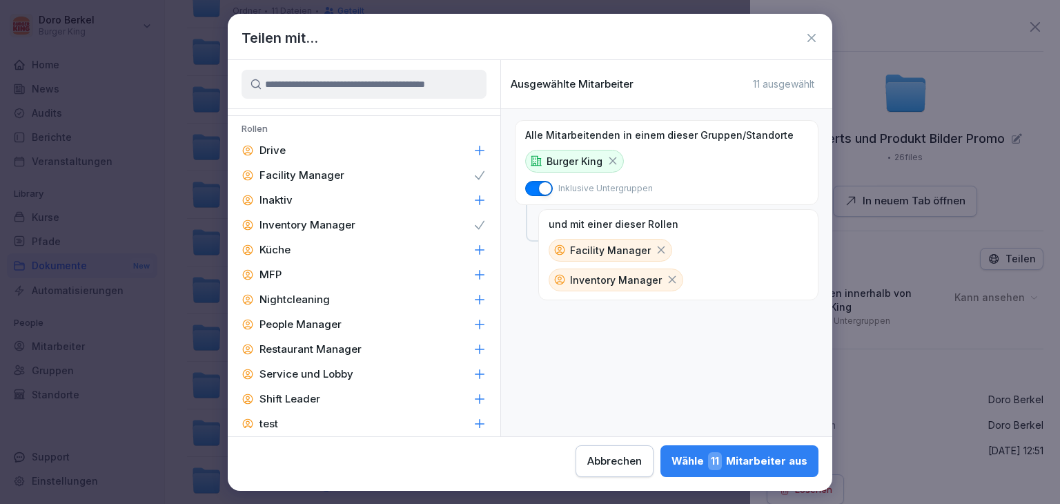
click at [346, 328] on div "People Manager" at bounding box center [364, 324] width 273 height 25
click at [351, 353] on p "Restaurant Manager" at bounding box center [310, 349] width 102 height 14
click at [331, 398] on div "Shift Leader" at bounding box center [364, 398] width 273 height 25
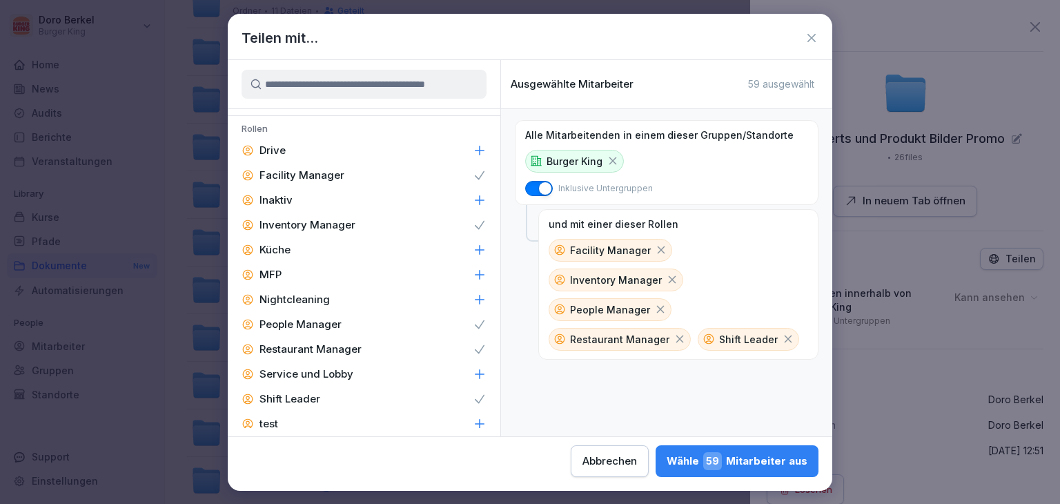
click at [779, 466] on div "Wähle 59 Mitarbeiter aus" at bounding box center [736, 461] width 141 height 18
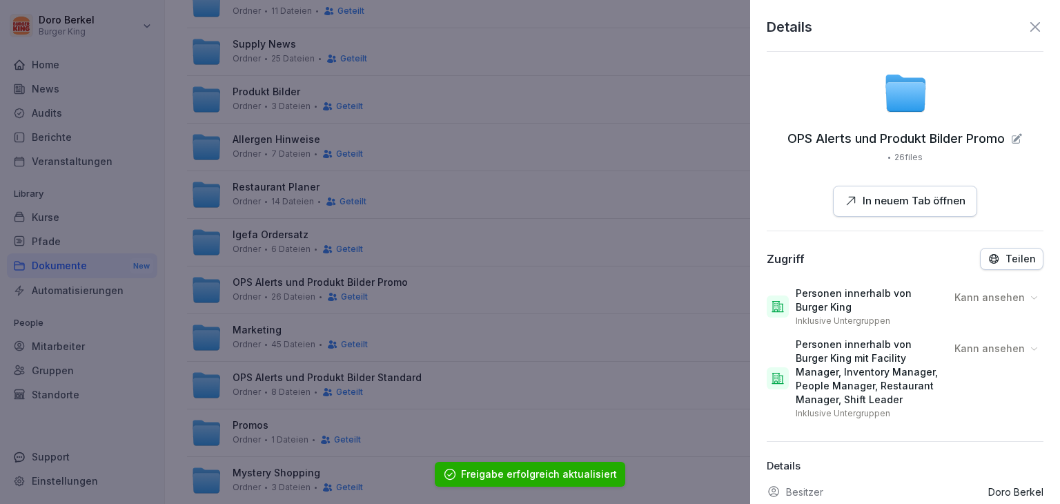
click at [1030, 23] on icon at bounding box center [1035, 27] width 10 height 10
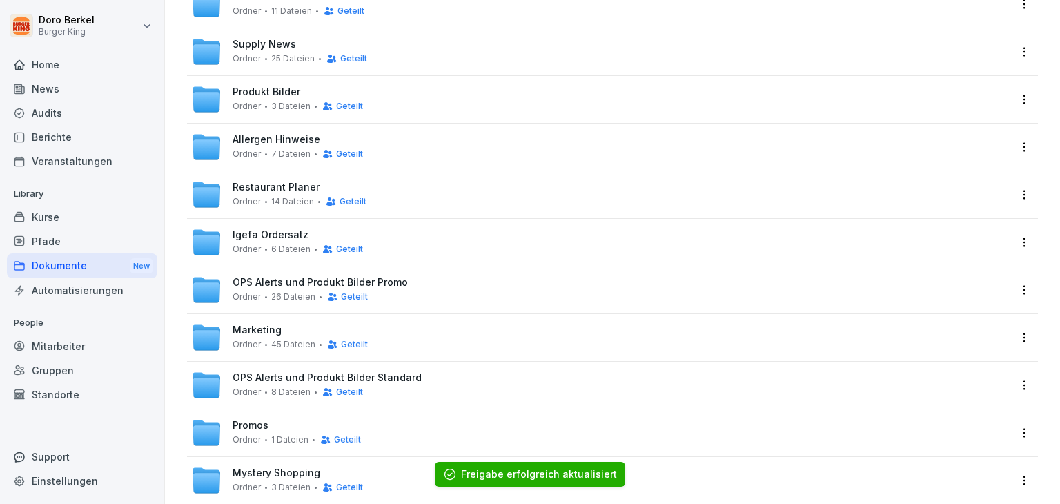
click at [1010, 340] on html "[PERSON_NAME] Burger King Home News Audits Berichte Veranstaltungen Library Kur…" at bounding box center [530, 252] width 1060 height 504
click at [957, 374] on div "Details" at bounding box center [955, 365] width 133 height 28
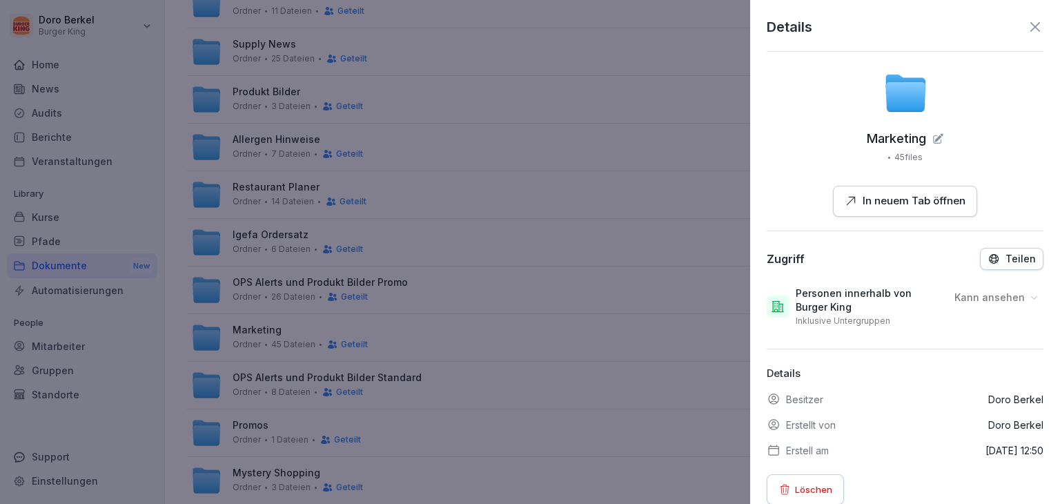
click at [1021, 259] on p "Teilen" at bounding box center [1020, 258] width 30 height 11
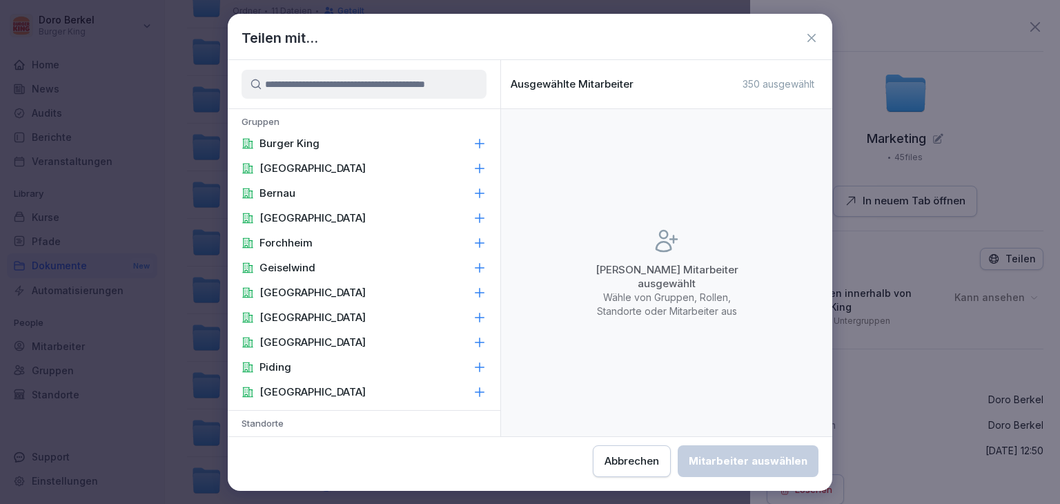
click at [400, 147] on div "Burger King" at bounding box center [364, 143] width 273 height 25
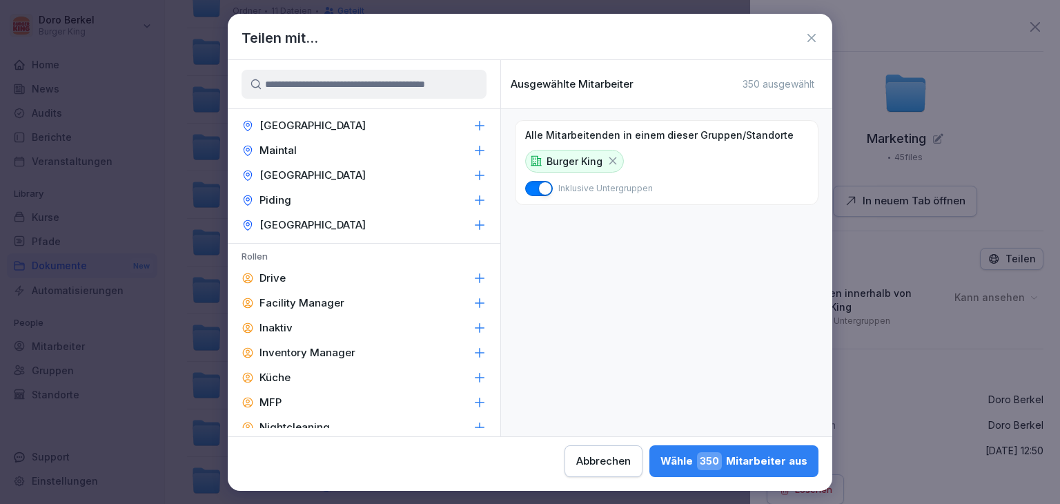
scroll to position [552, 0]
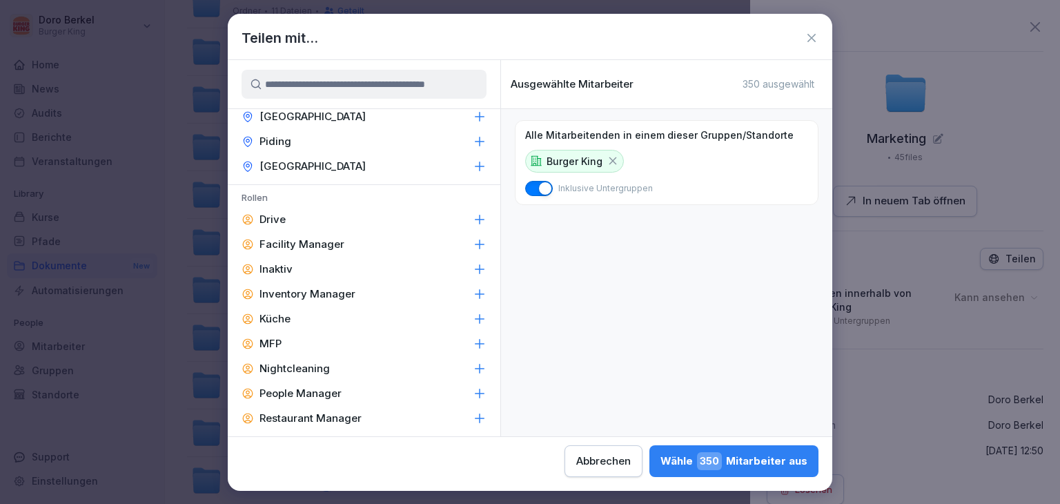
click at [312, 244] on p "Facility Manager" at bounding box center [301, 244] width 85 height 14
click at [323, 288] on p "Inventory Manager" at bounding box center [307, 294] width 96 height 14
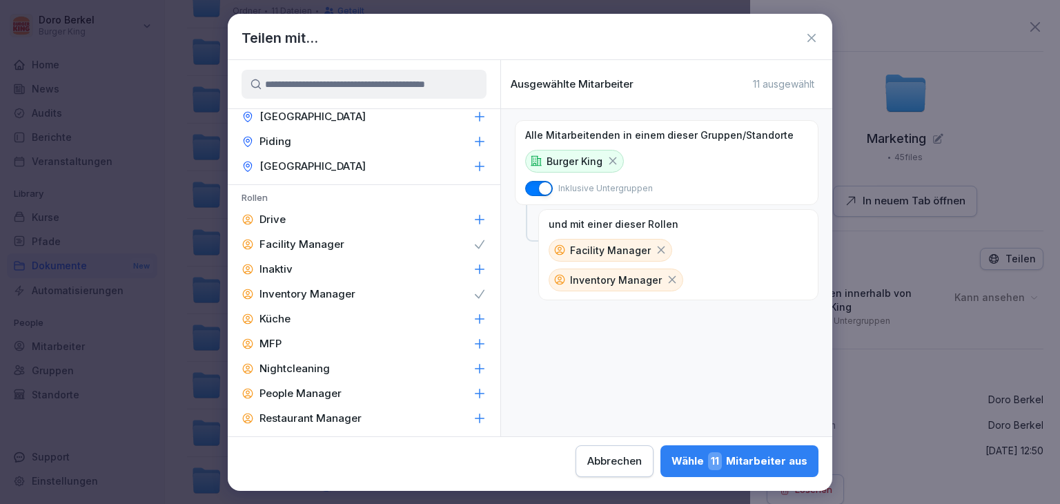
click at [310, 390] on p "People Manager" at bounding box center [300, 393] width 82 height 14
click at [312, 417] on p "Restaurant Manager" at bounding box center [310, 418] width 102 height 14
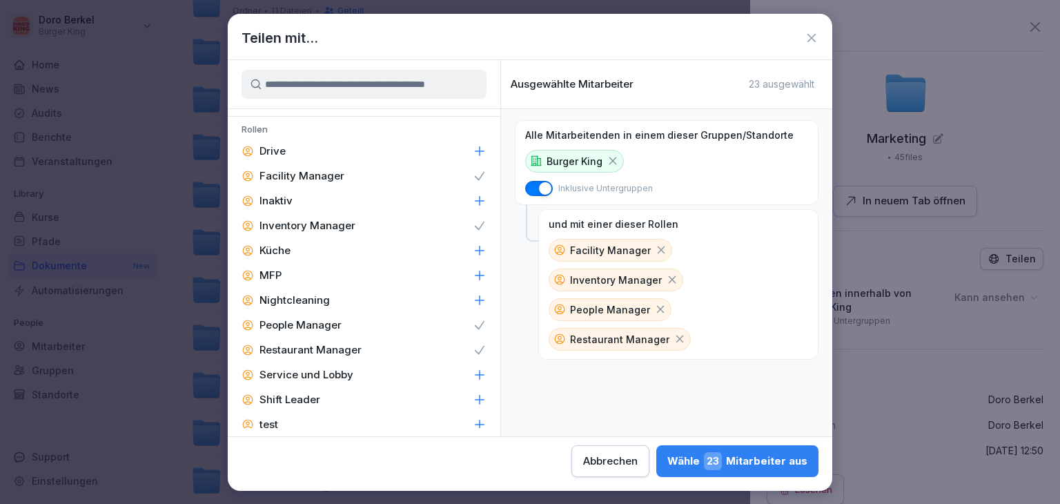
scroll to position [690, 0]
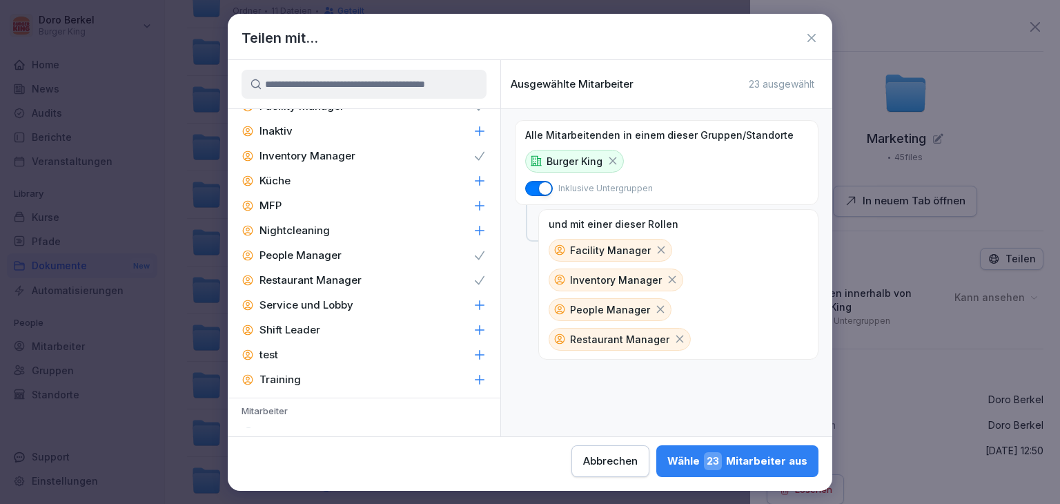
click at [314, 329] on p "Shift Leader" at bounding box center [289, 330] width 61 height 14
click at [755, 472] on button "Wähle 59 Mitarbeiter aus" at bounding box center [736, 461] width 163 height 32
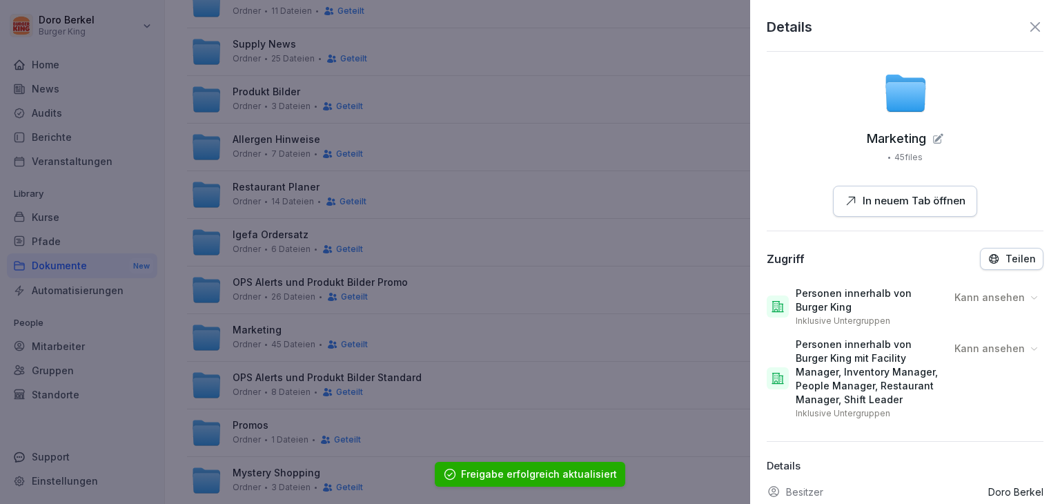
click at [1030, 23] on icon at bounding box center [1035, 27] width 10 height 10
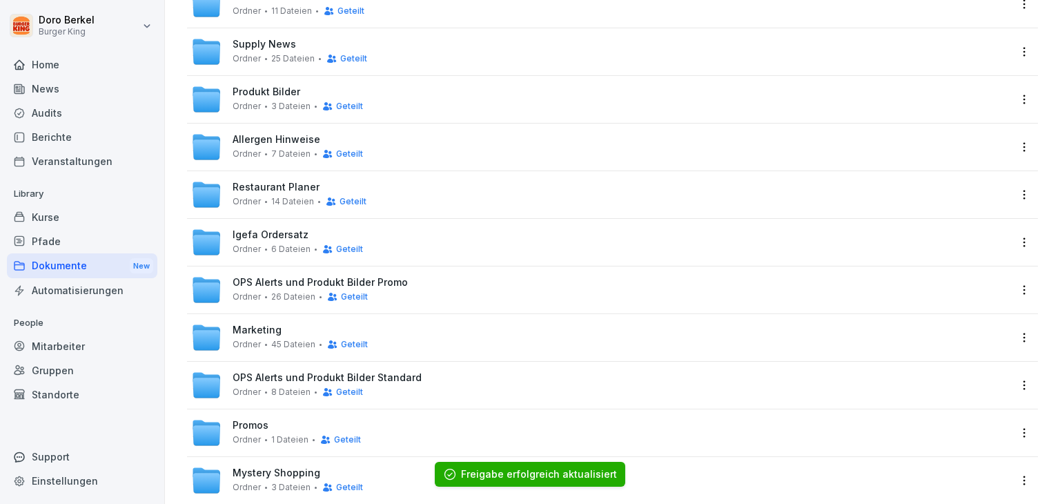
click at [1016, 382] on html "[PERSON_NAME] Burger King Home News Audits Berichte Veranstaltungen Library Kur…" at bounding box center [530, 252] width 1060 height 504
click at [947, 279] on div "Details" at bounding box center [933, 274] width 34 height 17
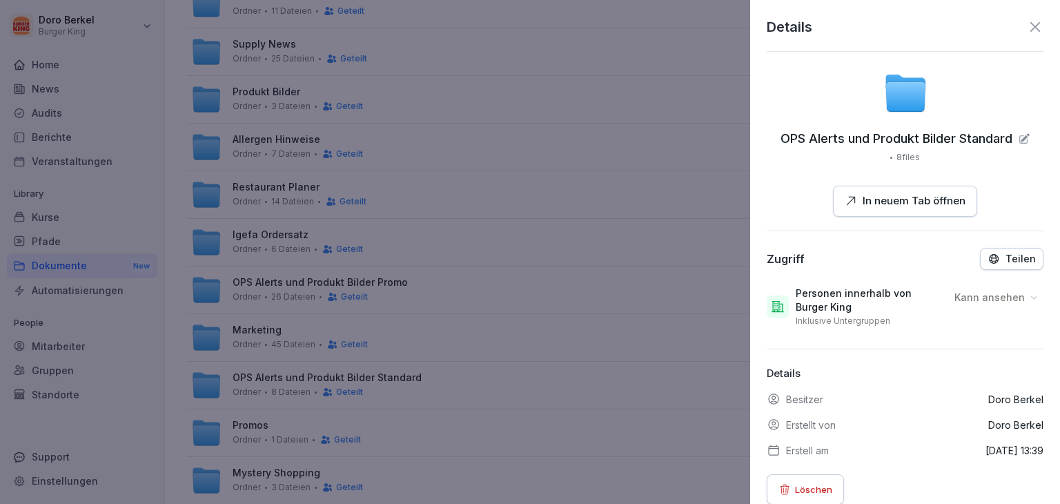
click at [987, 253] on icon "button" at bounding box center [993, 259] width 12 height 12
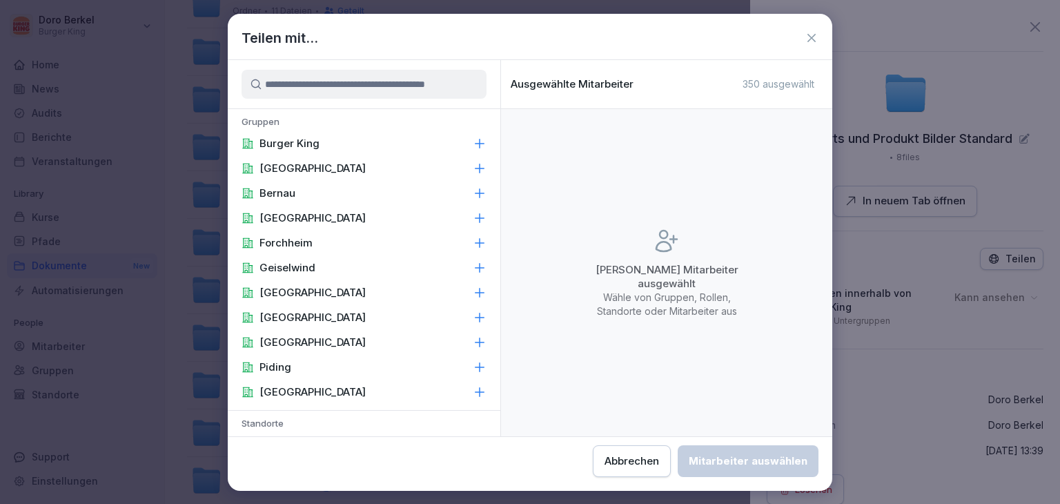
click at [366, 139] on div "Burger King" at bounding box center [364, 143] width 273 height 25
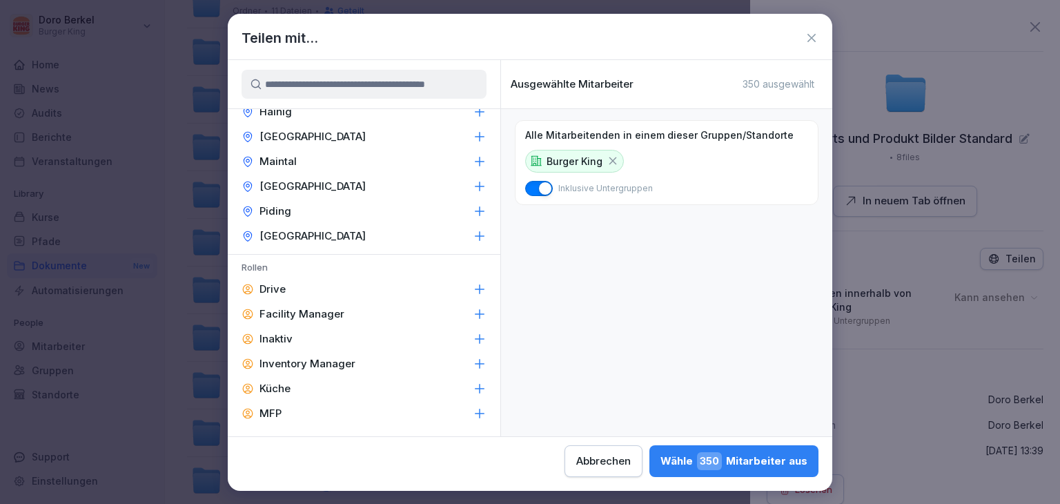
scroll to position [483, 0]
click at [293, 306] on p "Facility Manager" at bounding box center [301, 313] width 85 height 14
click at [308, 351] on div "Inventory Manager" at bounding box center [364, 362] width 273 height 25
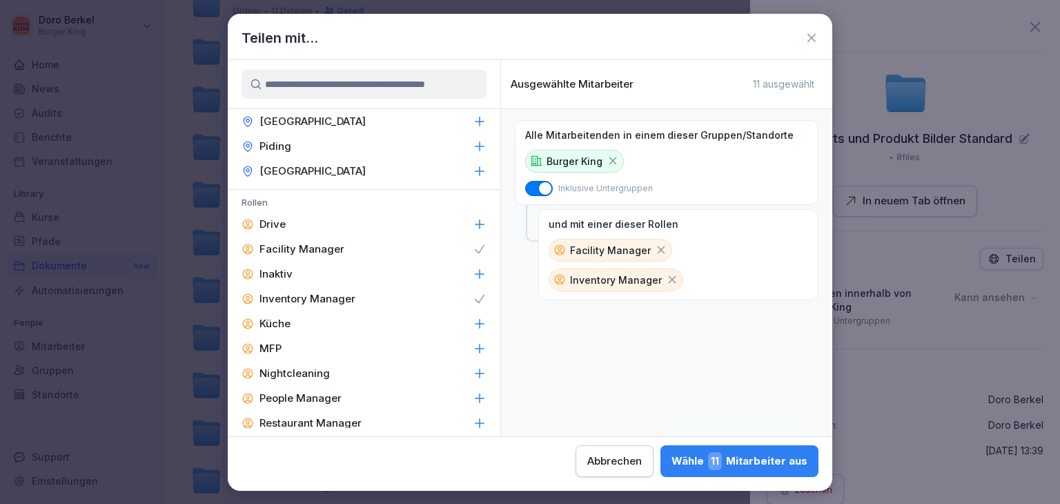
scroll to position [621, 0]
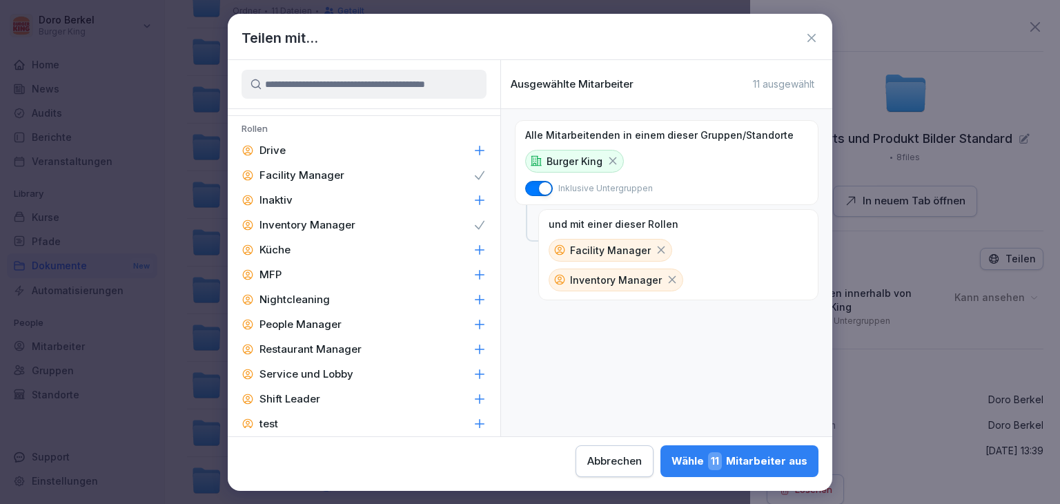
click at [310, 325] on p "People Manager" at bounding box center [300, 324] width 82 height 14
click at [314, 350] on p "Restaurant Manager" at bounding box center [310, 349] width 102 height 14
click at [314, 400] on p "Shift Leader" at bounding box center [289, 399] width 61 height 14
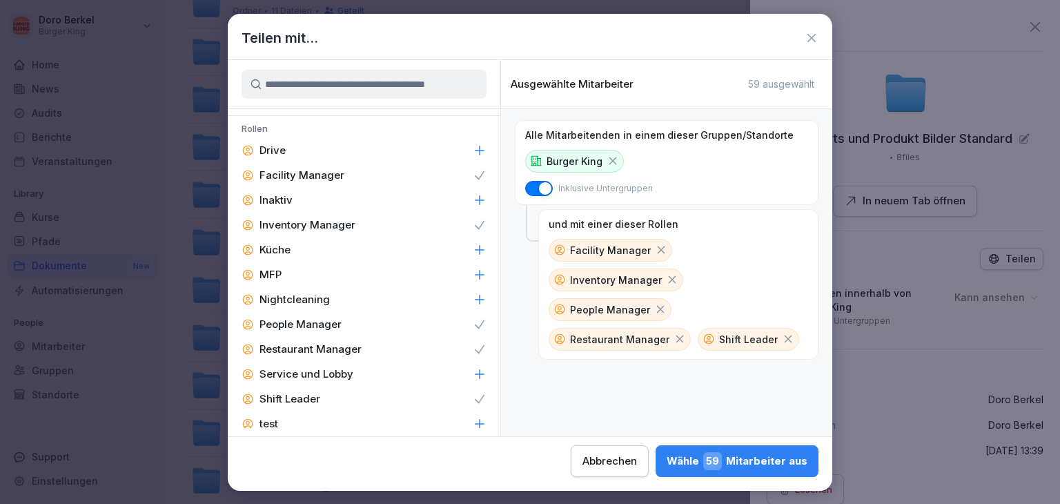
drag, startPoint x: 721, startPoint y: 462, endPoint x: 731, endPoint y: 458, distance: 10.9
click at [722, 462] on span "59" at bounding box center [712, 461] width 19 height 18
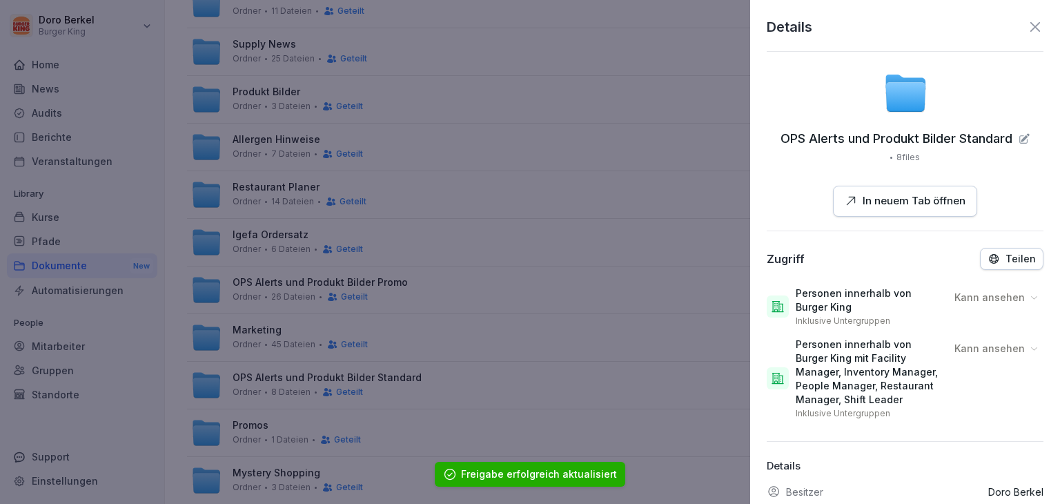
click at [1027, 26] on icon at bounding box center [1035, 27] width 17 height 17
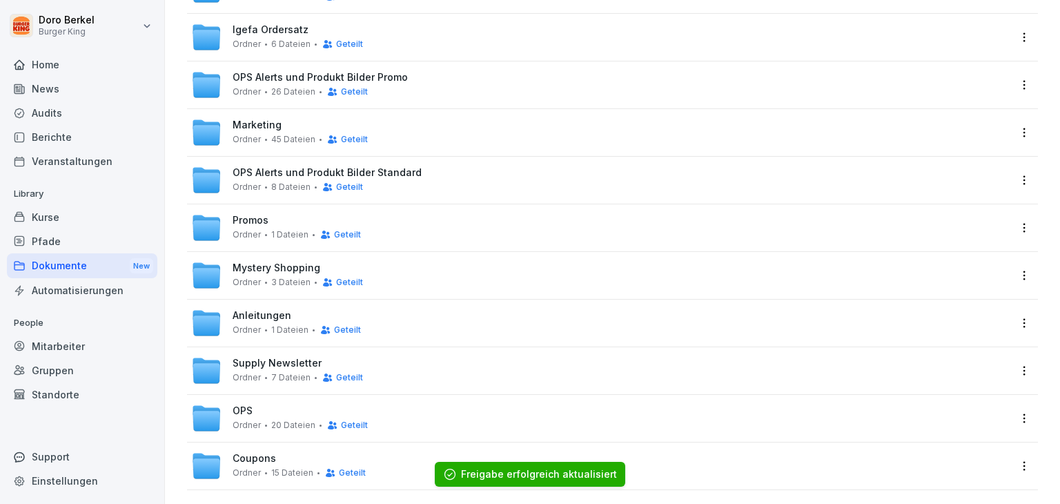
scroll to position [414, 0]
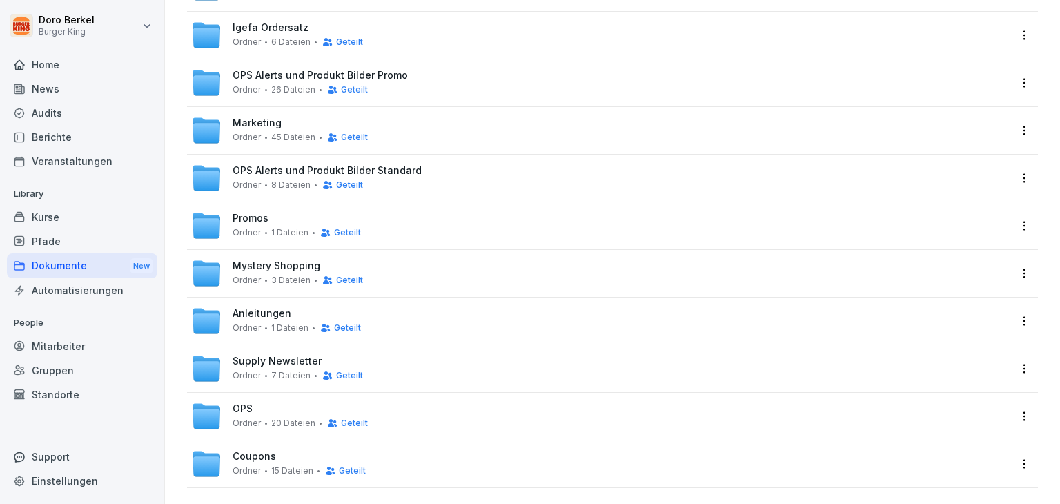
click at [1010, 224] on html "[PERSON_NAME] Burger King Home News Audits Berichte Veranstaltungen Library Kur…" at bounding box center [530, 252] width 1060 height 504
click at [928, 252] on div "Details" at bounding box center [933, 253] width 34 height 17
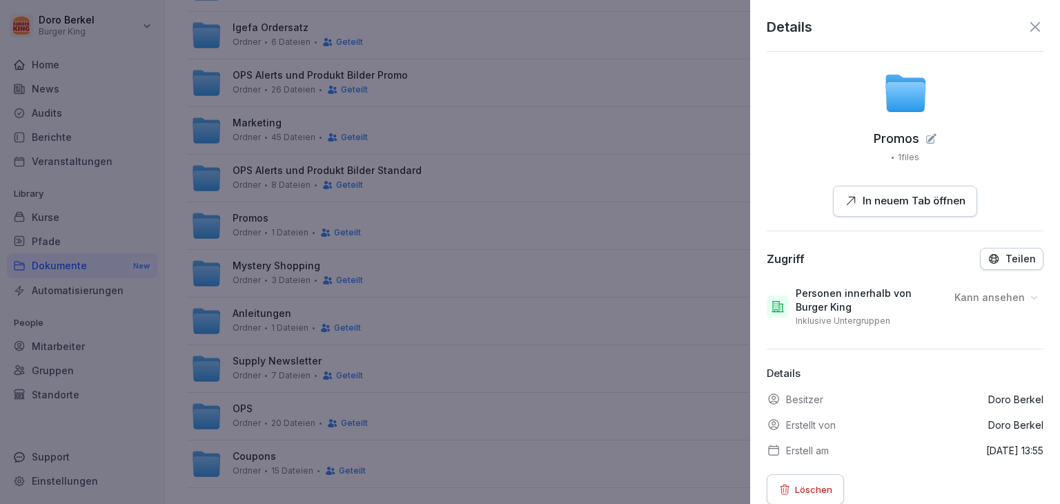
click at [1005, 257] on p "Teilen" at bounding box center [1020, 258] width 30 height 11
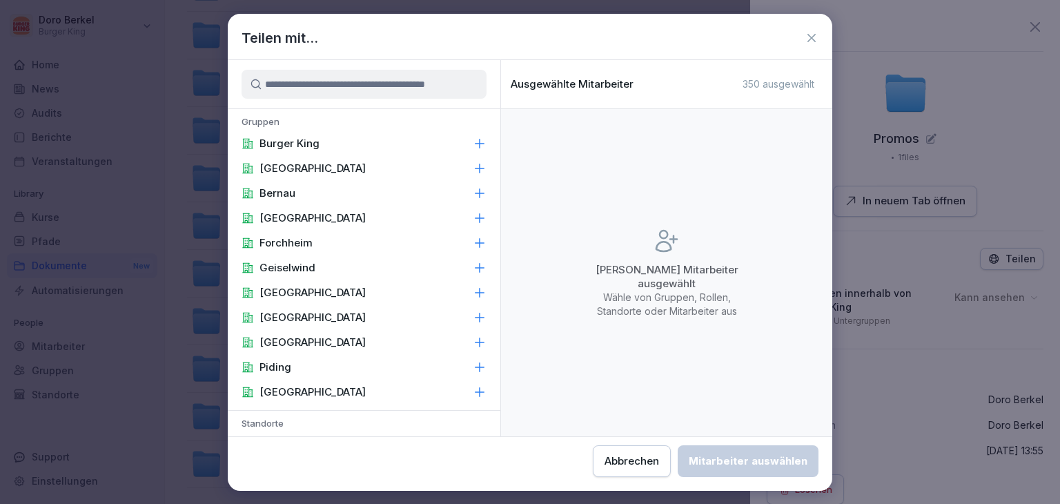
click at [386, 144] on div "Burger King" at bounding box center [364, 143] width 273 height 25
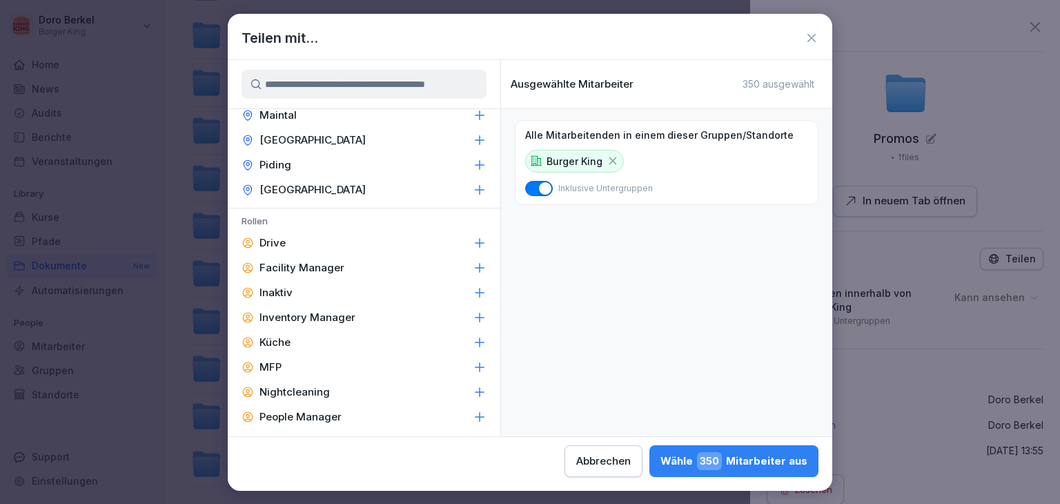
scroll to position [552, 0]
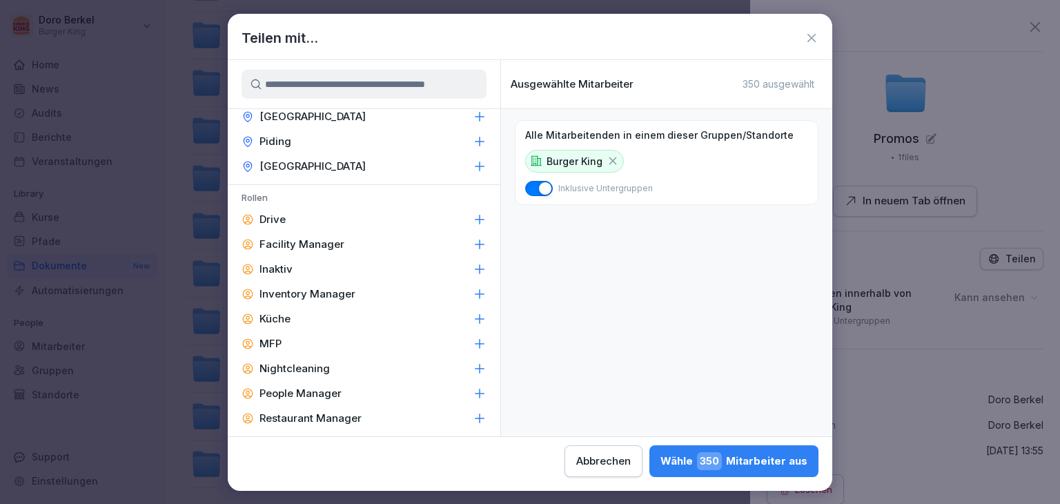
click at [311, 242] on p "Facility Manager" at bounding box center [301, 244] width 85 height 14
click at [323, 293] on p "Inventory Manager" at bounding box center [307, 294] width 96 height 14
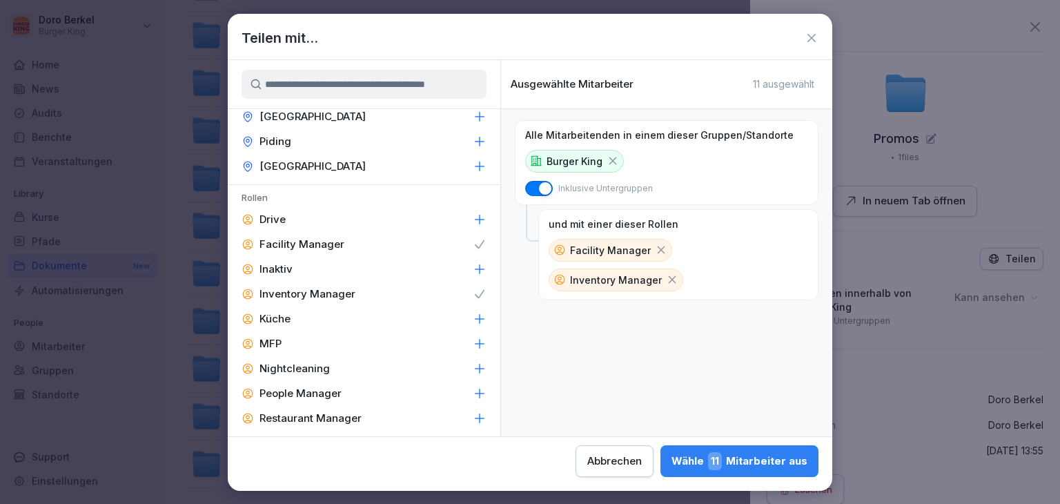
click at [317, 386] on p "People Manager" at bounding box center [300, 393] width 82 height 14
click at [323, 411] on p "Restaurant Manager" at bounding box center [310, 418] width 102 height 14
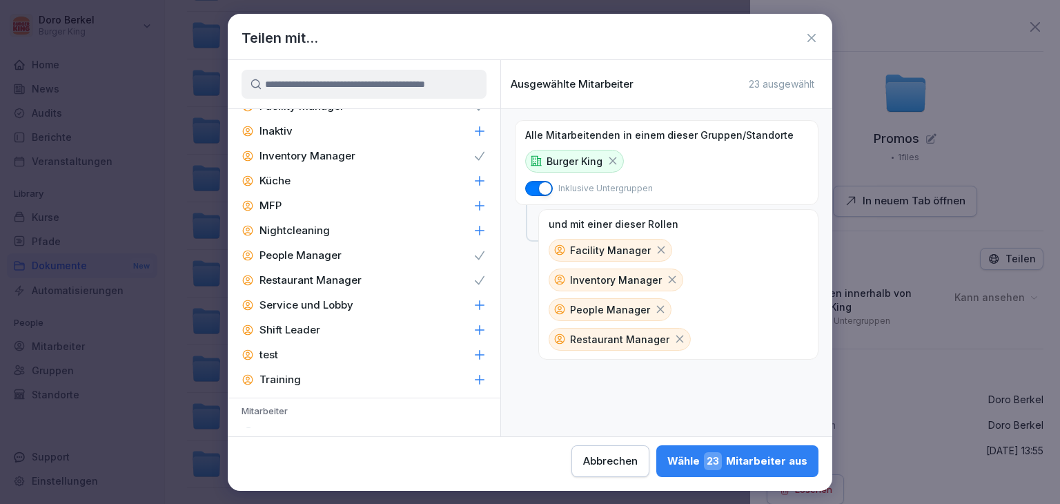
click at [312, 330] on p "Shift Leader" at bounding box center [289, 330] width 61 height 14
click at [762, 460] on div "Wähle 59 Mitarbeiter aus" at bounding box center [736, 461] width 141 height 18
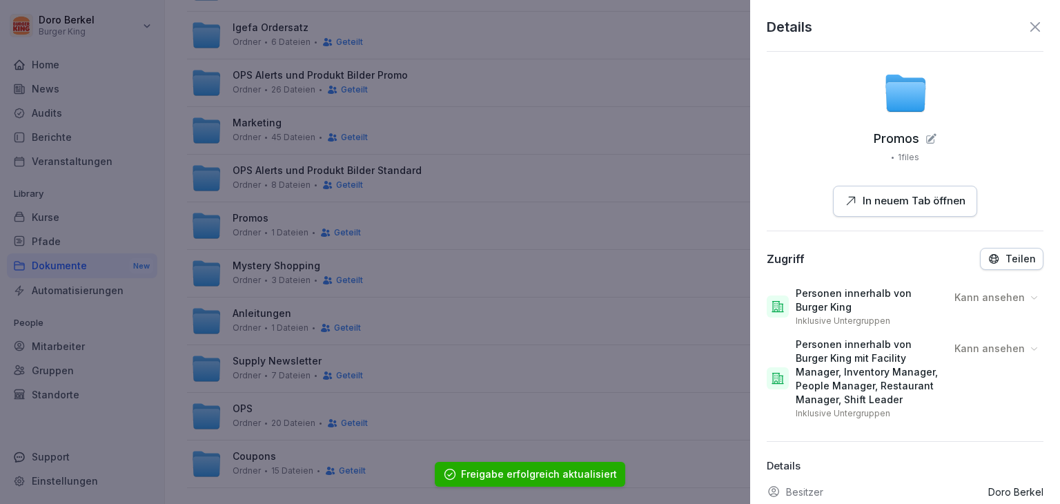
click at [1030, 26] on icon at bounding box center [1035, 27] width 10 height 10
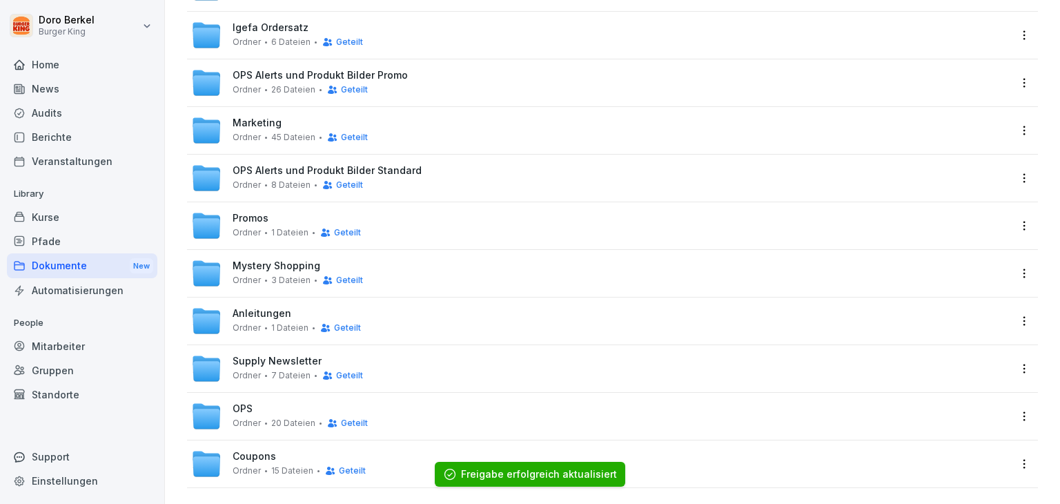
click at [1006, 275] on html "[PERSON_NAME] Burger King Home News Audits Berichte Veranstaltungen Library Kur…" at bounding box center [530, 252] width 1060 height 504
click at [941, 302] on div "Details" at bounding box center [933, 301] width 34 height 17
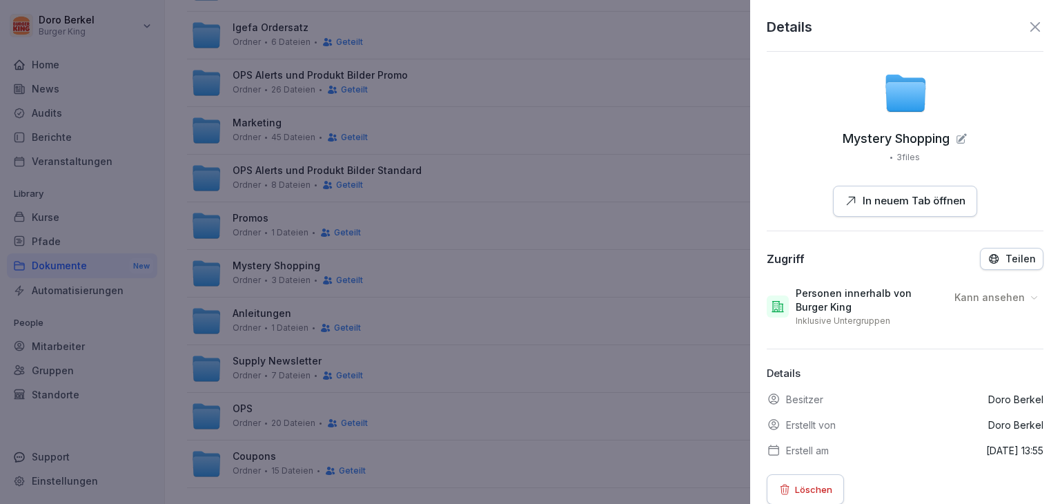
click at [1015, 256] on p "Teilen" at bounding box center [1020, 258] width 30 height 11
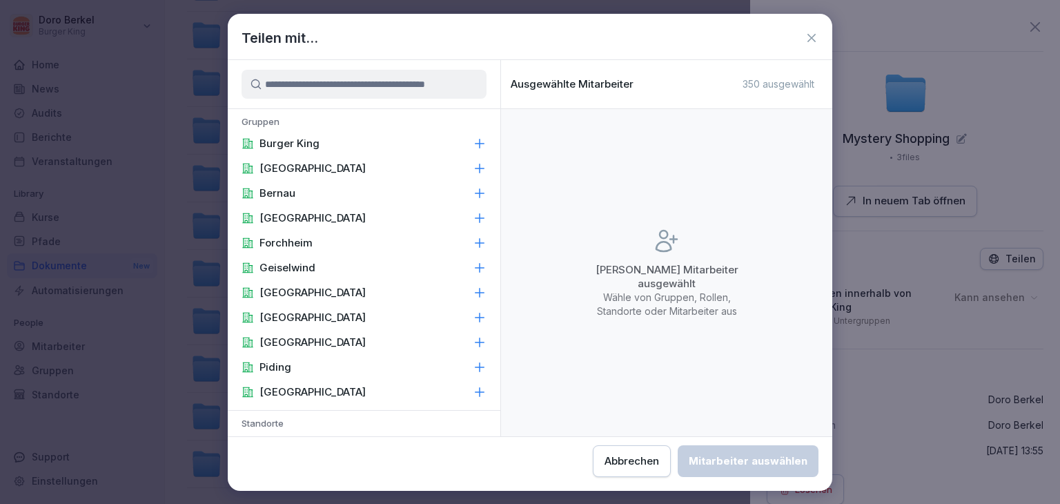
click at [399, 142] on div "Burger King" at bounding box center [364, 143] width 273 height 25
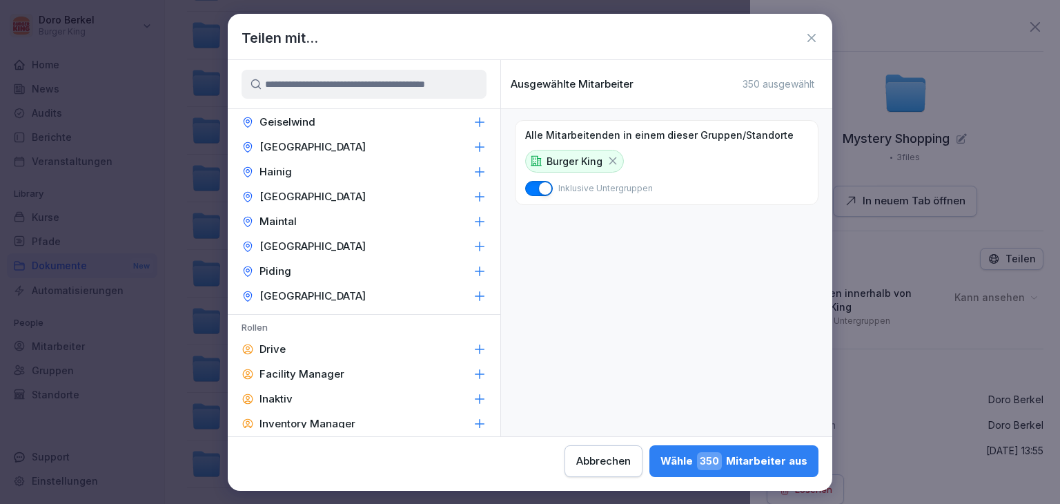
scroll to position [552, 0]
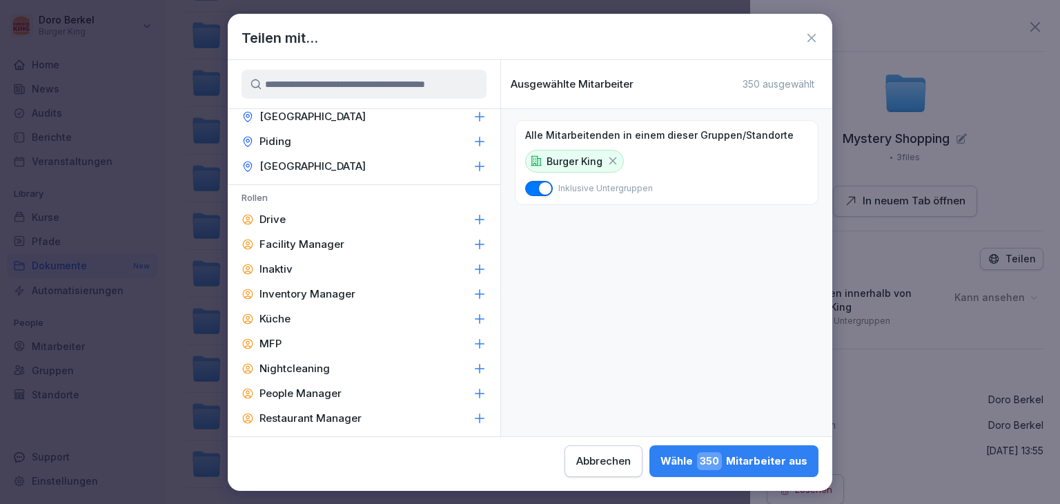
click at [314, 246] on p "Facility Manager" at bounding box center [301, 244] width 85 height 14
click at [313, 293] on p "Inventory Manager" at bounding box center [307, 294] width 96 height 14
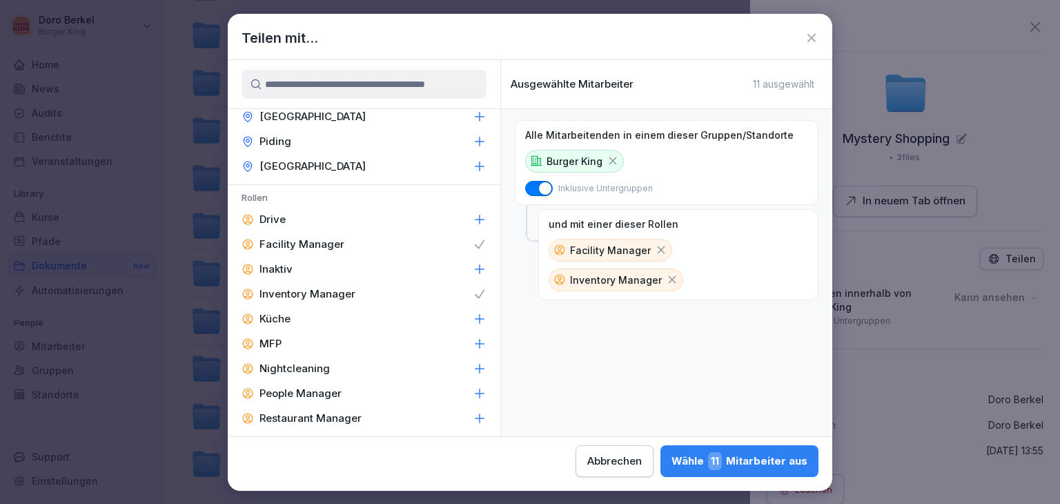
click at [308, 396] on p "People Manager" at bounding box center [300, 393] width 82 height 14
click at [310, 420] on p "Restaurant Manager" at bounding box center [310, 418] width 102 height 14
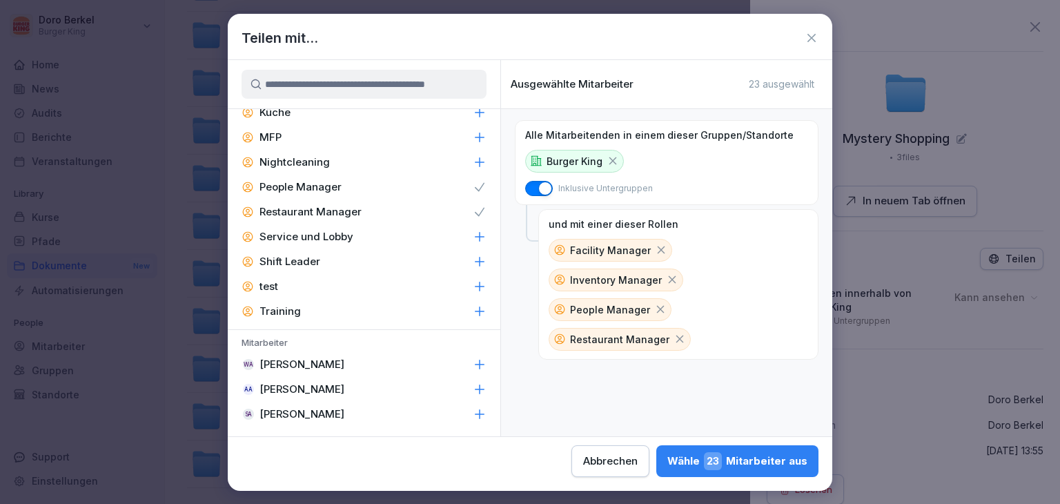
scroll to position [759, 0]
click at [302, 255] on p "Shift Leader" at bounding box center [289, 261] width 61 height 14
click at [783, 466] on div "Wähle 59 Mitarbeiter aus" at bounding box center [736, 461] width 141 height 18
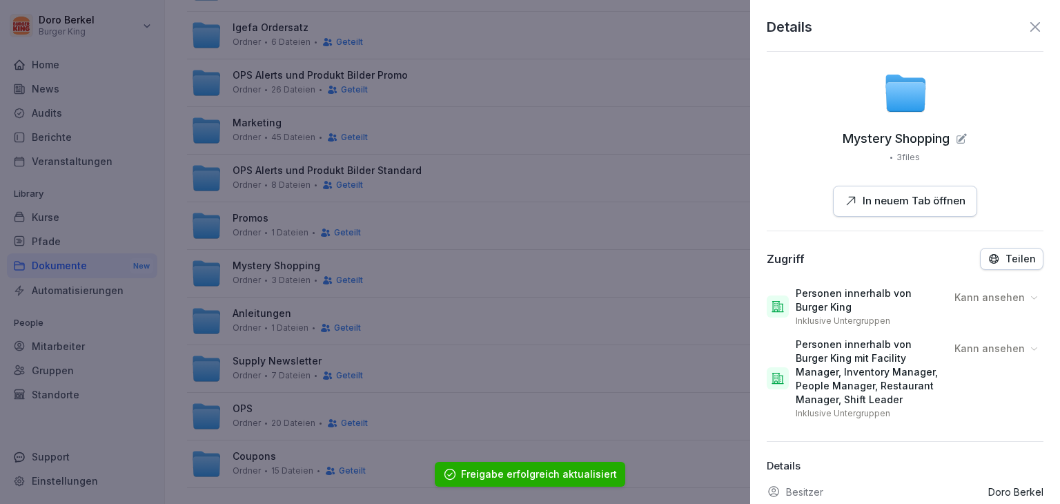
click at [1030, 25] on icon at bounding box center [1035, 27] width 10 height 10
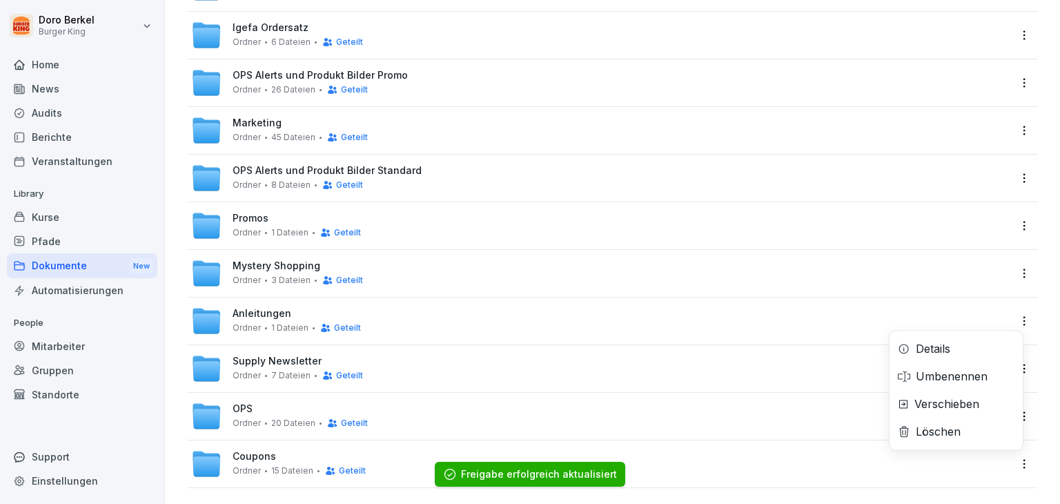
click at [1018, 325] on html "[PERSON_NAME] Burger King Home News Audits Berichte Veranstaltungen Library Kur…" at bounding box center [530, 252] width 1060 height 504
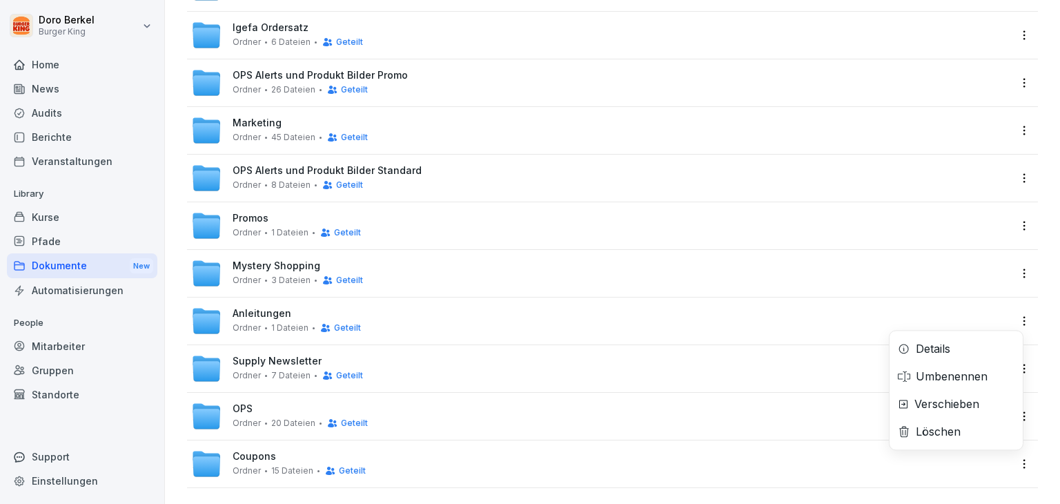
click at [938, 354] on div "Details" at bounding box center [933, 348] width 34 height 17
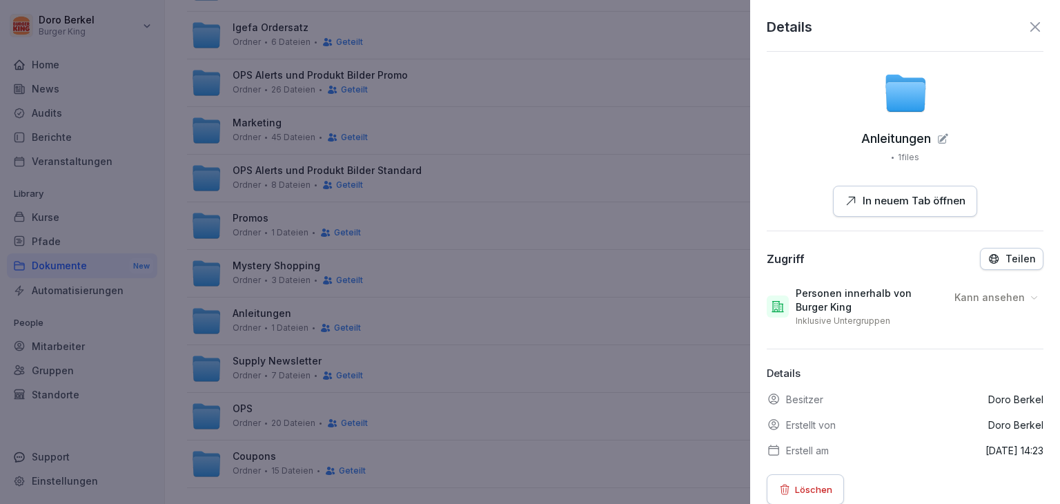
click at [1009, 266] on button "Teilen" at bounding box center [1011, 259] width 63 height 22
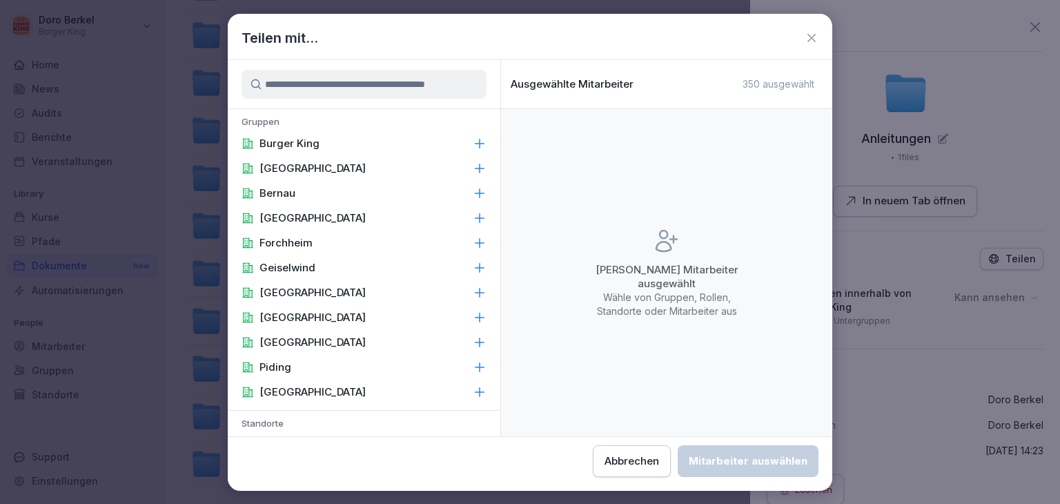
click at [363, 142] on div "Burger King" at bounding box center [364, 143] width 273 height 25
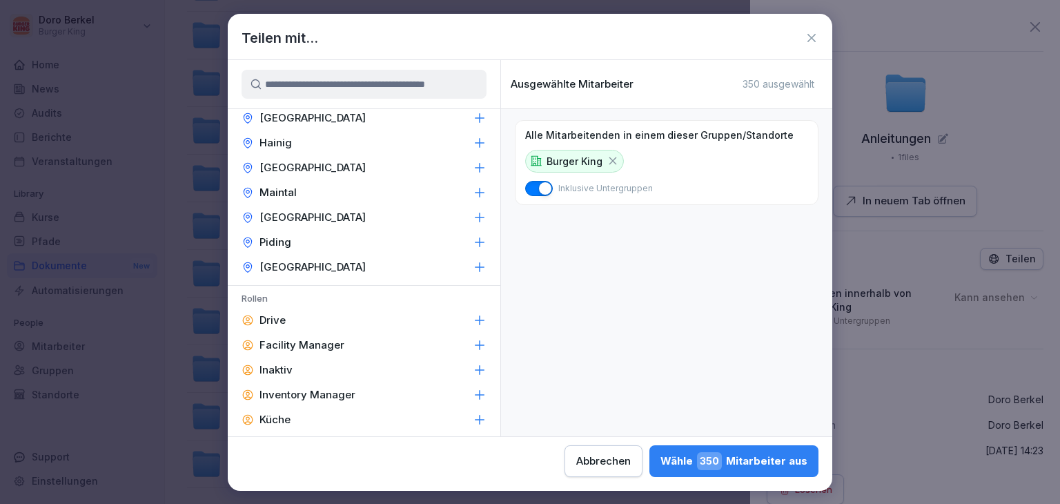
scroll to position [483, 0]
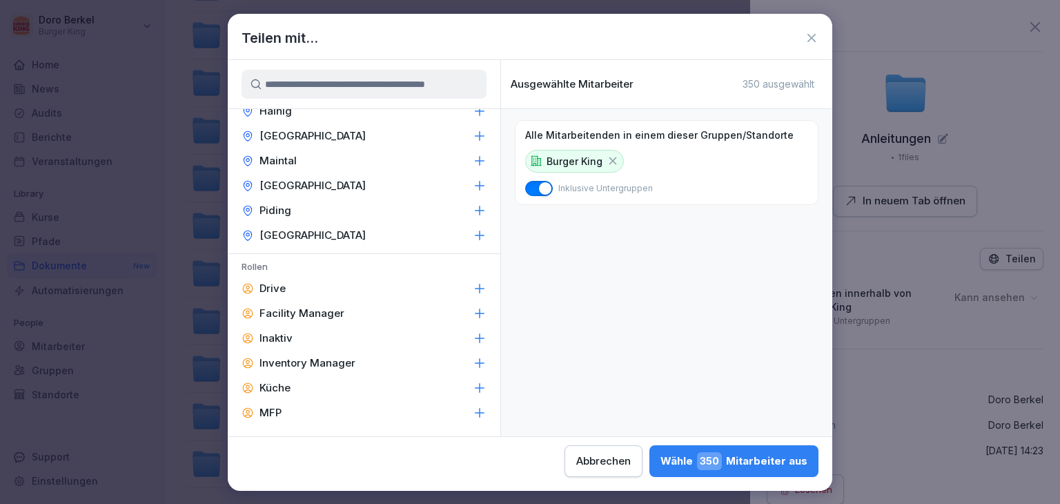
click at [325, 315] on p "Facility Manager" at bounding box center [301, 313] width 85 height 14
click at [339, 365] on p "Inventory Manager" at bounding box center [307, 363] width 96 height 14
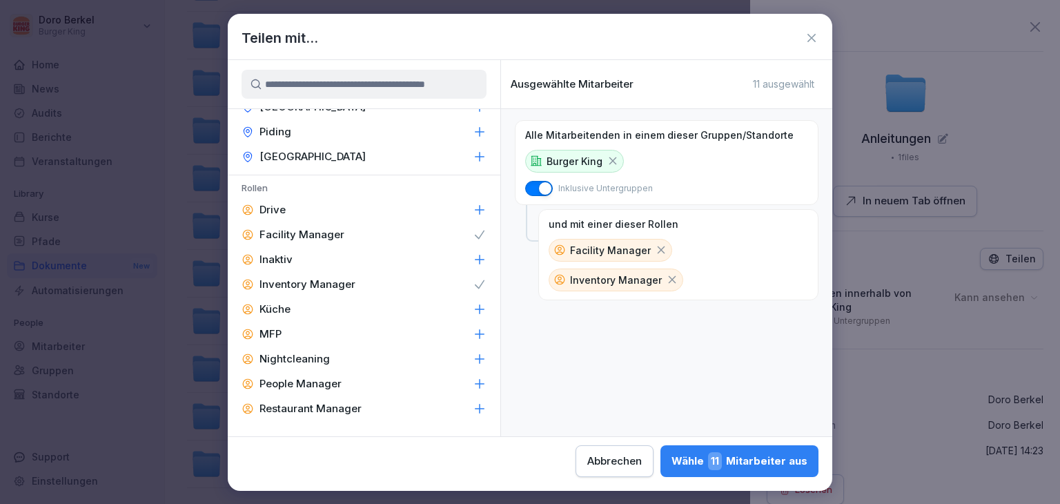
scroll to position [621, 0]
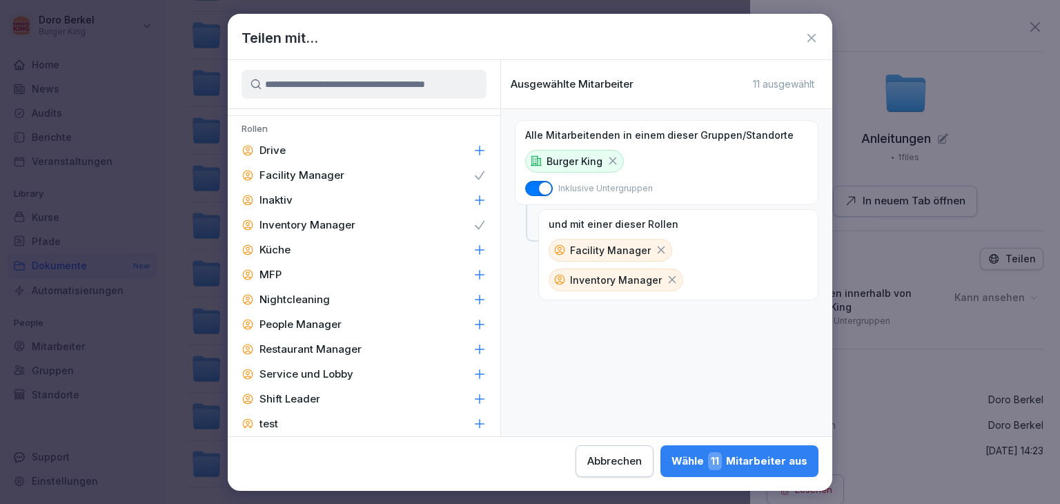
click at [318, 322] on p "People Manager" at bounding box center [300, 324] width 82 height 14
drag, startPoint x: 318, startPoint y: 322, endPoint x: 326, endPoint y: 345, distance: 24.0
click at [326, 345] on p "Restaurant Manager" at bounding box center [310, 349] width 102 height 14
click at [315, 390] on div "Shift Leader" at bounding box center [364, 398] width 273 height 25
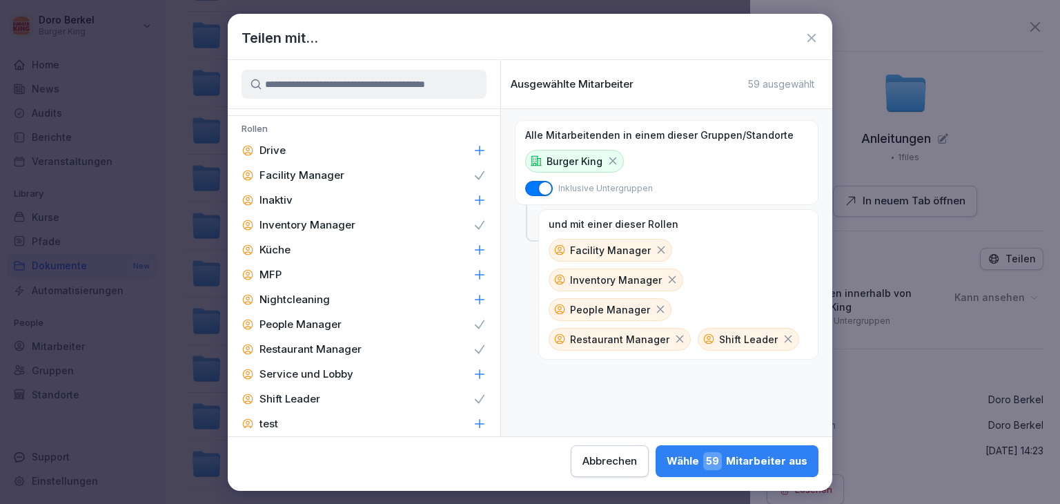
drag, startPoint x: 730, startPoint y: 462, endPoint x: 756, endPoint y: 457, distance: 26.8
click at [735, 462] on div "Wähle 59 Mitarbeiter aus" at bounding box center [736, 461] width 141 height 18
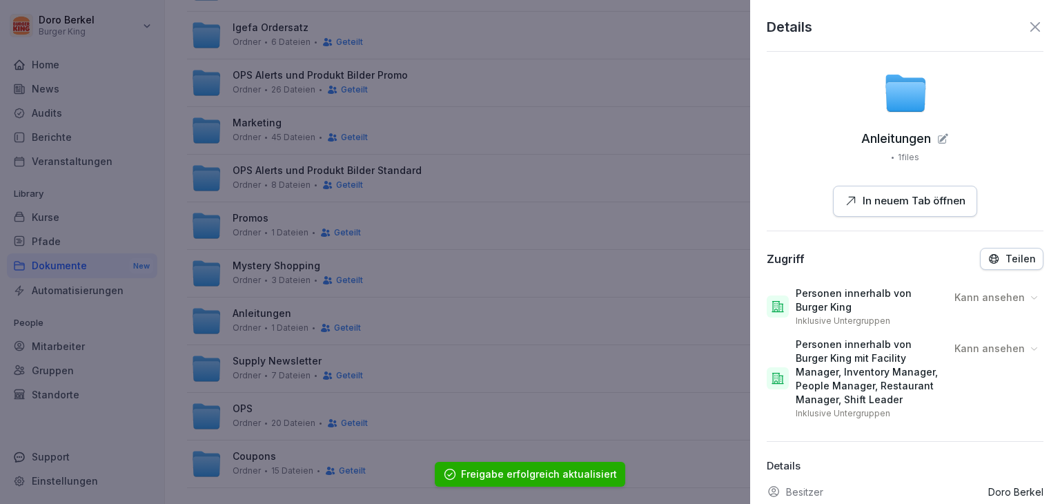
click at [1027, 27] on icon at bounding box center [1035, 27] width 17 height 17
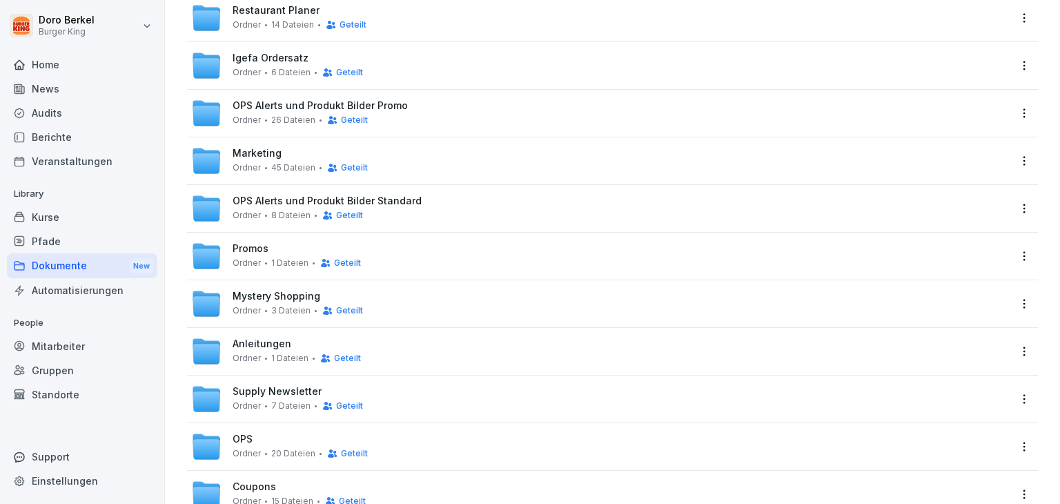
scroll to position [362, 0]
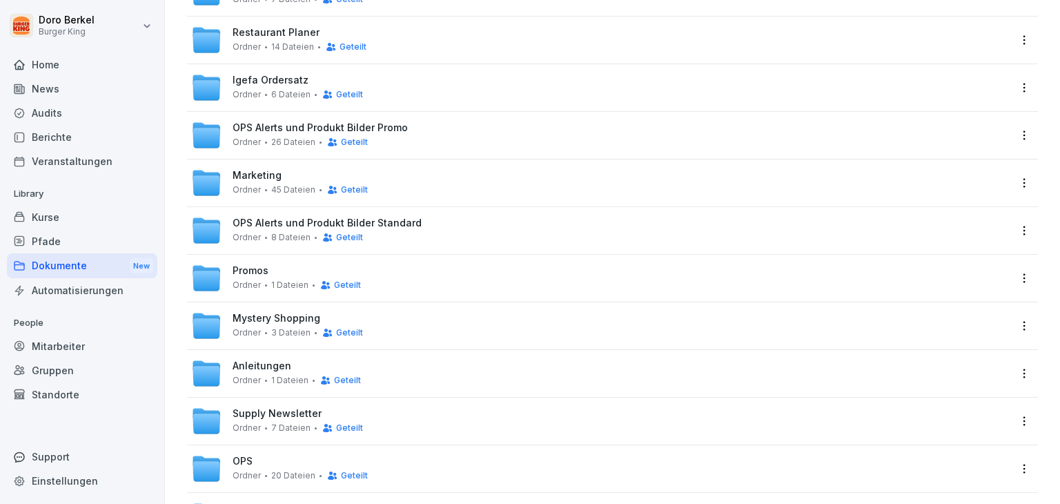
click at [279, 316] on span "Mystery Shopping" at bounding box center [277, 319] width 88 height 12
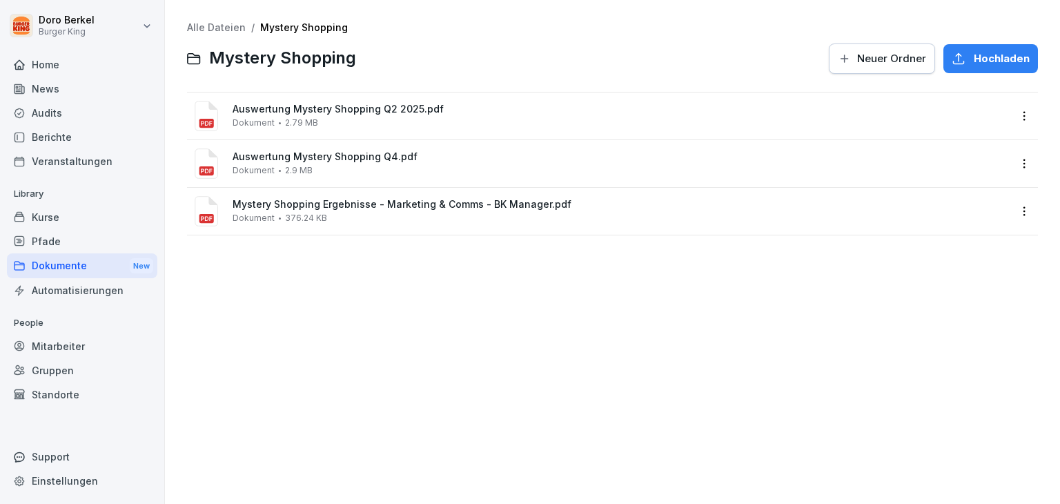
click at [226, 25] on link "Alle Dateien" at bounding box center [216, 27] width 59 height 12
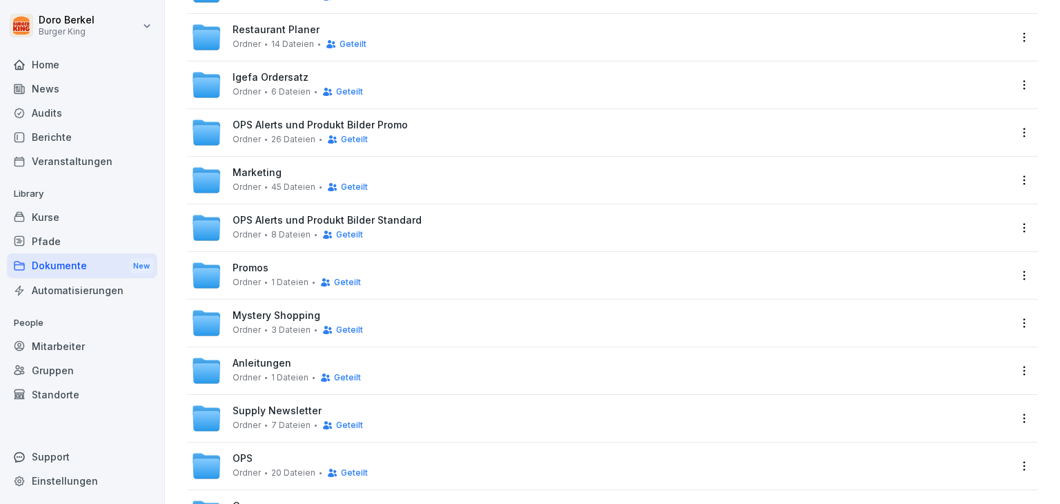
scroll to position [431, 0]
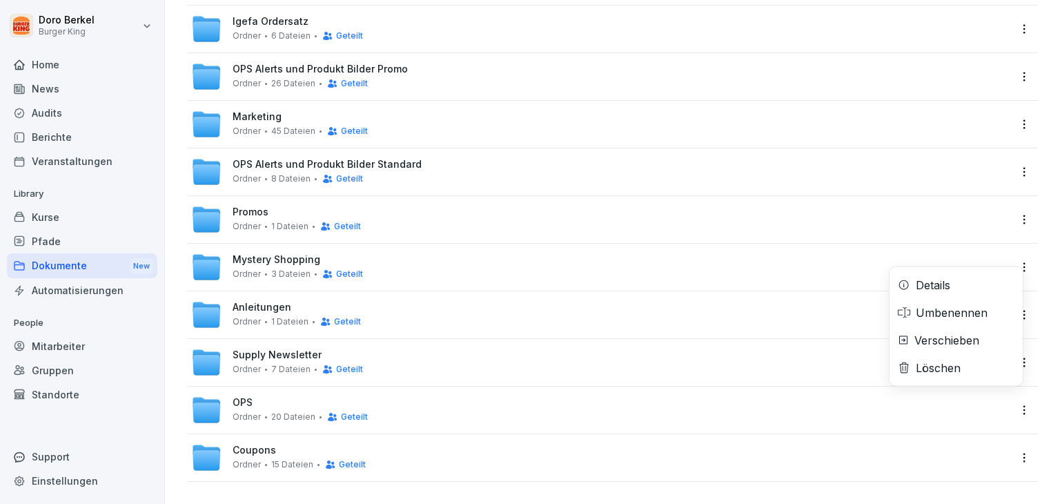
click at [1018, 255] on html "[PERSON_NAME] Burger King Home News Audits Berichte Veranstaltungen Library Kur…" at bounding box center [530, 252] width 1060 height 504
click at [958, 280] on div "Details" at bounding box center [955, 285] width 133 height 28
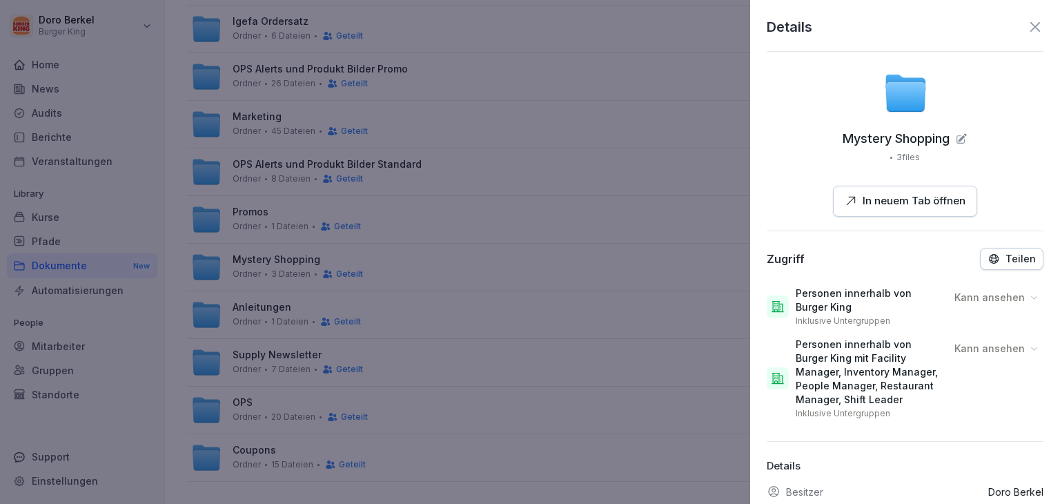
click at [1029, 28] on icon at bounding box center [1035, 27] width 17 height 17
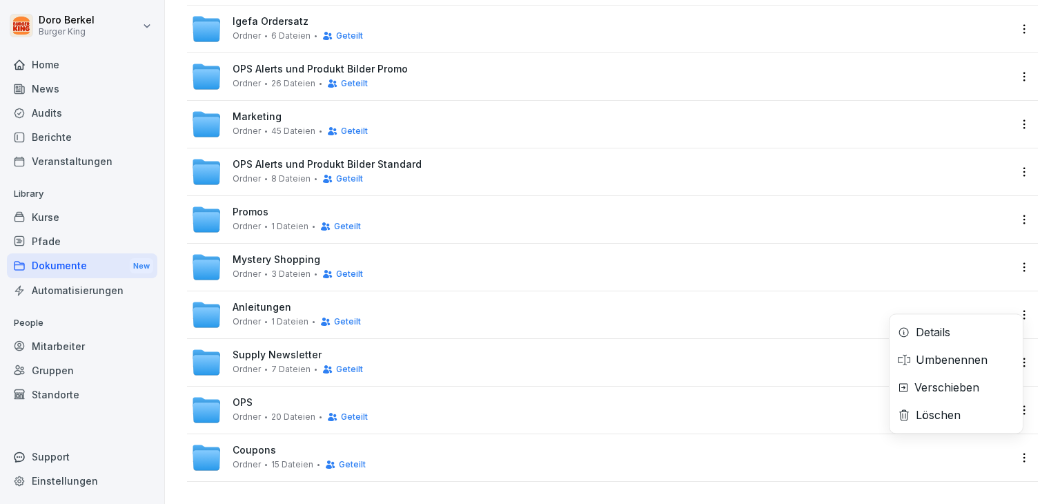
click at [1008, 302] on html "[PERSON_NAME] Burger King Home News Audits Berichte Veranstaltungen Library Kur…" at bounding box center [530, 252] width 1060 height 504
click at [963, 339] on div "Details" at bounding box center [955, 332] width 133 height 28
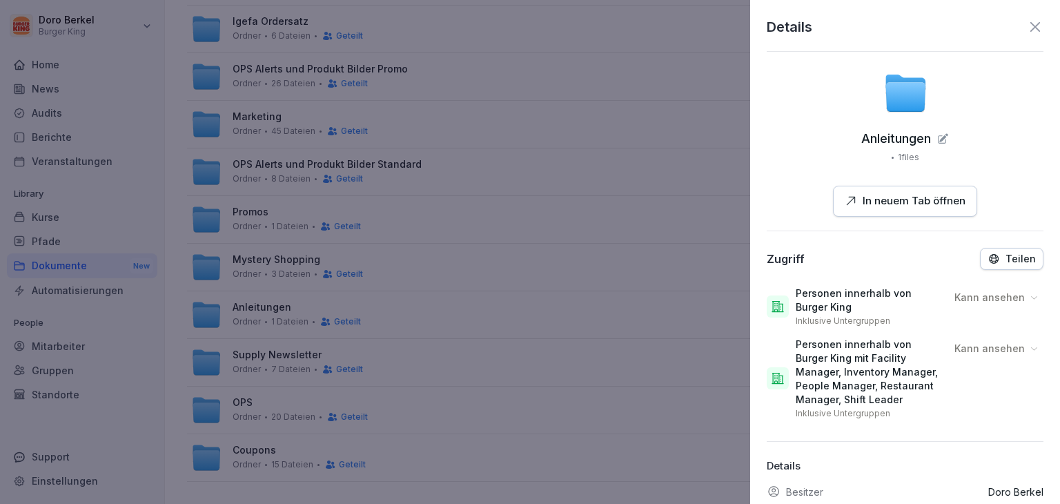
drag, startPoint x: 1024, startPoint y: 23, endPoint x: 994, endPoint y: 90, distance: 73.5
click at [1027, 23] on icon at bounding box center [1035, 27] width 17 height 17
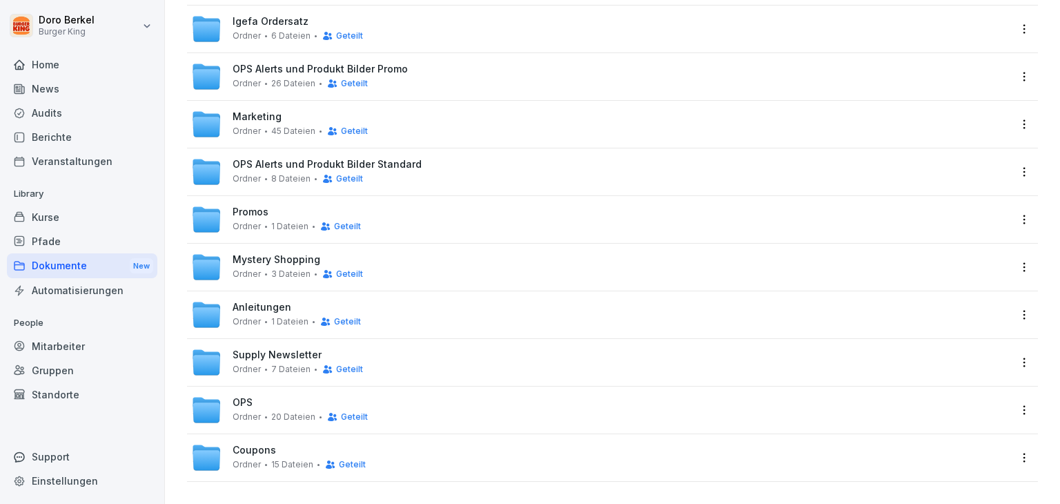
click at [1018, 353] on html "[PERSON_NAME] Burger King Home News Audits Berichte Veranstaltungen Library Kur…" at bounding box center [530, 252] width 1060 height 504
click at [952, 386] on div "Details" at bounding box center [955, 380] width 133 height 28
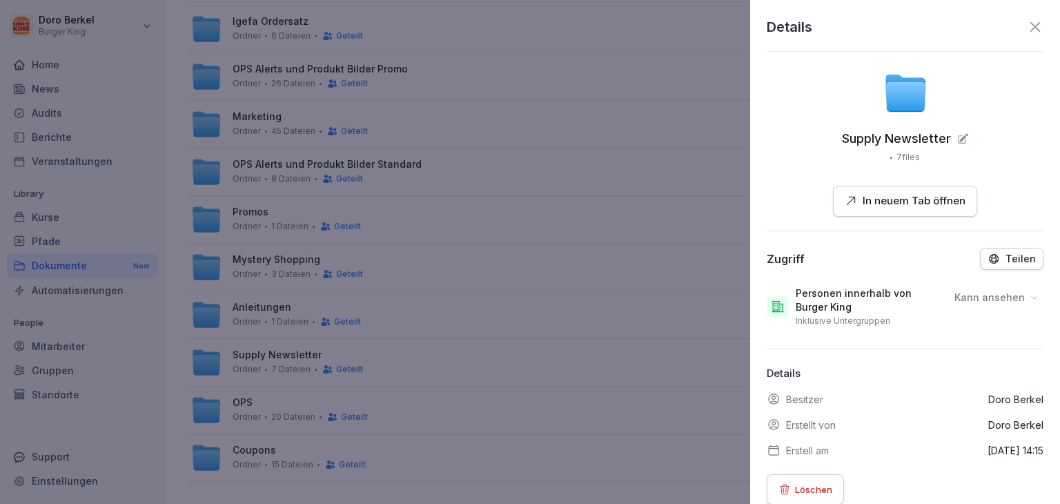
click at [1006, 259] on p "Teilen" at bounding box center [1020, 258] width 30 height 11
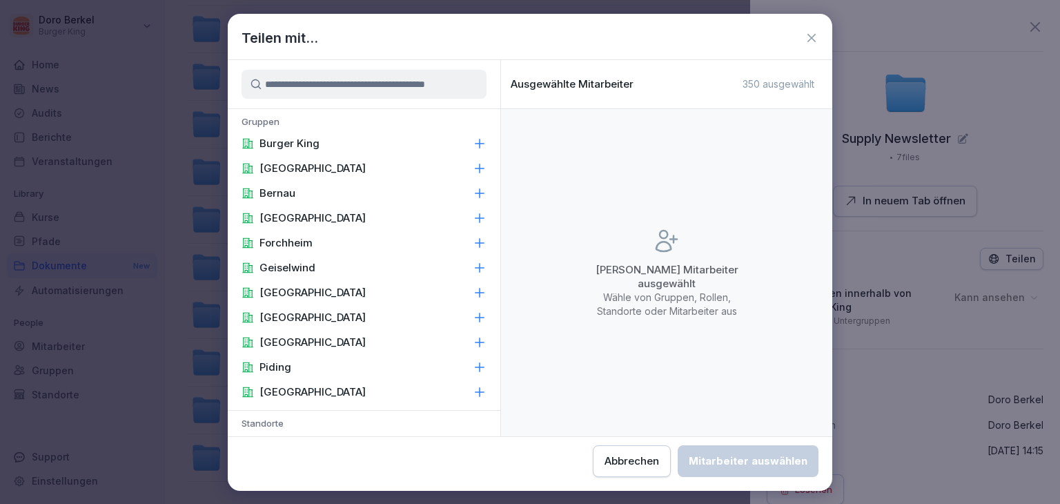
click at [319, 140] on div "Burger King" at bounding box center [364, 143] width 273 height 25
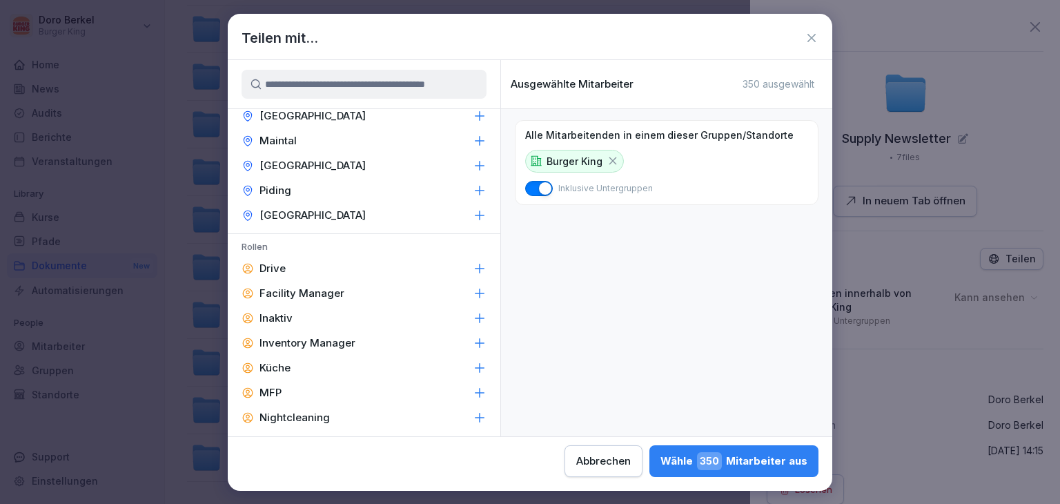
scroll to position [621, 0]
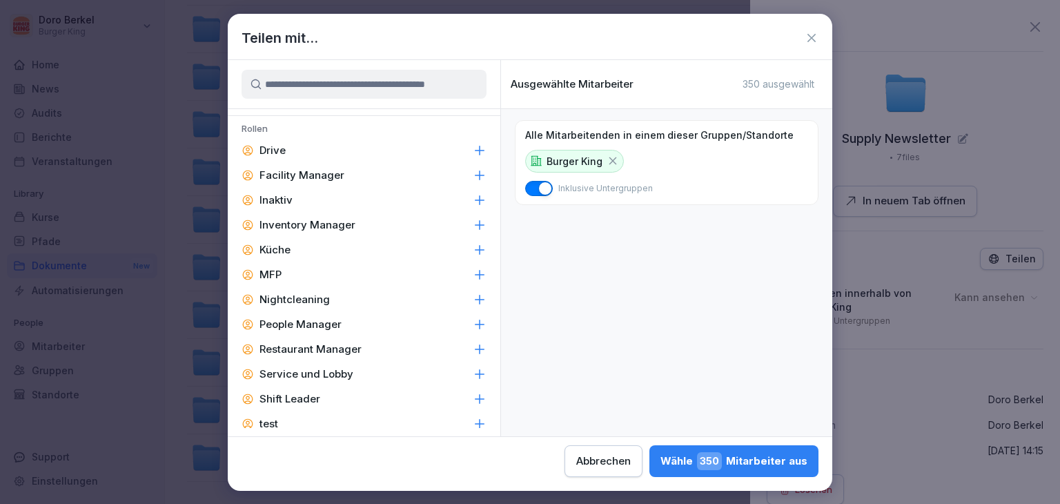
click at [309, 169] on p "Facility Manager" at bounding box center [301, 175] width 85 height 14
click at [326, 221] on p "Inventory Manager" at bounding box center [307, 225] width 96 height 14
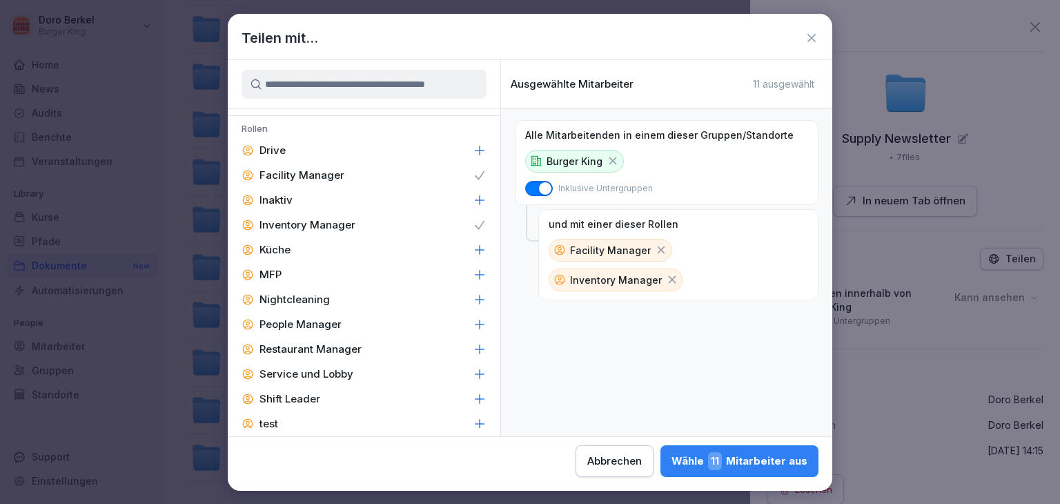
click at [325, 323] on p "People Manager" at bounding box center [300, 324] width 82 height 14
click at [325, 342] on p "Restaurant Manager" at bounding box center [310, 349] width 102 height 14
drag, startPoint x: 323, startPoint y: 393, endPoint x: 532, endPoint y: 423, distance: 211.2
click at [323, 393] on div "Shift Leader" at bounding box center [364, 398] width 273 height 25
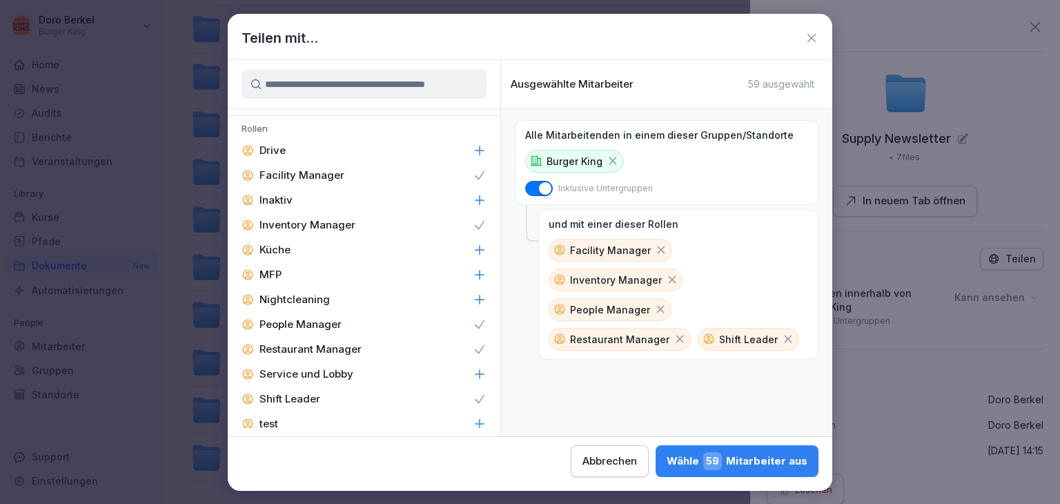
click at [742, 460] on div "Wähle 59 Mitarbeiter aus" at bounding box center [736, 461] width 141 height 18
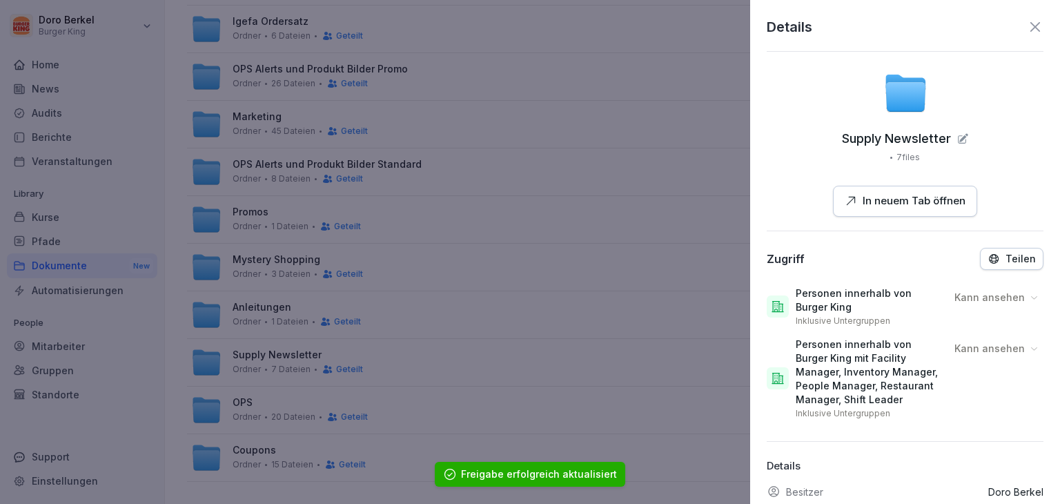
click at [1030, 30] on icon at bounding box center [1035, 27] width 10 height 10
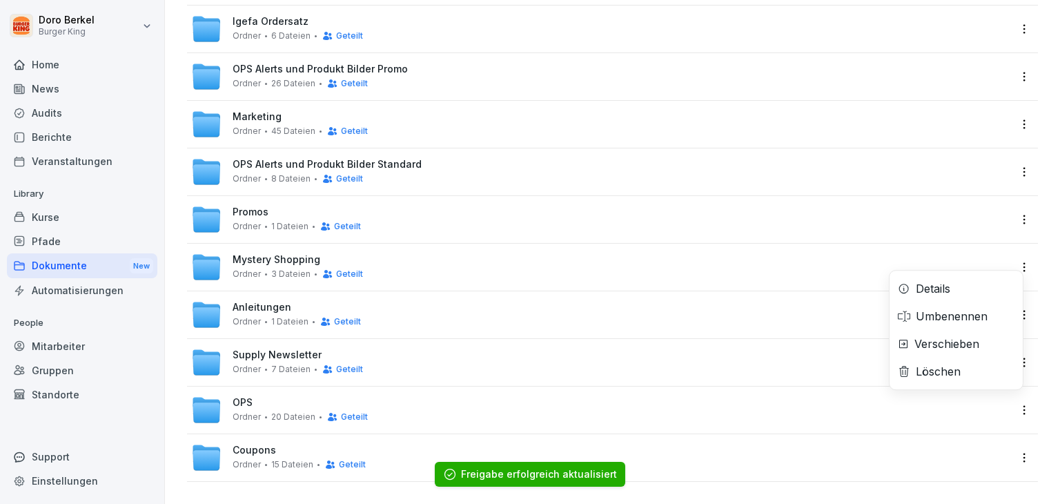
click at [1008, 399] on html "[PERSON_NAME] Burger King Home News Audits Berichte Veranstaltungen Library Kur…" at bounding box center [530, 252] width 1060 height 504
click at [947, 282] on div "Details" at bounding box center [933, 288] width 34 height 17
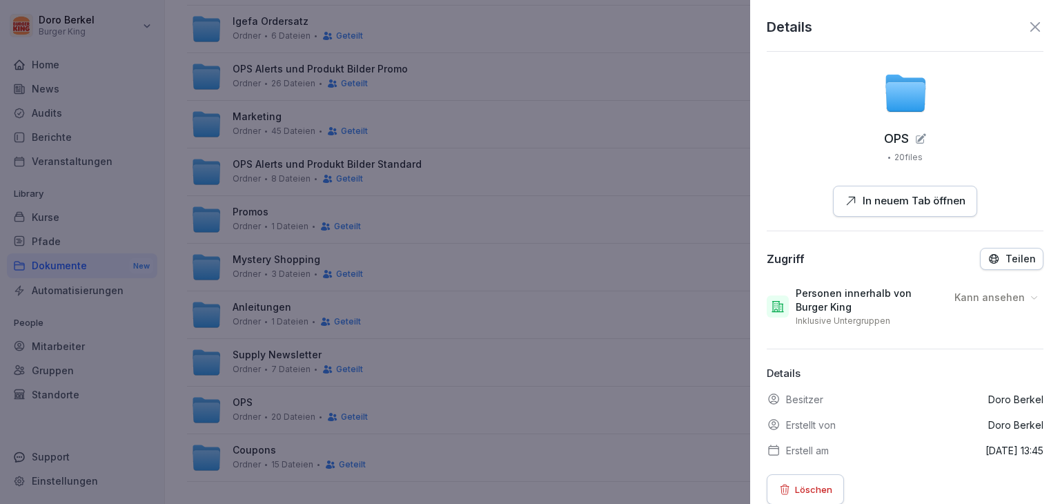
click at [1007, 257] on p "Teilen" at bounding box center [1020, 258] width 30 height 11
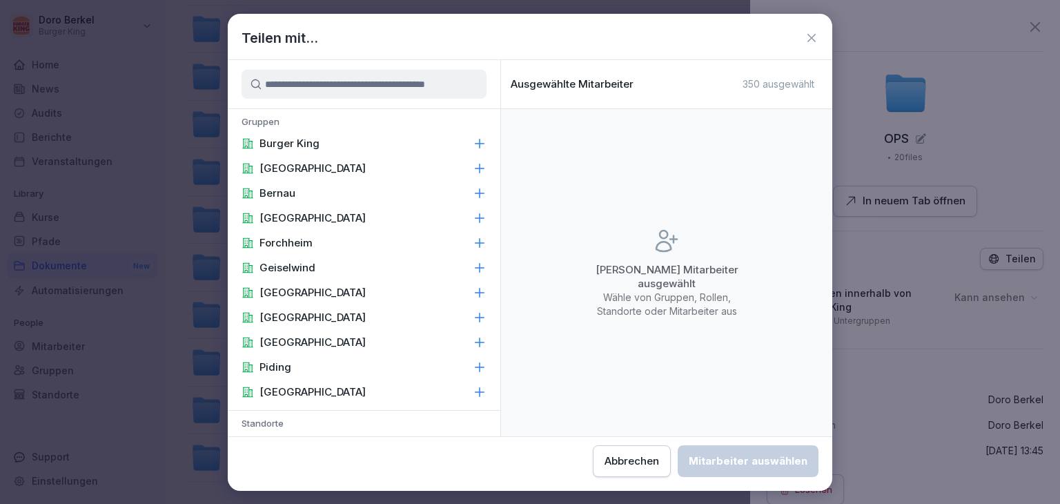
click at [429, 141] on div "Burger King" at bounding box center [364, 143] width 273 height 25
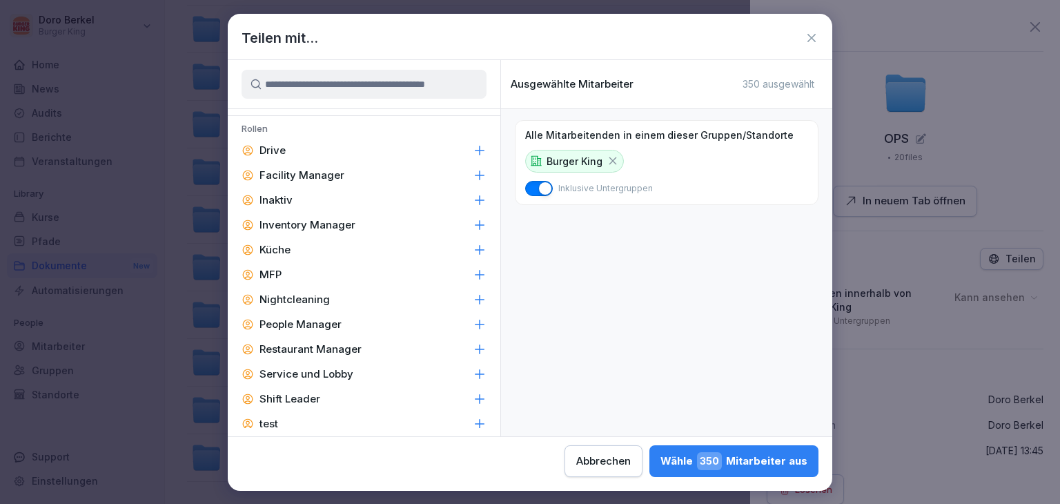
click at [326, 169] on p "Facility Manager" at bounding box center [301, 175] width 85 height 14
click at [337, 218] on p "Inventory Manager" at bounding box center [307, 225] width 96 height 14
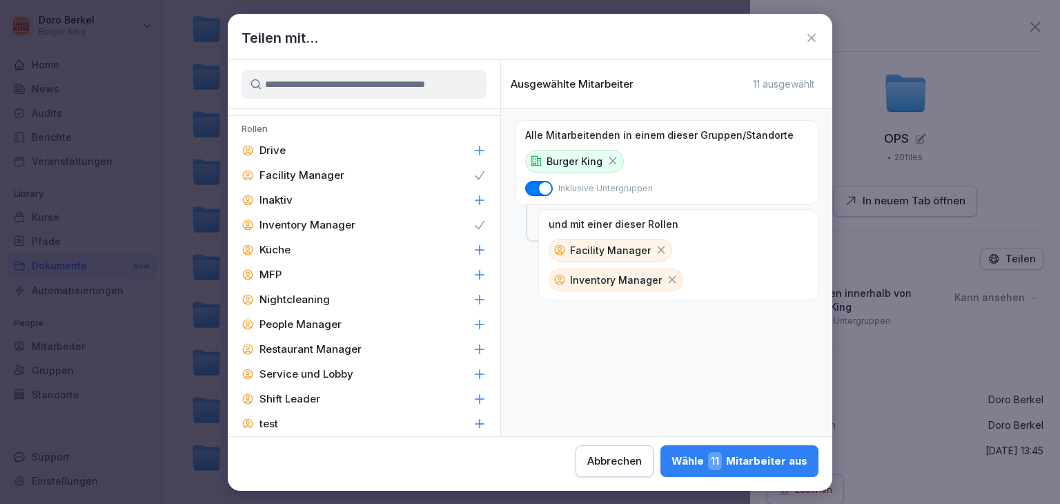
click at [344, 319] on div "People Manager" at bounding box center [364, 324] width 273 height 25
click at [345, 357] on div "Restaurant Manager" at bounding box center [364, 349] width 273 height 25
click at [316, 398] on p "Shift Leader" at bounding box center [289, 399] width 61 height 14
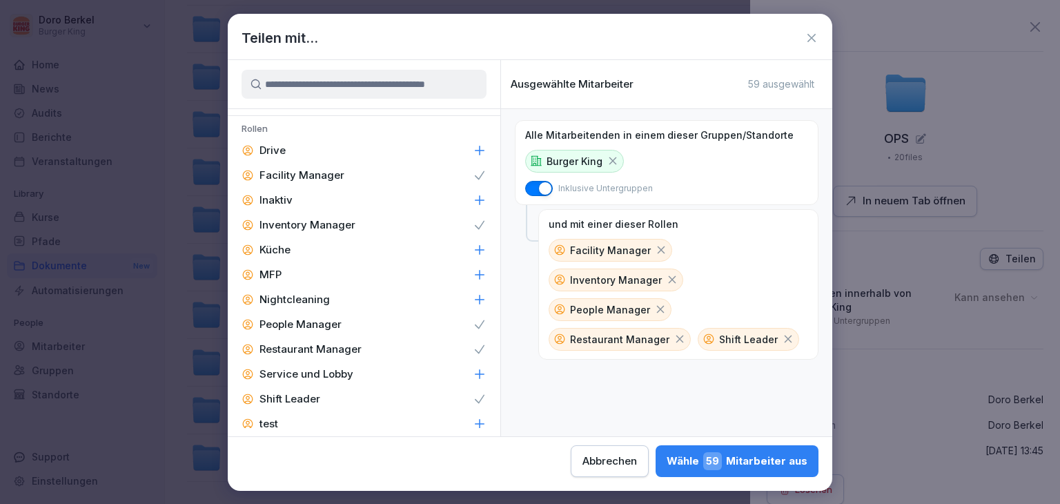
click at [735, 464] on div "Wähle 59 Mitarbeiter aus" at bounding box center [736, 461] width 141 height 18
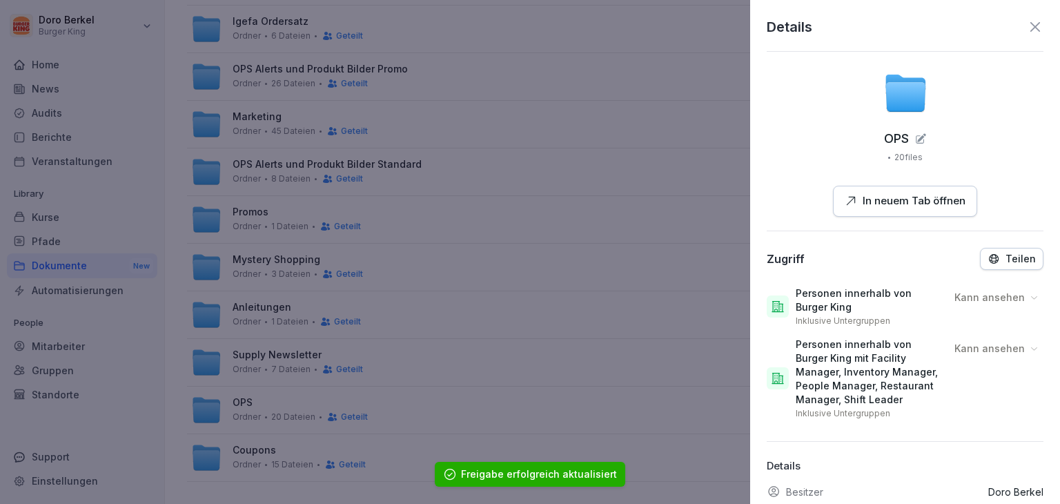
click at [1032, 21] on div "Details OPS 20 files In neuem Tab öffnen Zugriff Teilen Personen innerhalb von …" at bounding box center [905, 252] width 310 height 504
click at [1030, 26] on icon at bounding box center [1035, 27] width 10 height 10
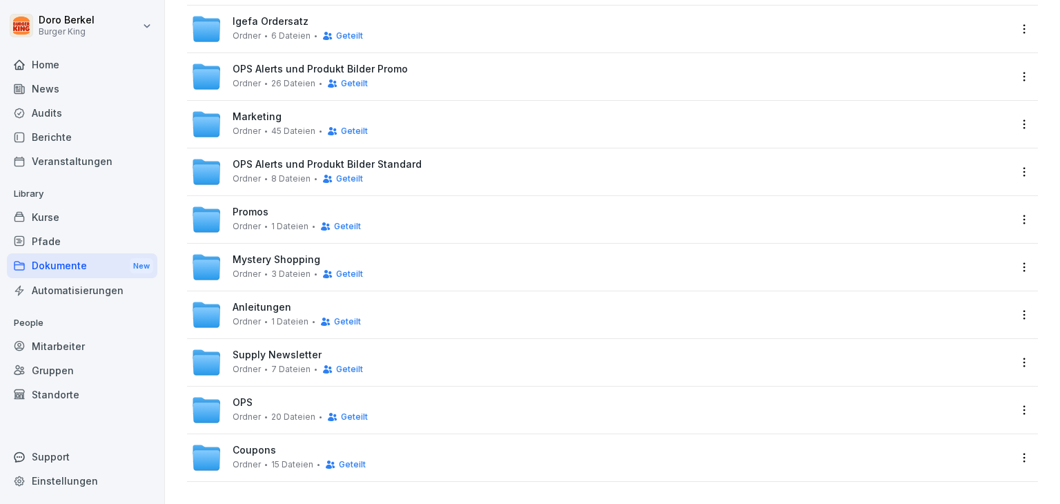
click at [1008, 444] on html "[PERSON_NAME] Burger King Home News Audits Berichte Veranstaltungen Library Kur…" at bounding box center [530, 252] width 1060 height 504
click at [942, 330] on div "Details" at bounding box center [933, 336] width 34 height 17
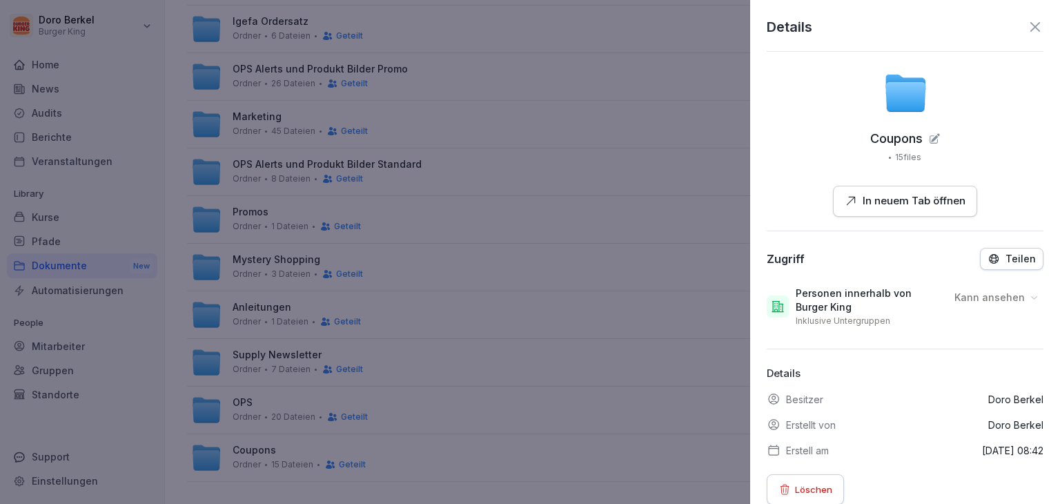
click at [1014, 260] on p "Teilen" at bounding box center [1020, 258] width 30 height 11
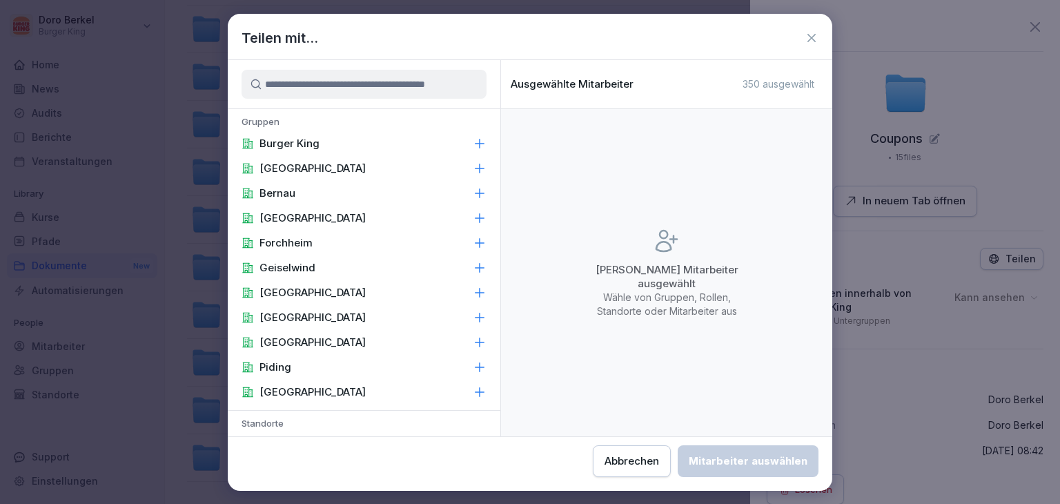
click at [366, 140] on div "Burger King" at bounding box center [364, 143] width 273 height 25
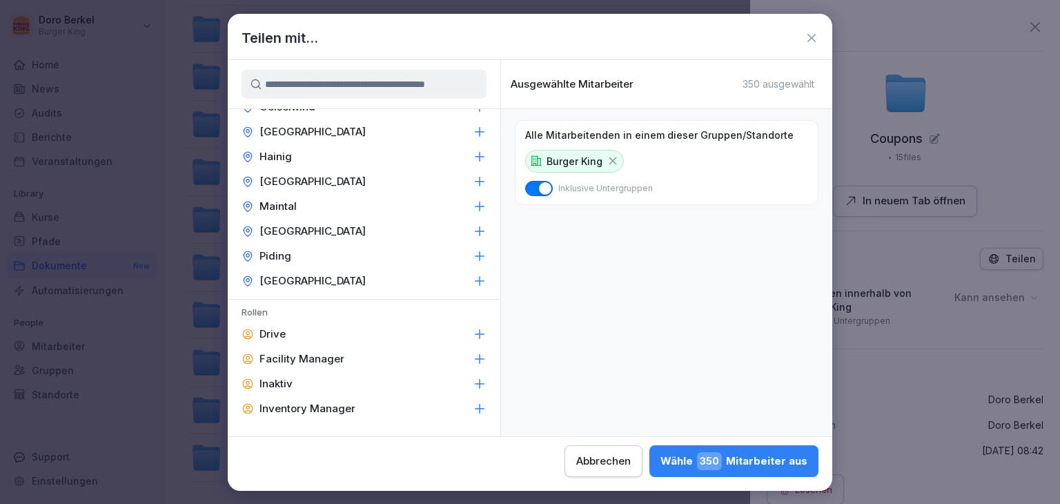
scroll to position [552, 0]
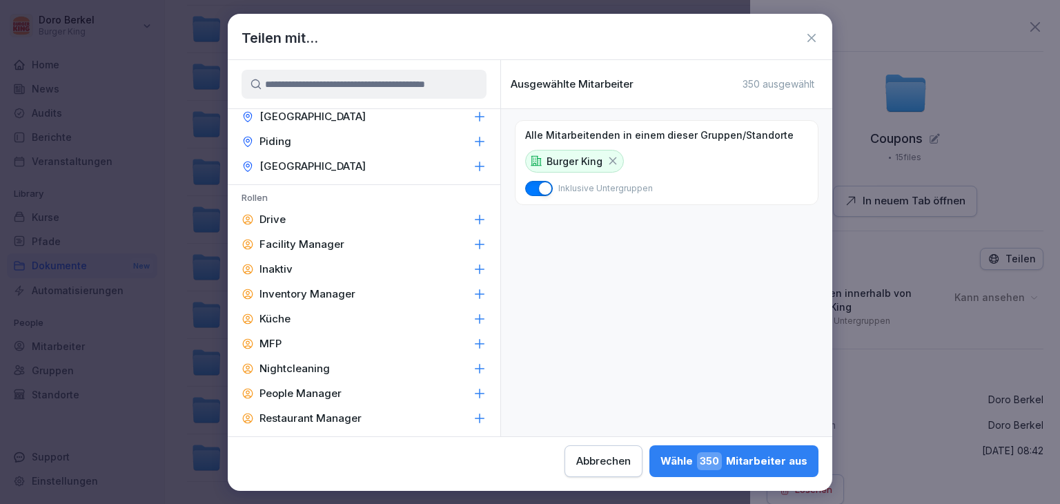
click at [331, 241] on p "Facility Manager" at bounding box center [301, 244] width 85 height 14
click at [324, 287] on p "Inventory Manager" at bounding box center [307, 294] width 96 height 14
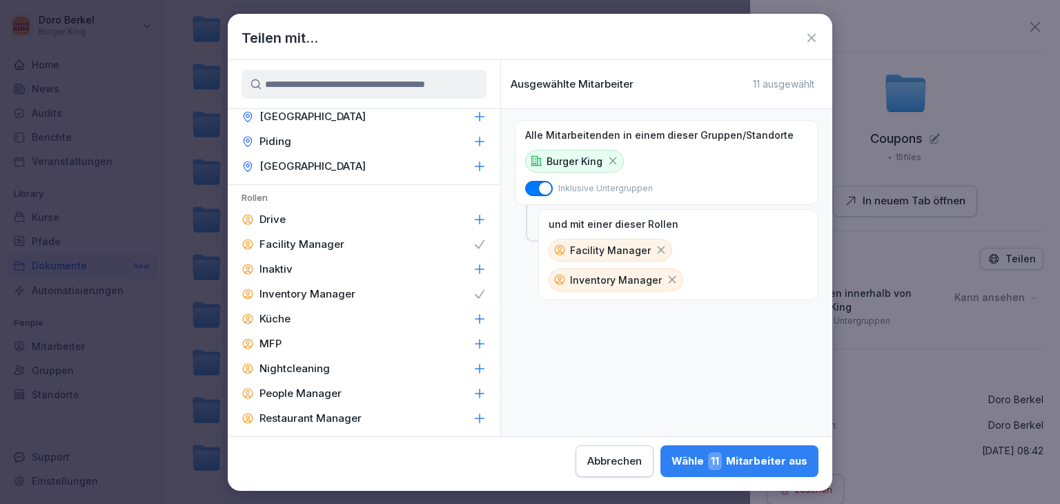
click at [299, 395] on p "People Manager" at bounding box center [300, 393] width 82 height 14
click at [303, 415] on p "Restaurant Manager" at bounding box center [310, 418] width 102 height 14
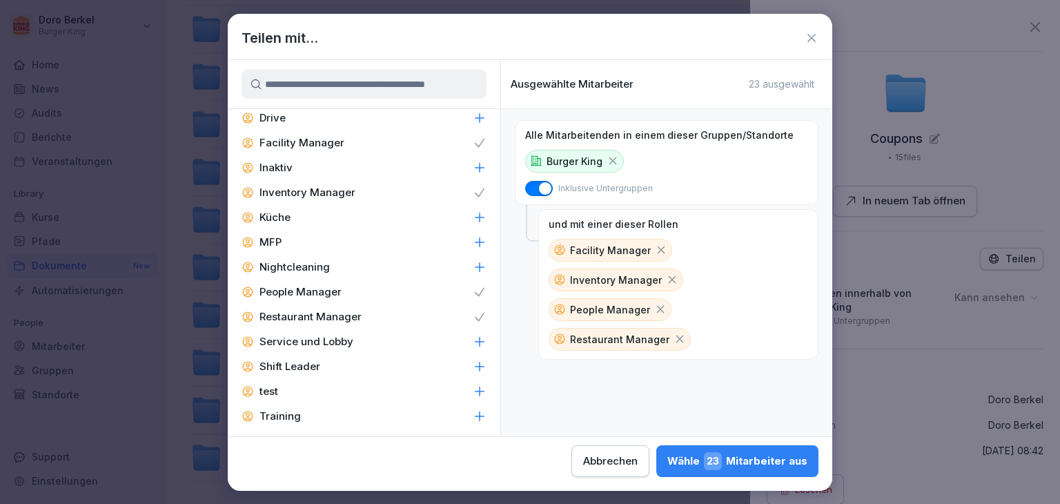
scroll to position [759, 0]
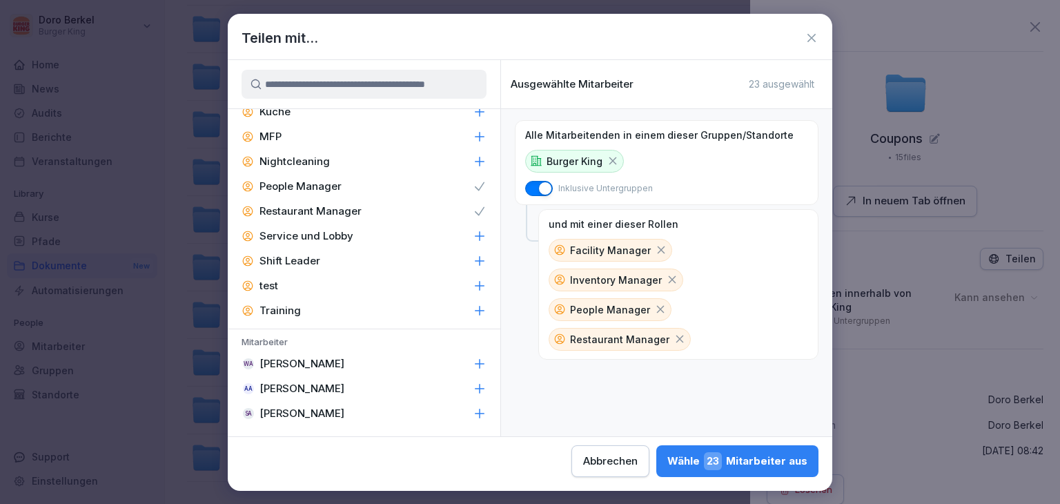
click at [317, 250] on div "Shift Leader" at bounding box center [364, 260] width 273 height 25
click at [727, 467] on div "Wähle 59 Mitarbeiter aus" at bounding box center [736, 461] width 141 height 18
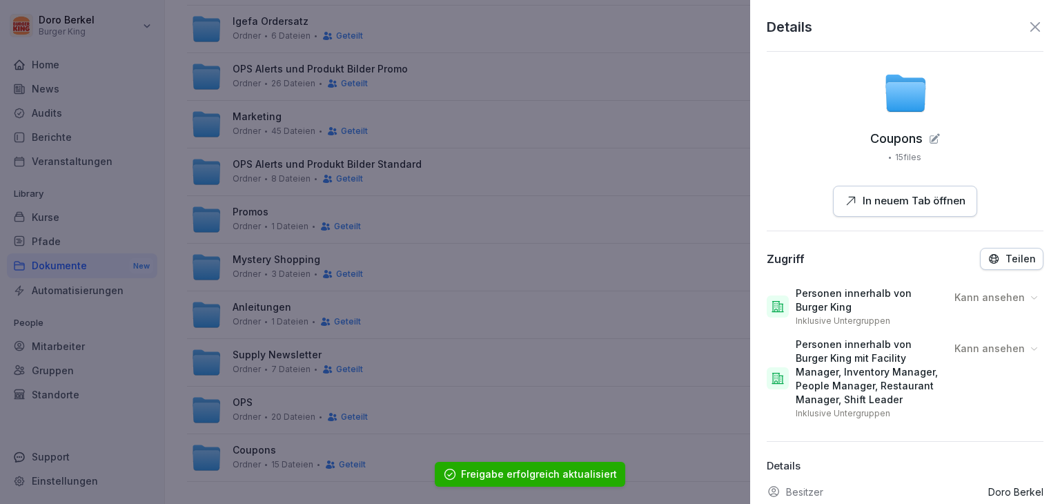
click at [1029, 24] on icon at bounding box center [1035, 27] width 17 height 17
